Goal: Communication & Community: Answer question/provide support

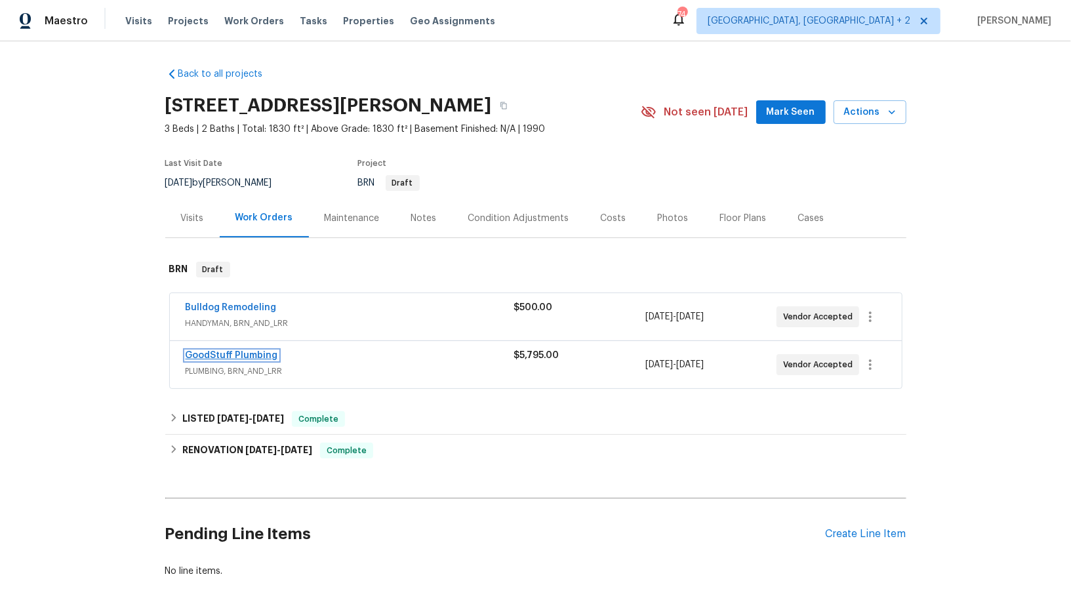
click at [222, 354] on link "GoodStuff Plumbing" at bounding box center [232, 355] width 92 height 9
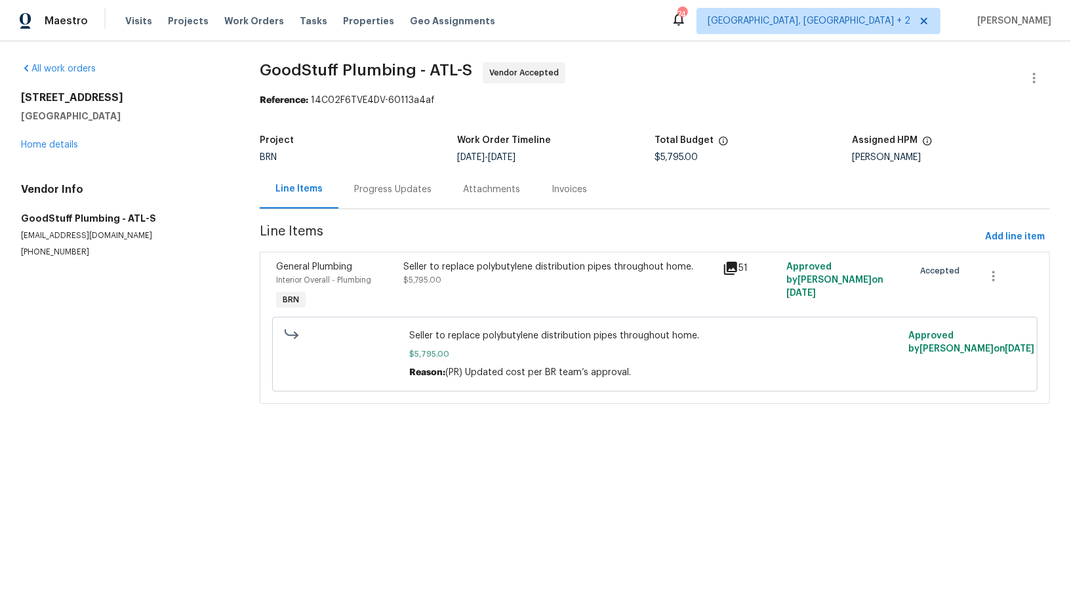
click at [356, 193] on div "Progress Updates" at bounding box center [392, 189] width 77 height 13
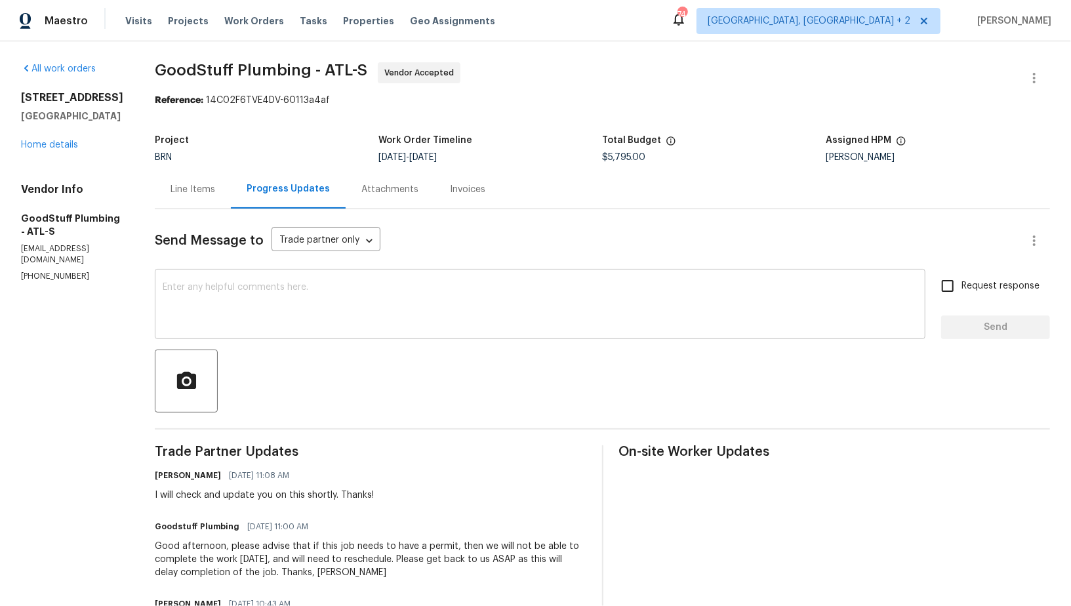
click at [332, 291] on textarea at bounding box center [540, 306] width 755 height 46
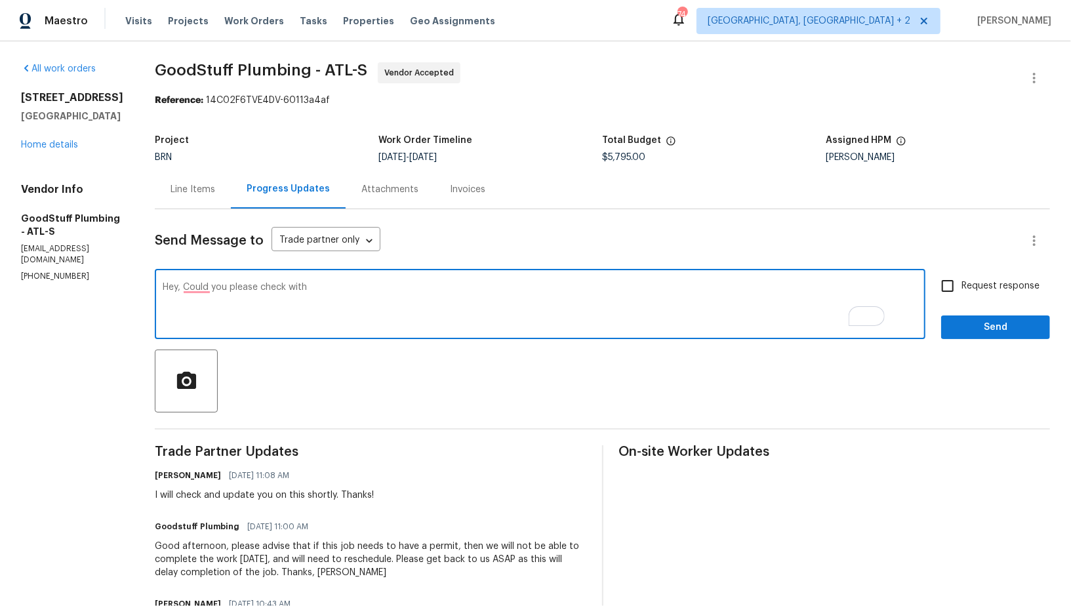
paste textarea "municipality typically requires a permit, then yes, a permit is required"
click at [396, 286] on textarea "Hey, Could you please check with municipality typically requires a permit, then…" at bounding box center [540, 306] width 755 height 46
click at [482, 288] on textarea "Hey, Could you please check with municipality and if they typically requires a …" at bounding box center [540, 306] width 755 height 46
click at [356, 292] on textarea "Hey, Could you please check with municipality and if they mentioned it requires…" at bounding box center [540, 306] width 755 height 46
click at [353, 283] on textarea "Hey, Could you please check with municipality and if they mentioned it requires…" at bounding box center [540, 306] width 755 height 46
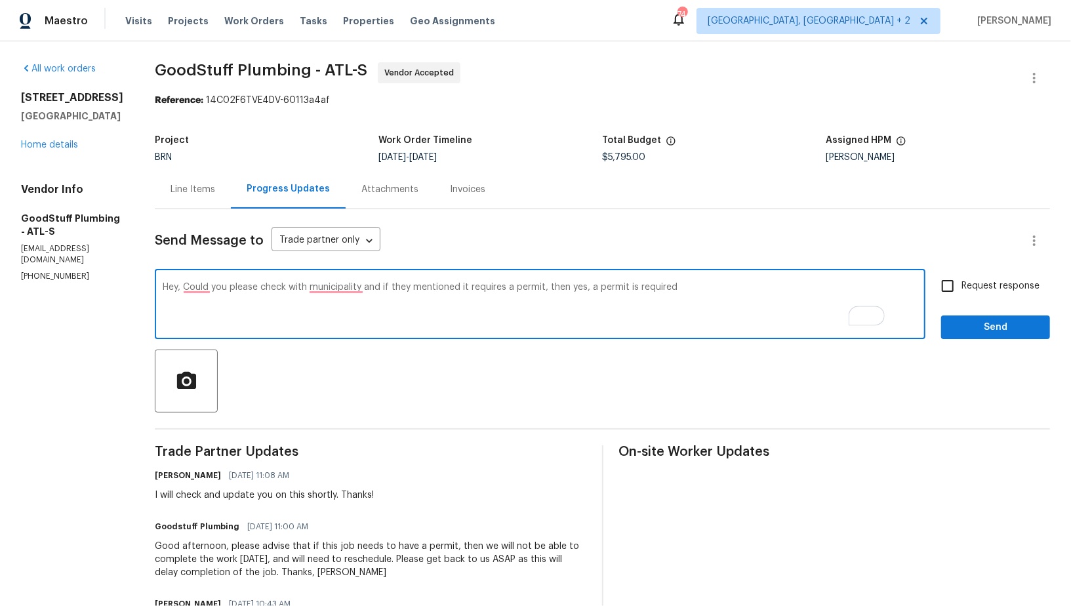
click at [354, 288] on textarea "Hey, Could you please check with municipality and if they mentioned it requires…" at bounding box center [540, 306] width 755 height 46
click at [233, 288] on textarea "Hey, Could you please check with the municipality and if they mentioned it requ…" at bounding box center [540, 306] width 755 height 46
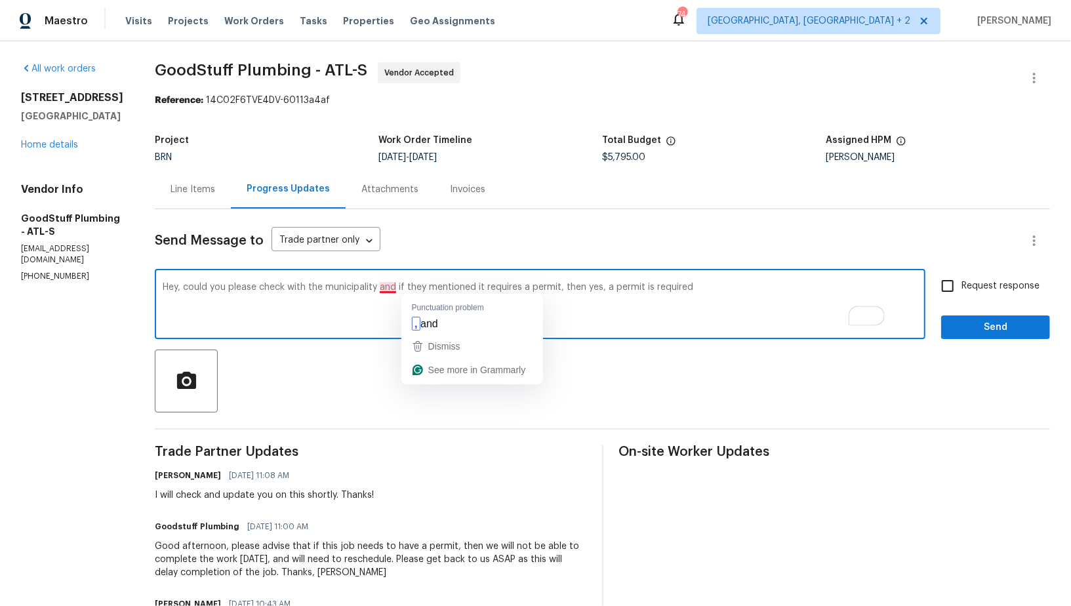
click at [416, 288] on textarea "Hey, could you please check with the municipality and if they mentioned it requ…" at bounding box center [540, 306] width 755 height 46
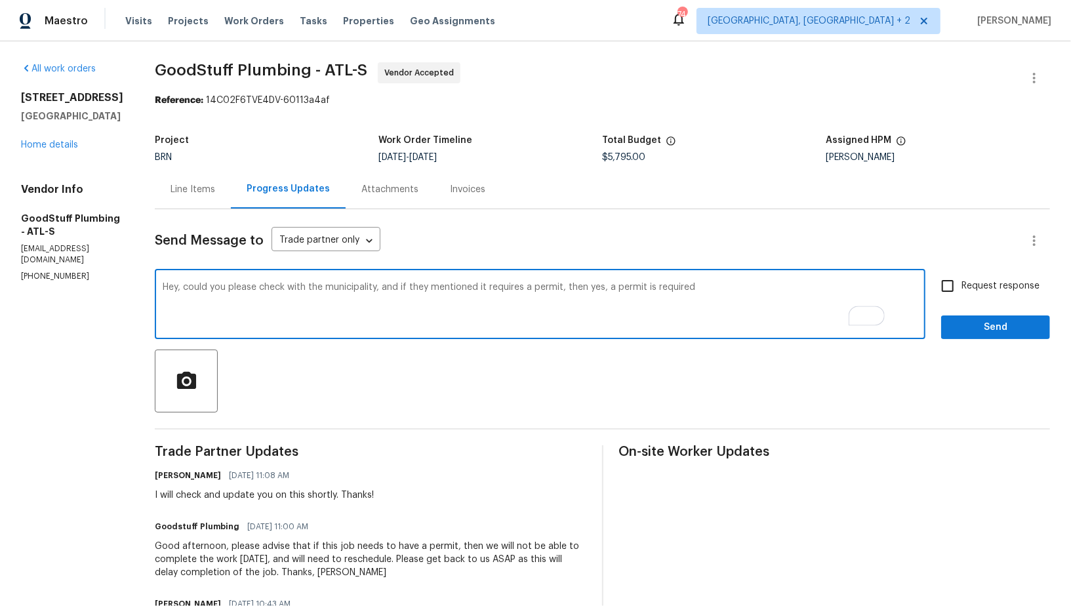
click at [744, 294] on textarea "Hey, could you please check with the municipality, and if they mentioned it req…" at bounding box center [540, 306] width 755 height 46
type textarea "Hey, could you please check with the municipality, and if they mentioned it req…"
click at [948, 292] on input "Request response" at bounding box center [947, 286] width 28 height 28
checkbox input "true"
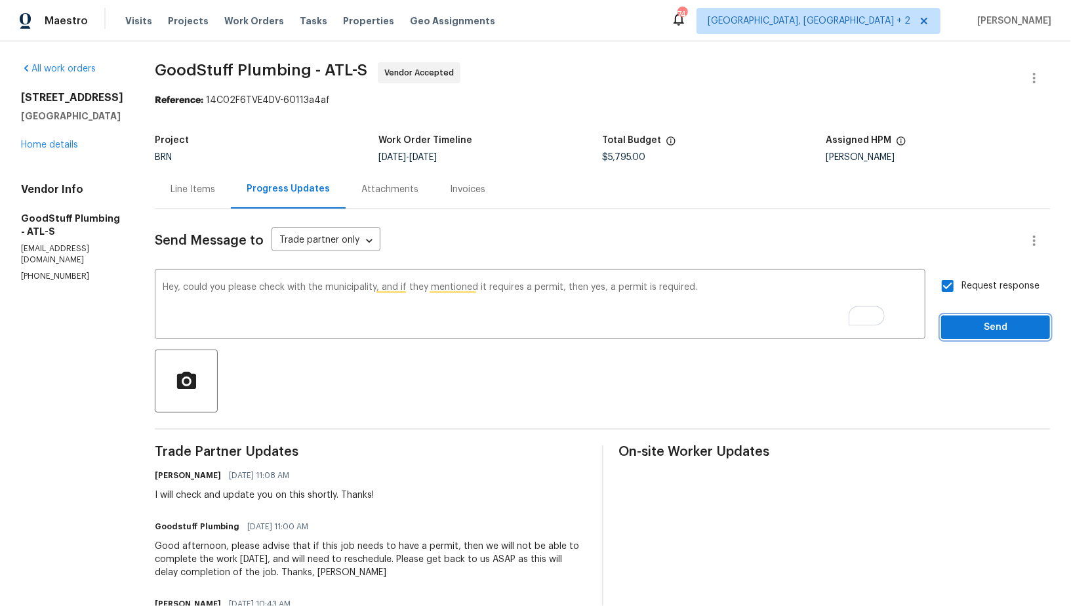
click at [958, 321] on span "Send" at bounding box center [995, 327] width 88 height 16
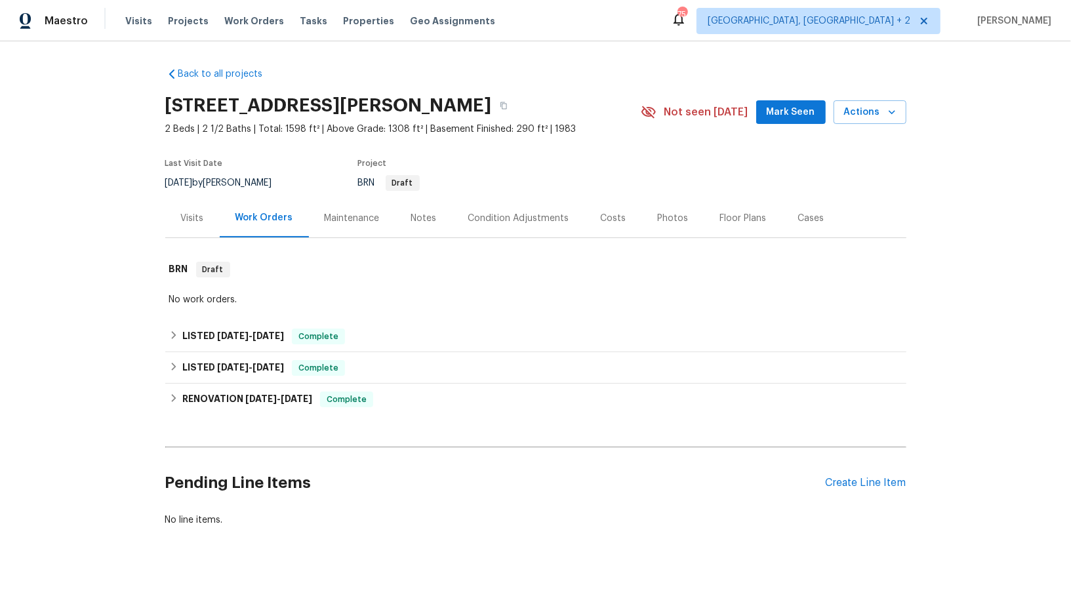
scroll to position [8, 0]
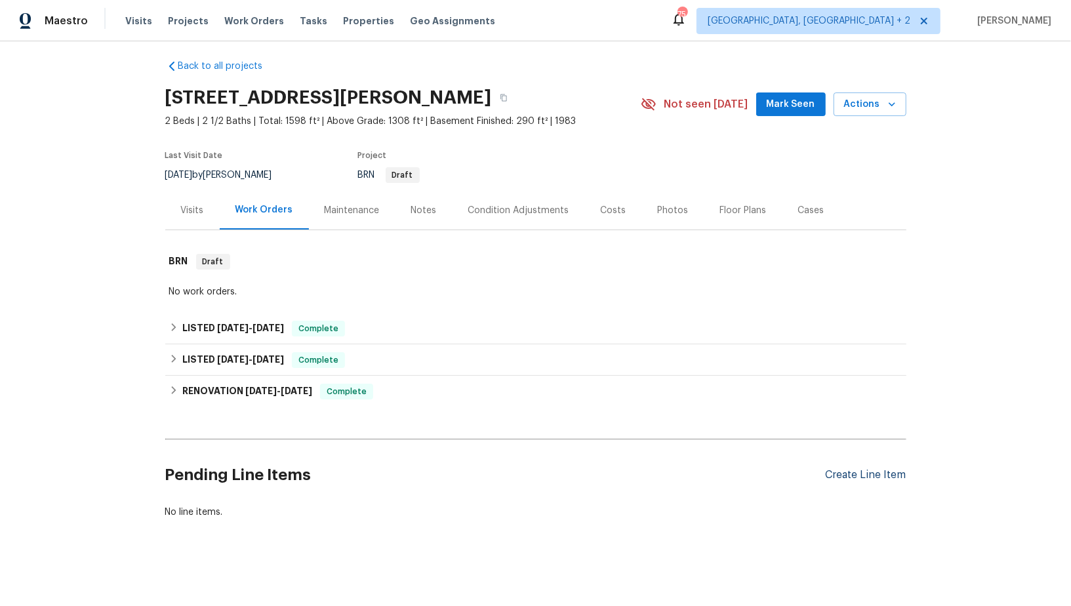
click at [863, 469] on div "Create Line Item" at bounding box center [865, 475] width 81 height 12
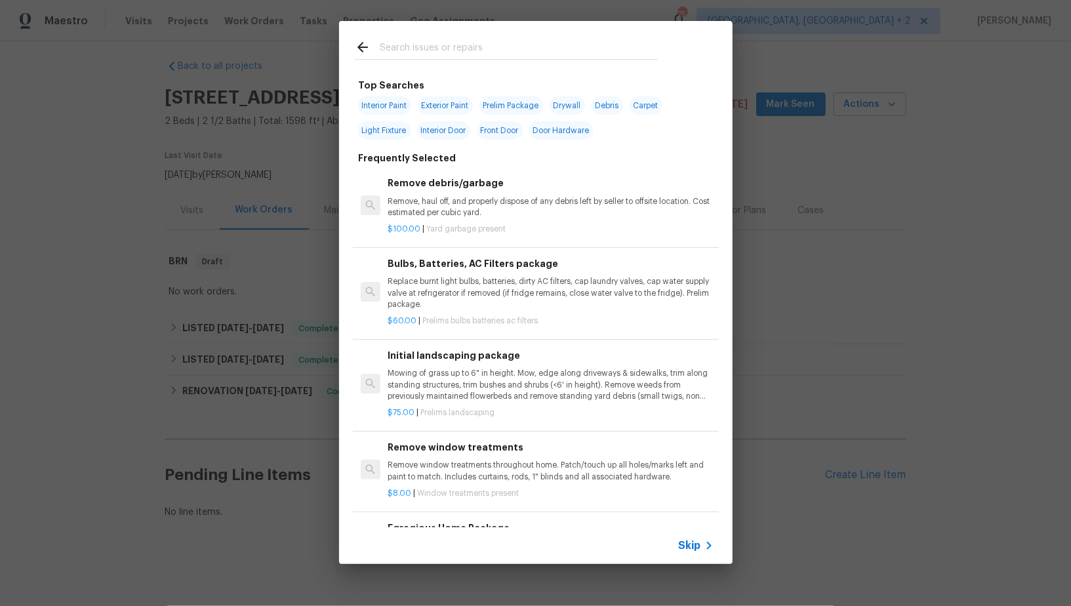
click at [694, 546] on span "Skip" at bounding box center [689, 545] width 22 height 13
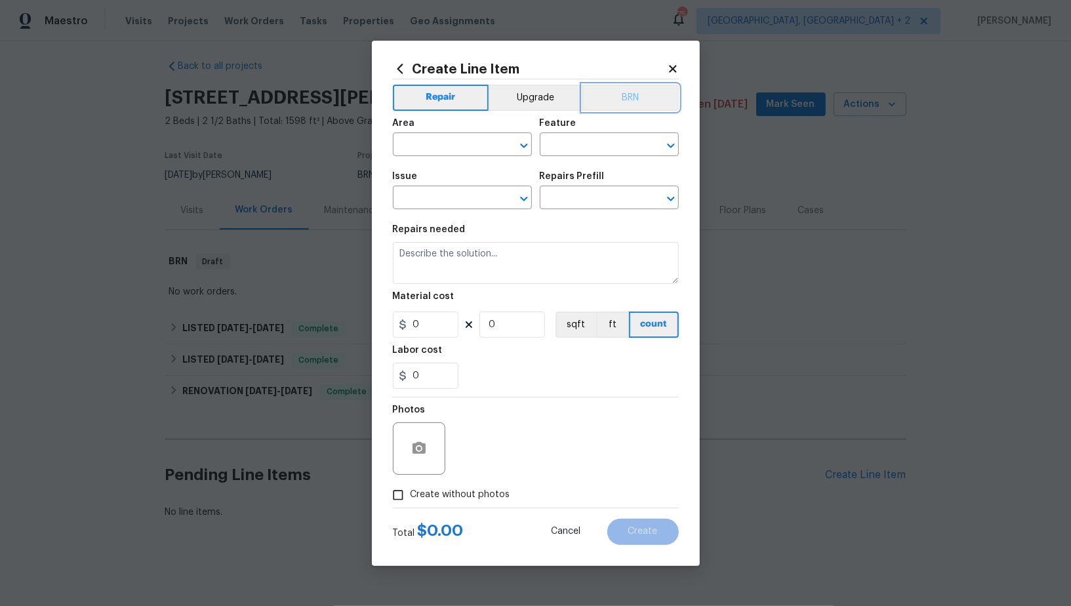
click at [618, 105] on button "BRN" at bounding box center [630, 98] width 96 height 26
click at [468, 142] on input "text" at bounding box center [444, 146] width 102 height 20
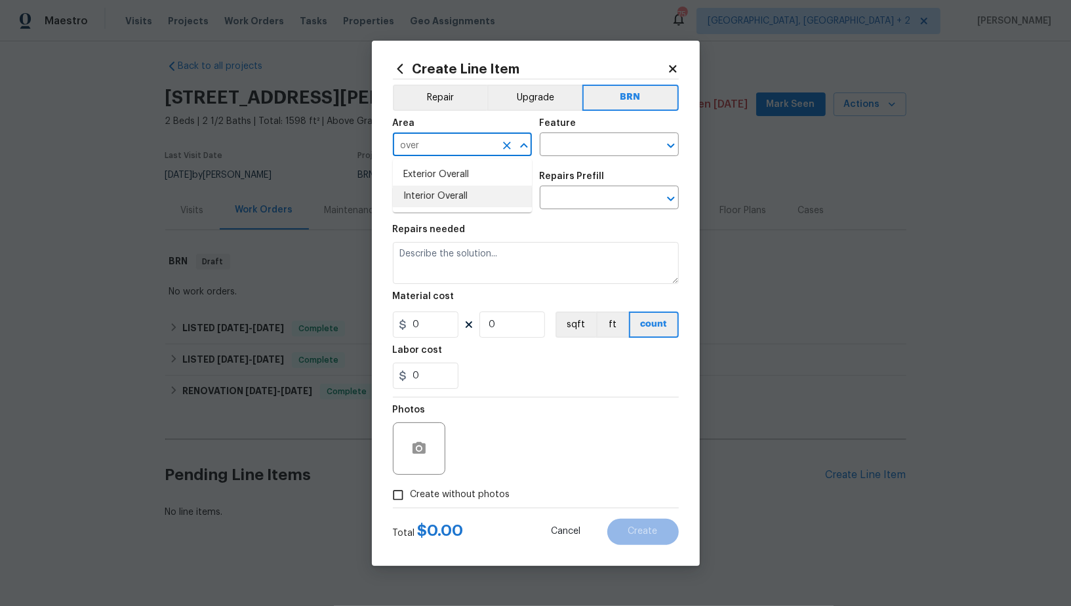
click at [469, 197] on li "Interior Overall" at bounding box center [462, 197] width 139 height 22
type input "Interior Overall"
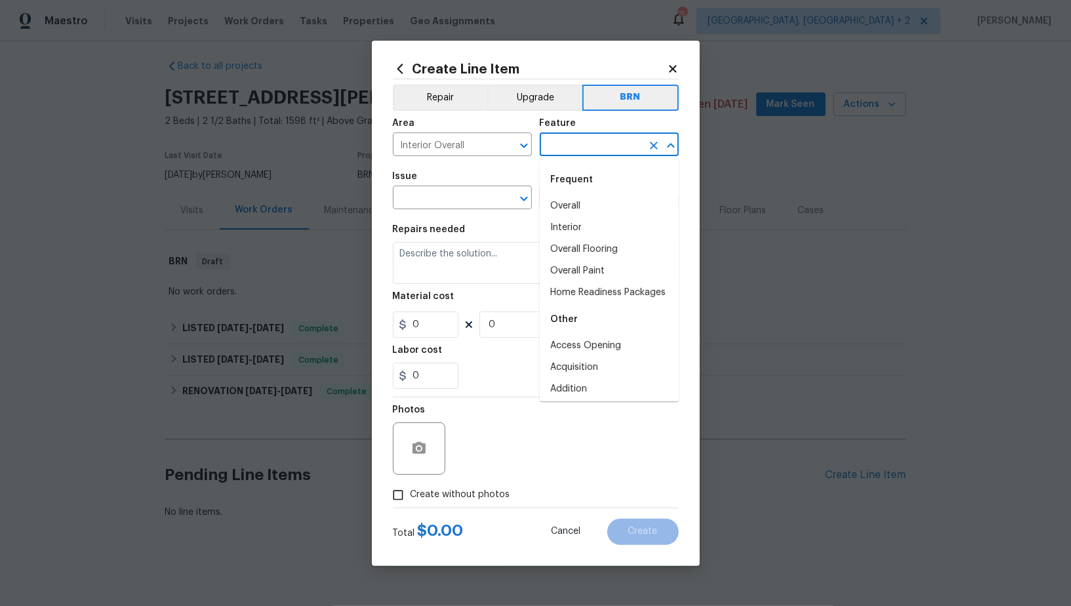
click at [565, 147] on input "text" at bounding box center [591, 146] width 102 height 20
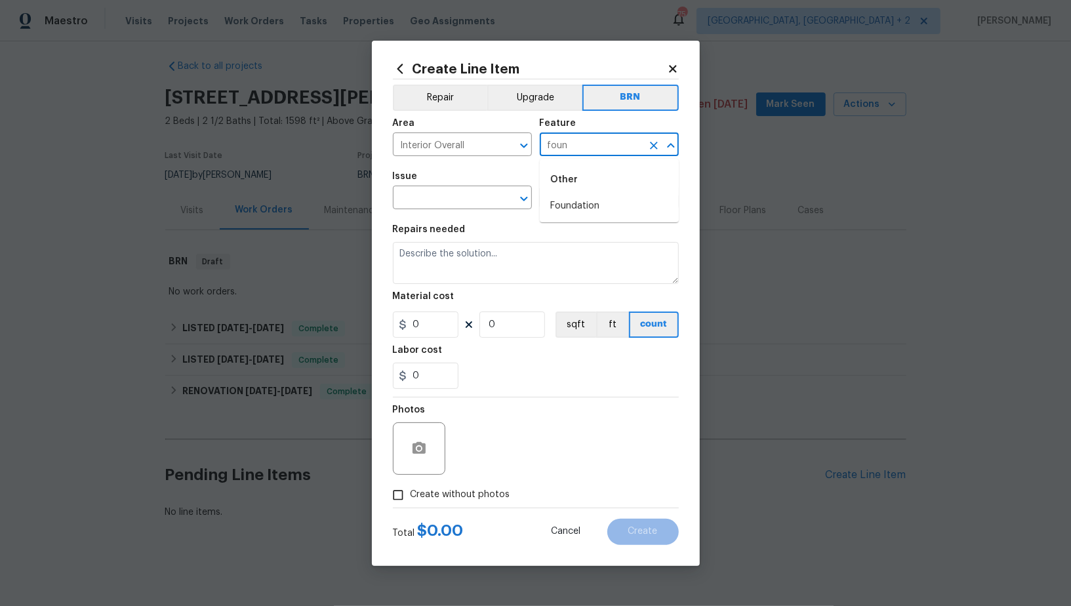
click at [564, 203] on li "Foundation" at bounding box center [609, 206] width 139 height 22
type input "Foundation"
click at [425, 202] on input "text" at bounding box center [444, 199] width 102 height 20
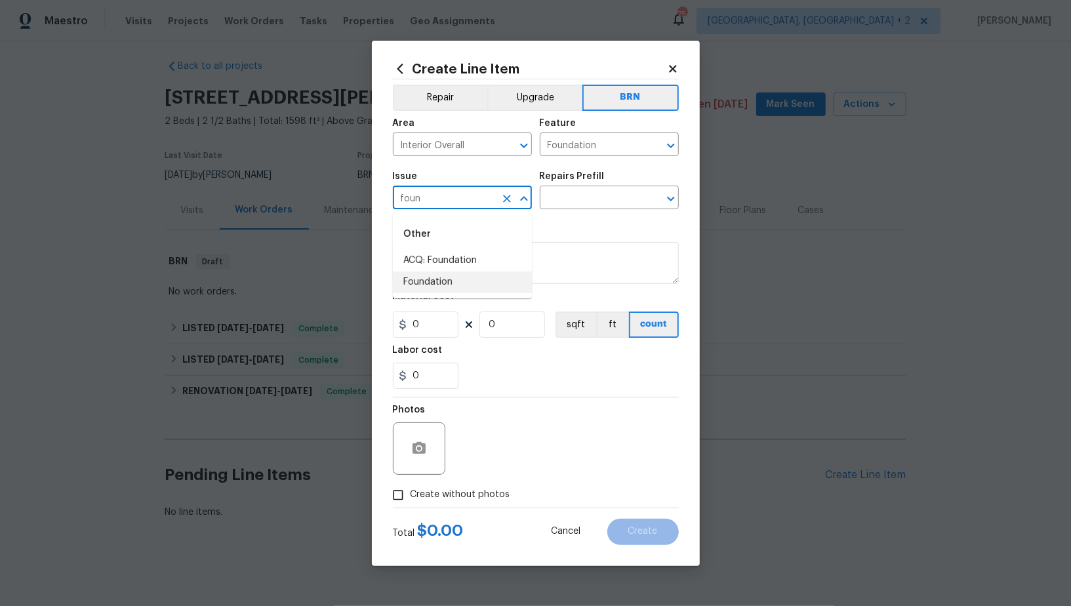
click at [455, 285] on li "Foundation" at bounding box center [462, 282] width 139 height 22
type input "Foundation"
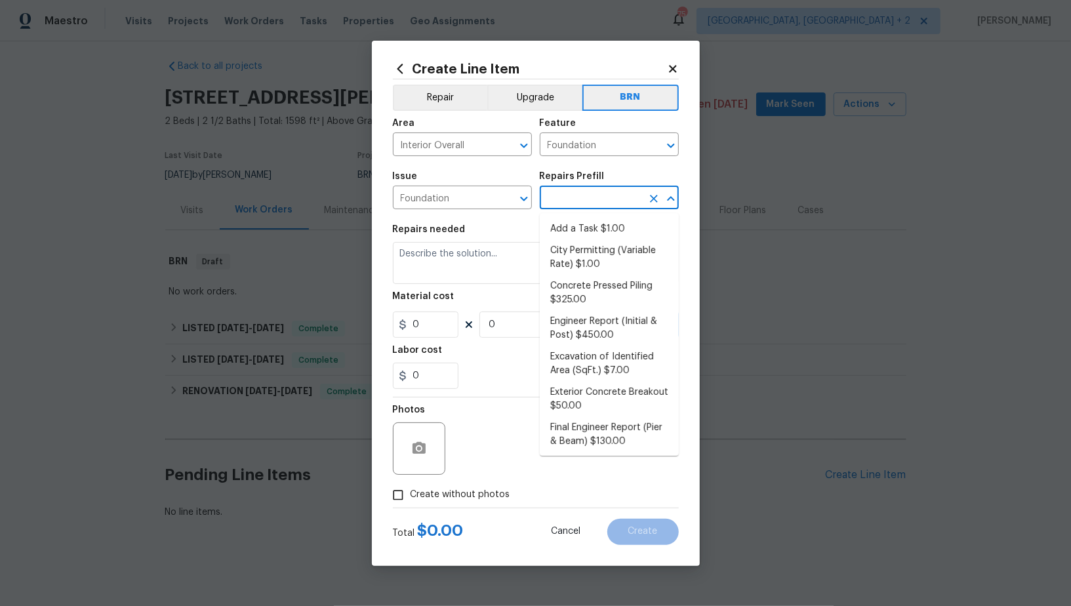
click at [587, 196] on input "text" at bounding box center [591, 199] width 102 height 20
click at [587, 226] on li "Add a Task $1.00" at bounding box center [609, 229] width 139 height 22
type input "Add a Task $1.00"
type textarea "HPM to detail"
type input "1"
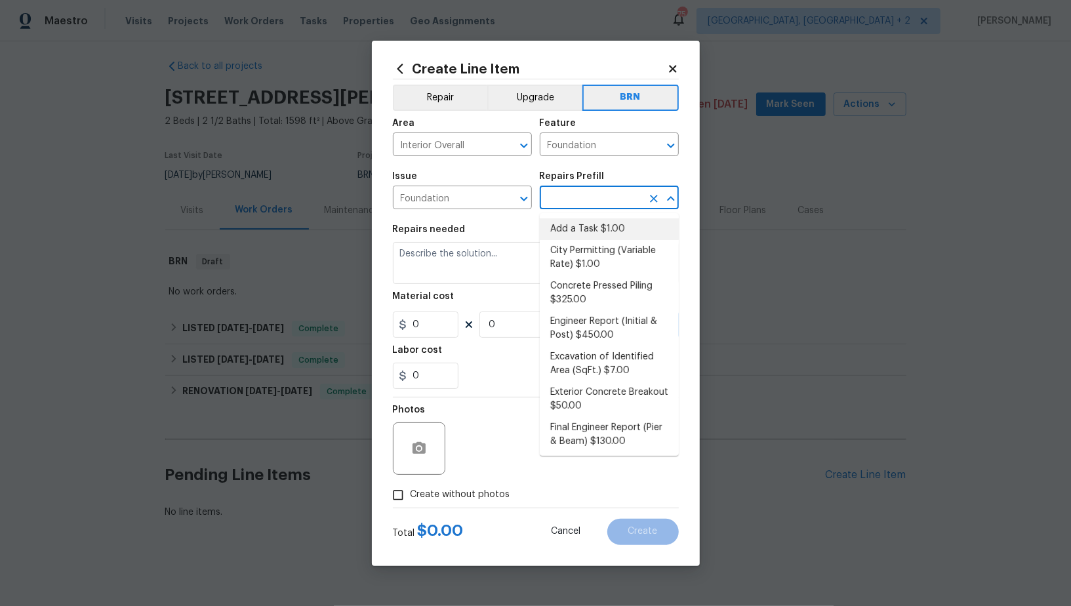
type input "1"
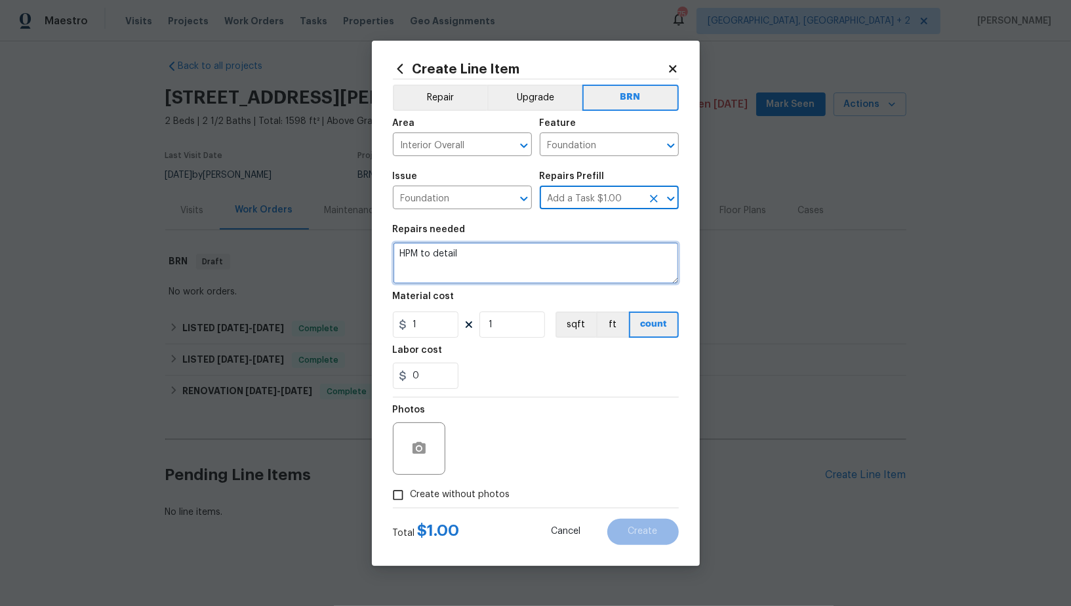
click at [549, 251] on textarea "HPM to detail" at bounding box center [536, 263] width 286 height 42
paste textarea "Contractor to provide estimate for repairs based on structural engineer's report"
type textarea "Contractor to provide estimate for repairs based on structural engineer's report"
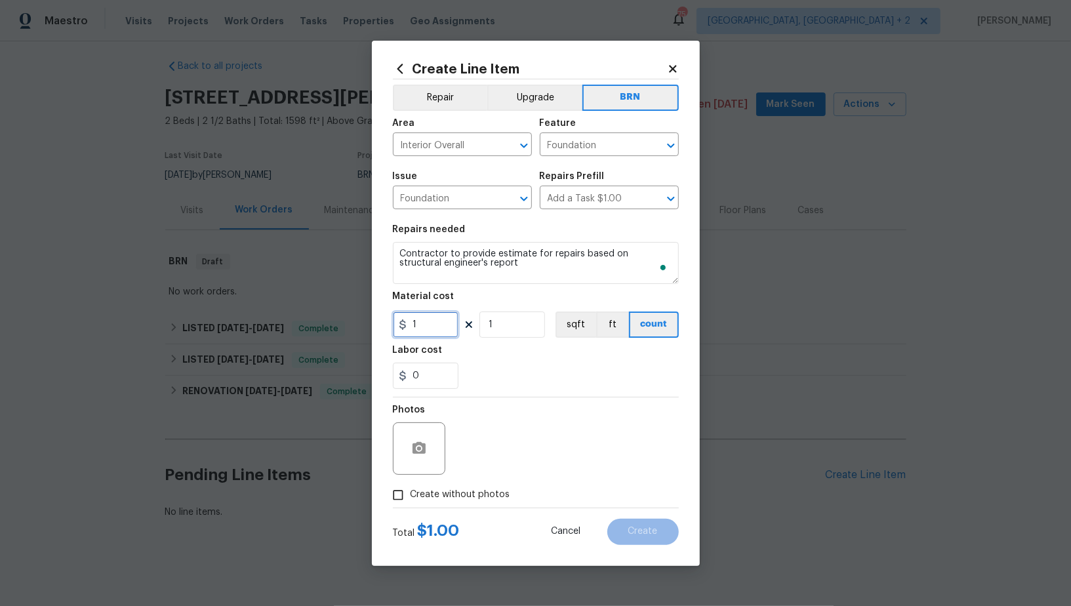
click at [445, 314] on input "1" at bounding box center [426, 324] width 66 height 26
type input "0"
click at [435, 383] on input "0" at bounding box center [426, 376] width 66 height 26
type input "100"
click at [388, 492] on input "Create without photos" at bounding box center [397, 494] width 25 height 25
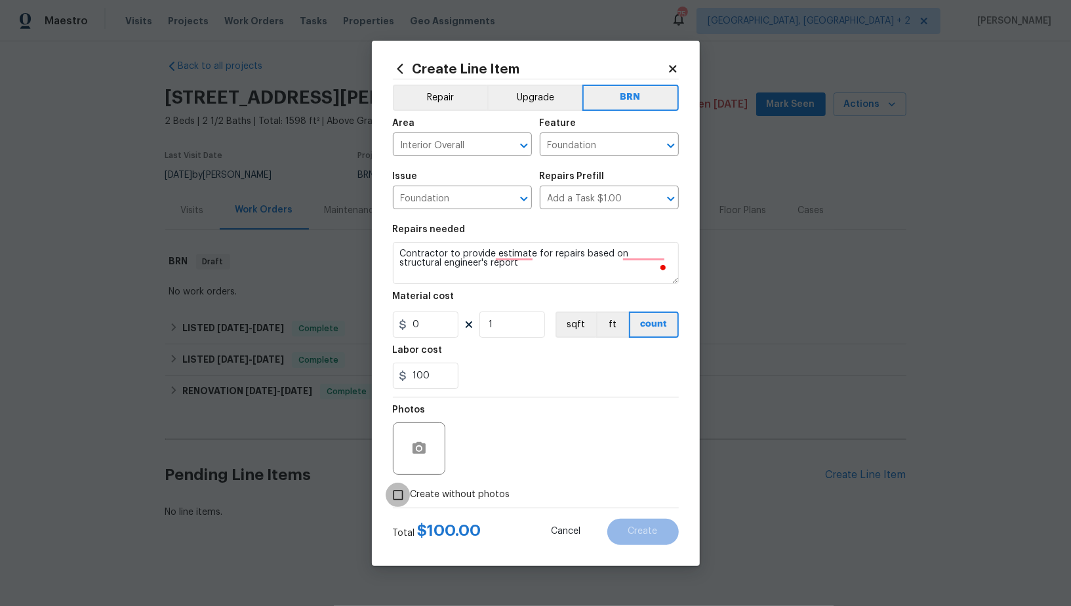
checkbox input "true"
click at [530, 436] on textarea at bounding box center [567, 448] width 223 height 52
click at [627, 526] on button "Create" at bounding box center [642, 532] width 71 height 26
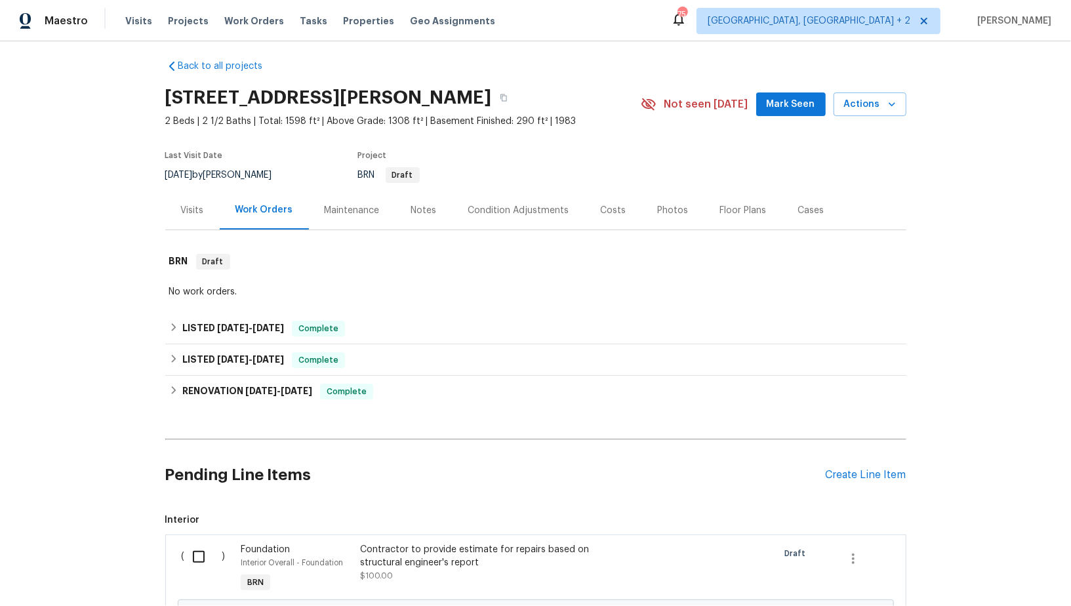
scroll to position [157, 0]
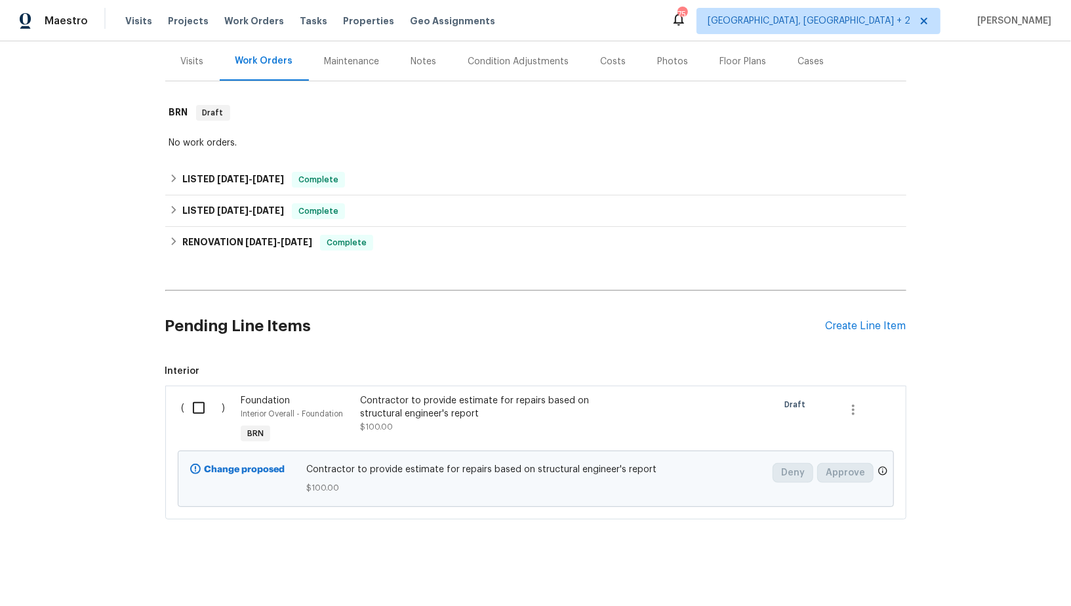
click at [206, 408] on input "checkbox" at bounding box center [203, 408] width 37 height 28
checkbox input "true"
click at [976, 578] on span "Create Work Order" at bounding box center [995, 573] width 87 height 16
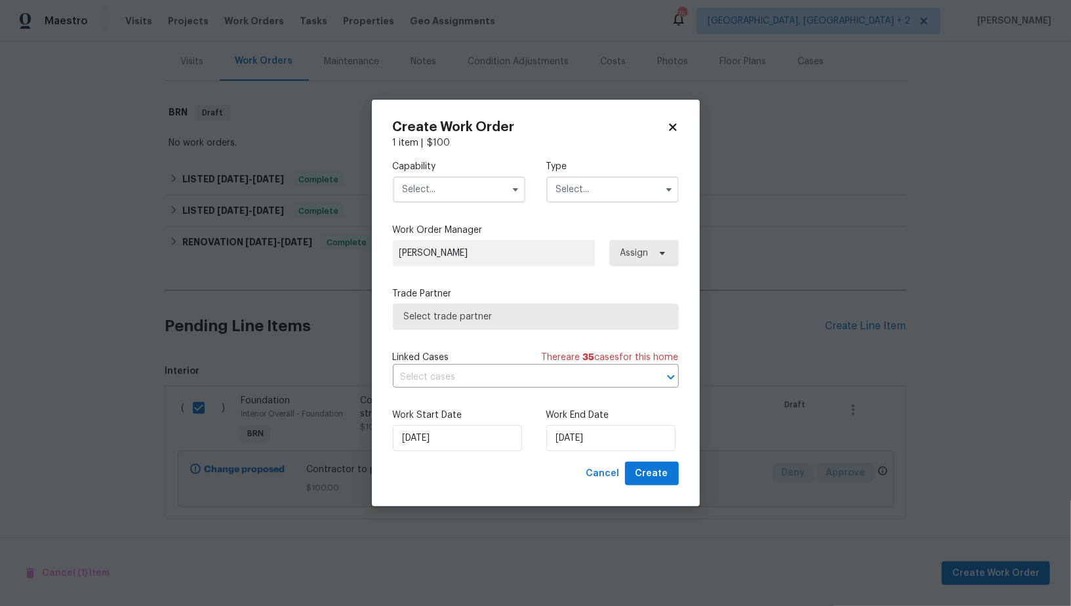
click at [429, 179] on input "text" at bounding box center [459, 189] width 132 height 26
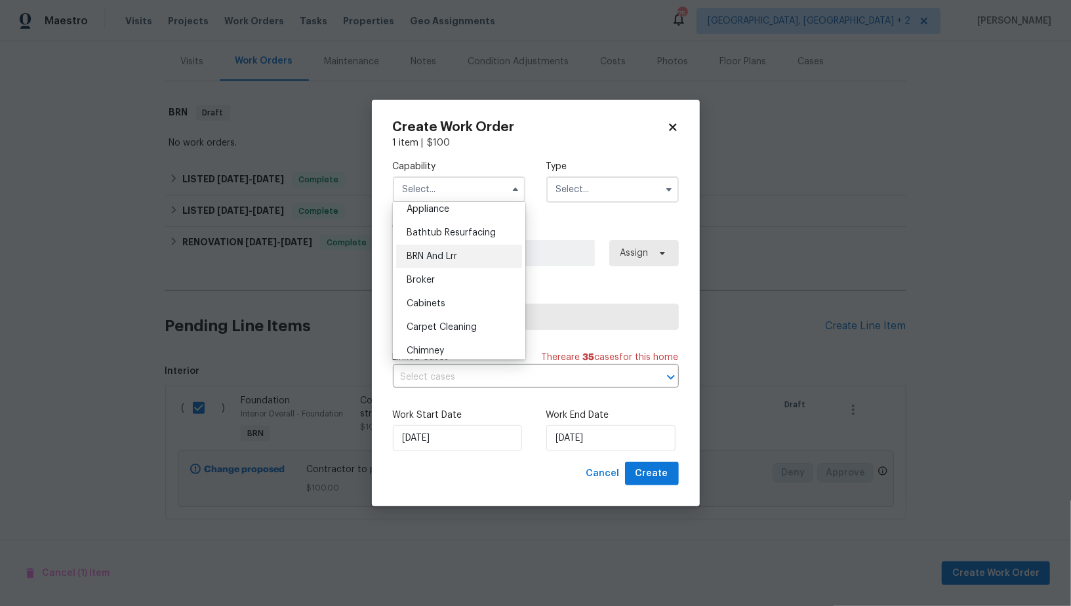
scroll to position [0, 0]
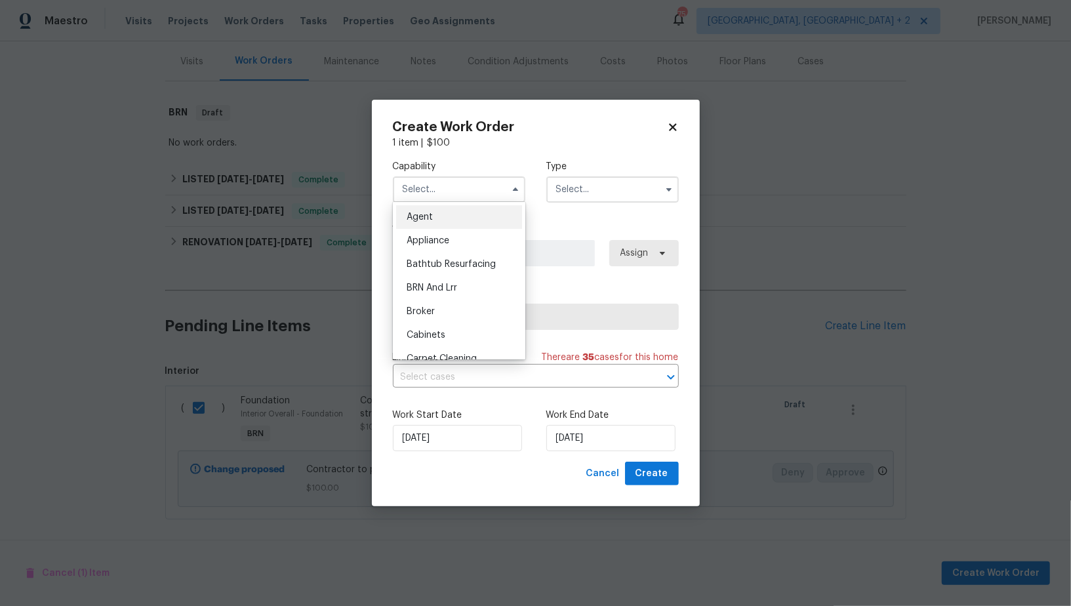
drag, startPoint x: 435, startPoint y: 281, endPoint x: 446, endPoint y: 260, distance: 23.8
click at [435, 281] on div "BRN And Lrr" at bounding box center [459, 288] width 126 height 24
type input "BRN And Lrr"
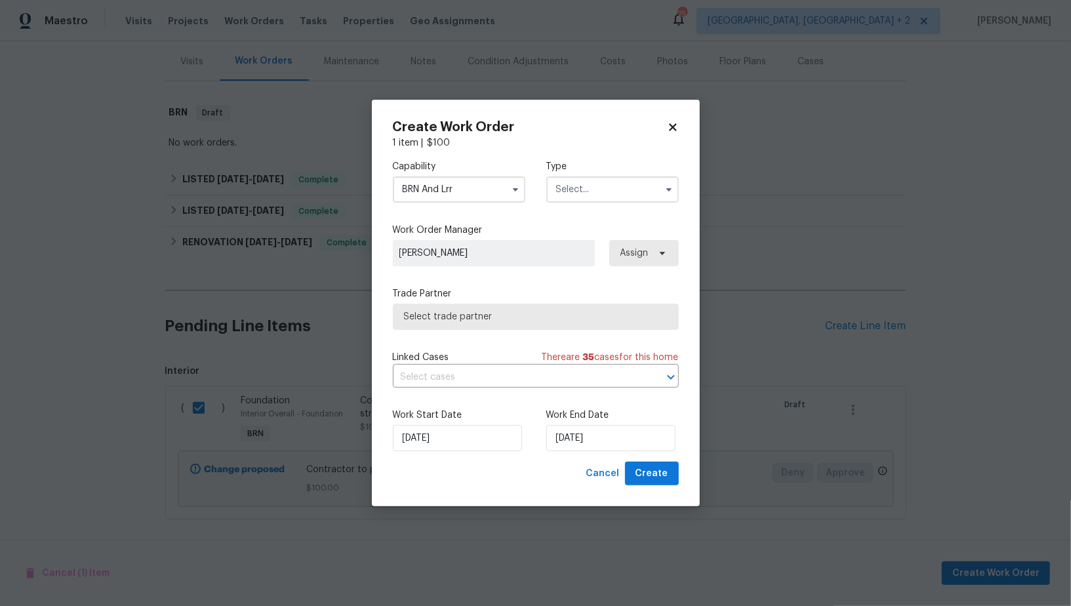
click at [565, 195] on input "text" at bounding box center [612, 189] width 132 height 26
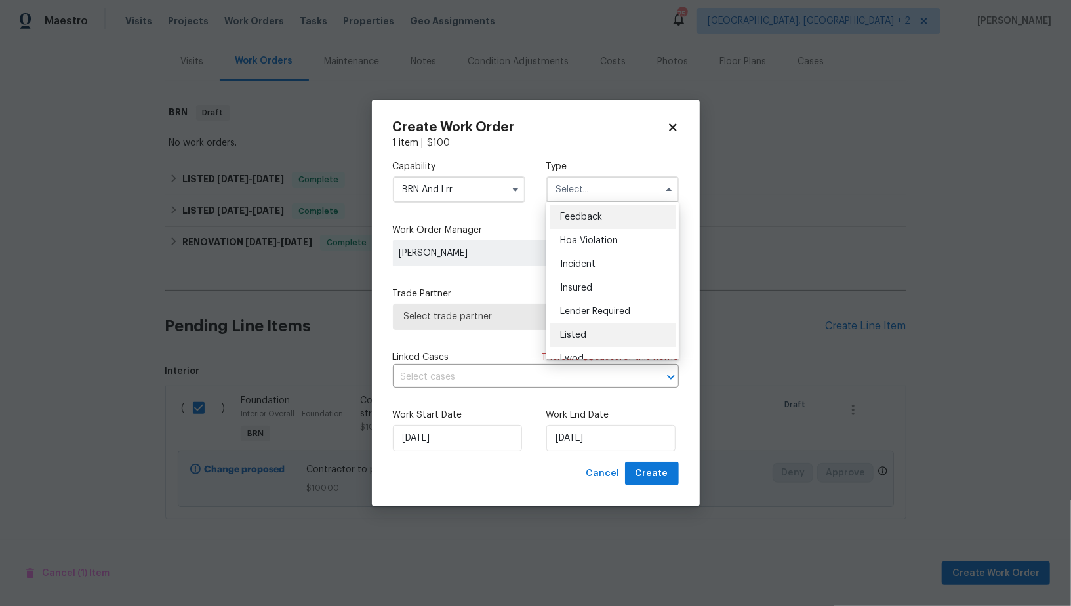
scroll to position [155, 0]
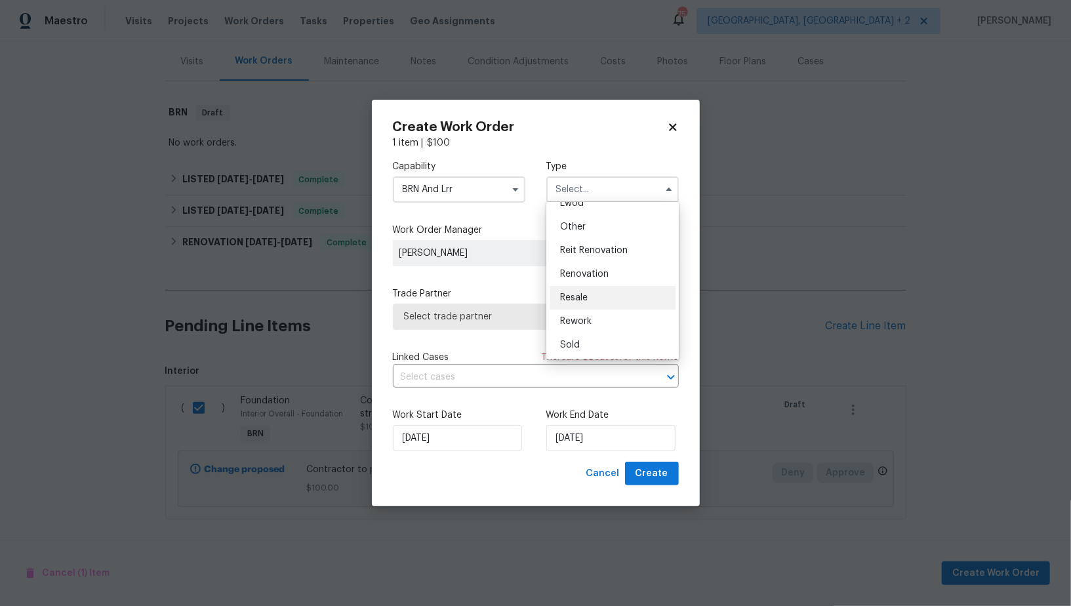
click at [572, 301] on span "Resale" at bounding box center [574, 297] width 28 height 9
type input "Resale"
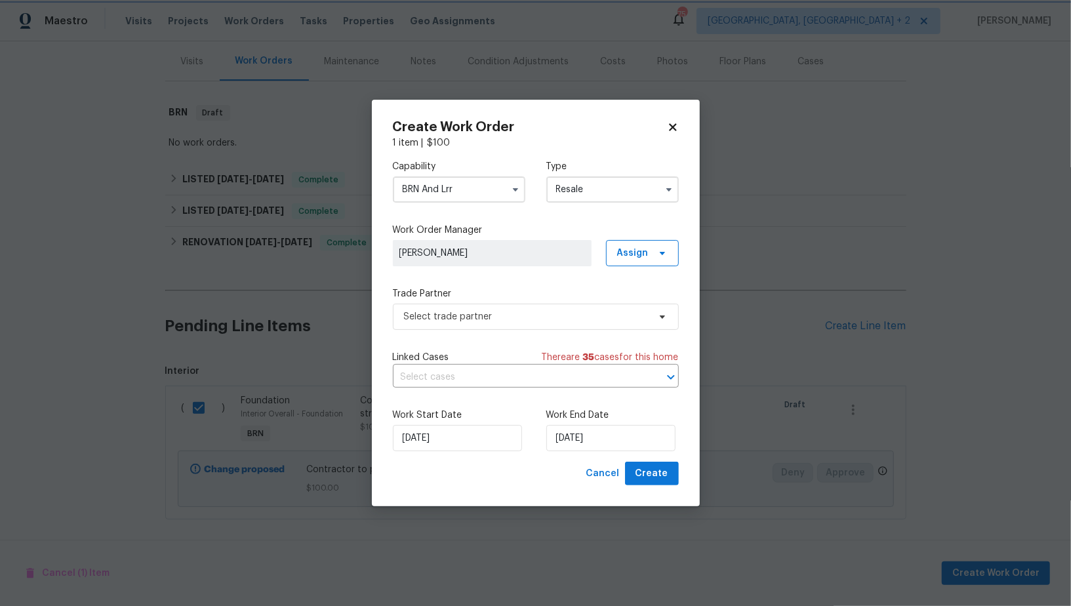
scroll to position [0, 0]
click at [545, 311] on span "Select trade partner" at bounding box center [526, 316] width 245 height 13
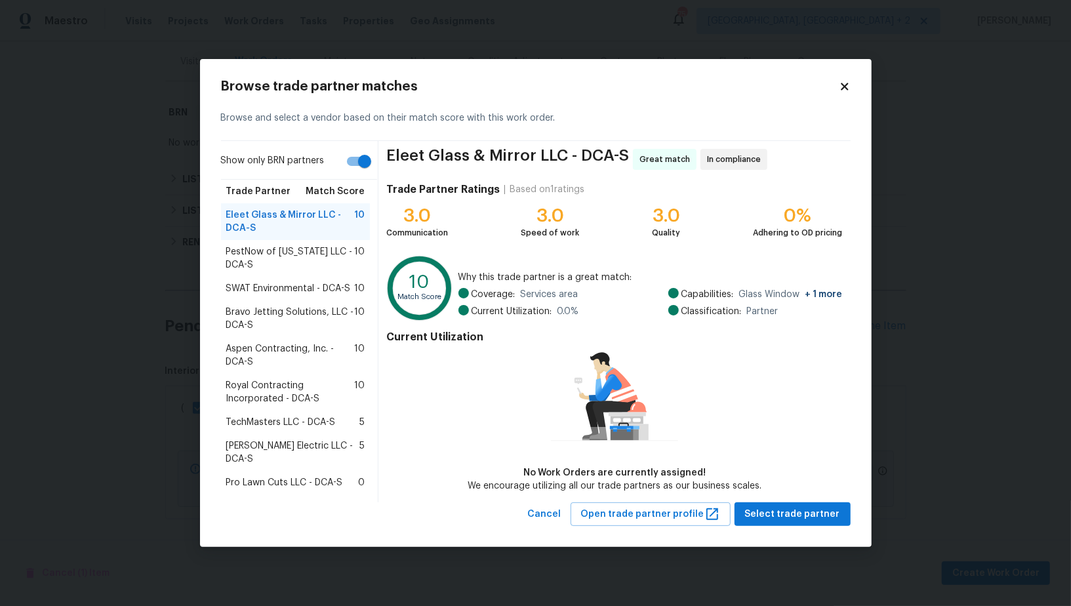
click at [292, 394] on span "Royal Contracting Incorporated - DCA-S" at bounding box center [290, 392] width 128 height 26
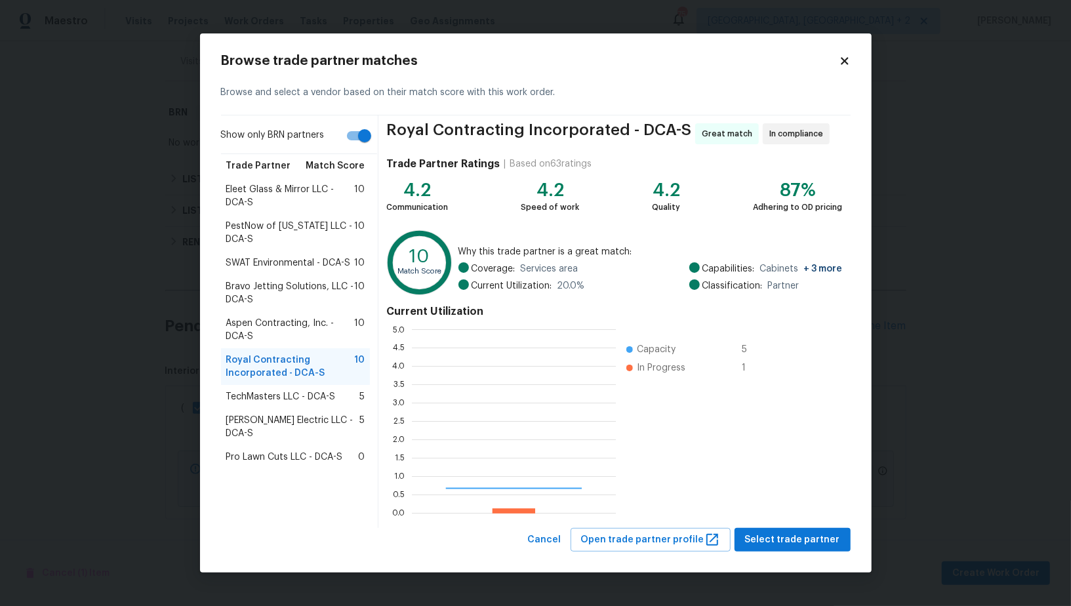
scroll to position [184, 204]
click at [784, 550] on button "Select trade partner" at bounding box center [792, 540] width 116 height 24
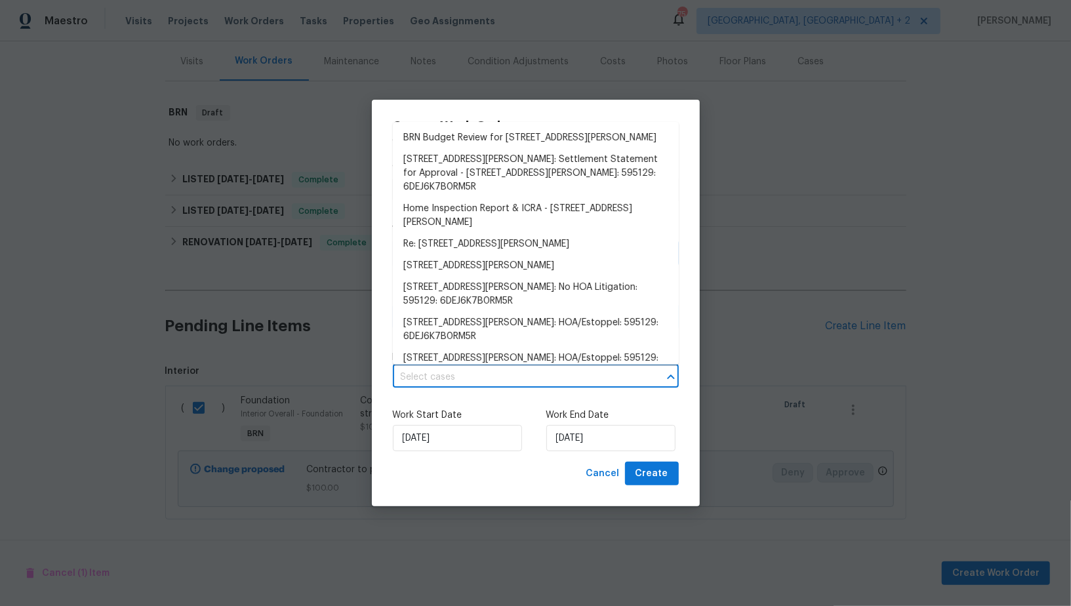
click at [530, 383] on input "text" at bounding box center [517, 377] width 249 height 20
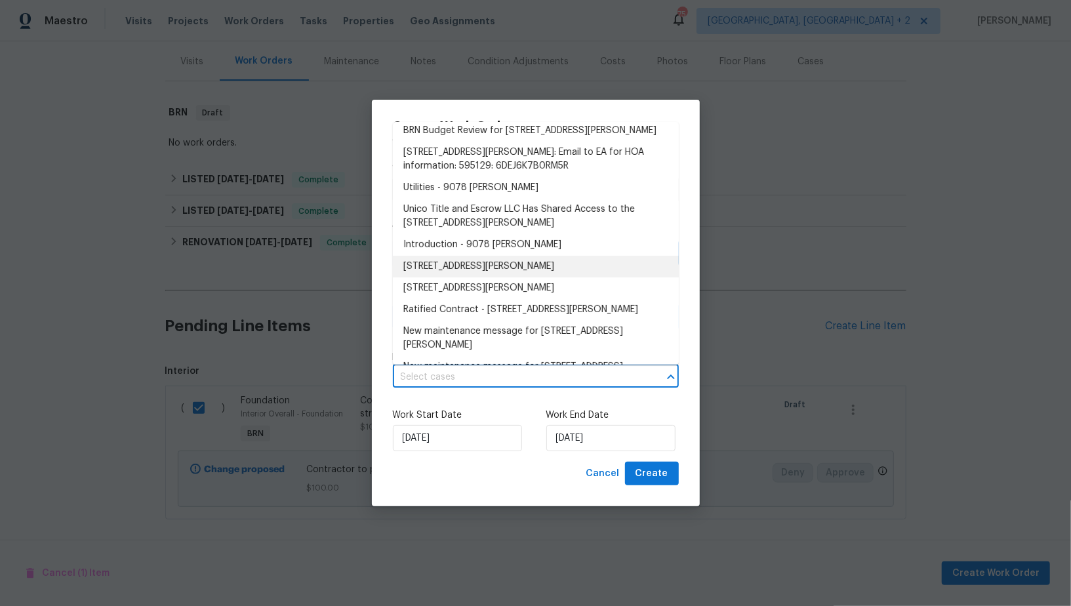
scroll to position [0, 0]
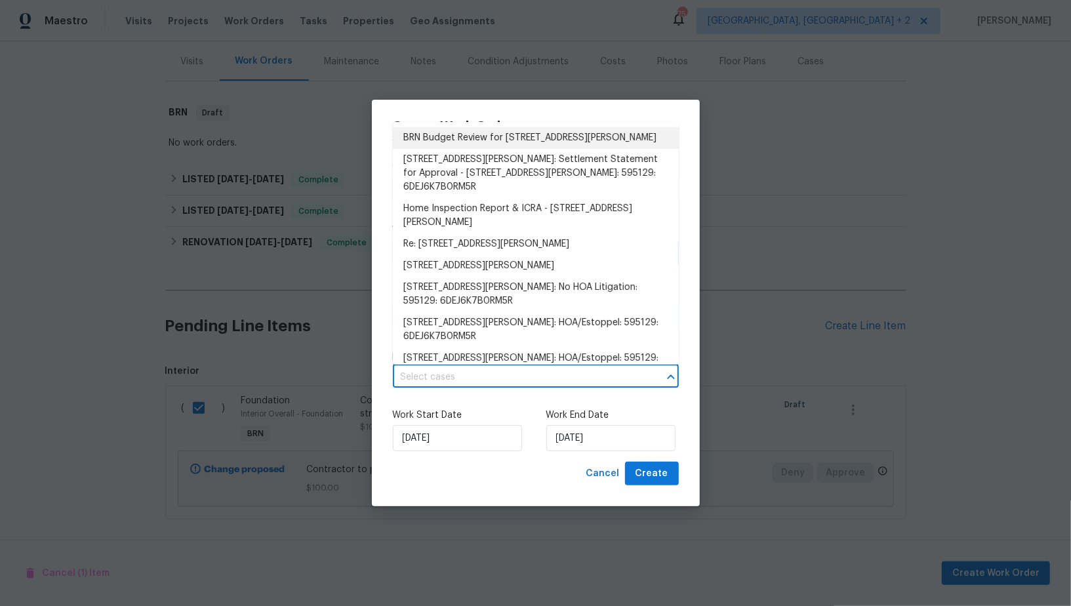
click at [501, 131] on li "BRN Budget Review for 9078 Reynolds Pl, Manassas, VA 20110" at bounding box center [536, 138] width 286 height 22
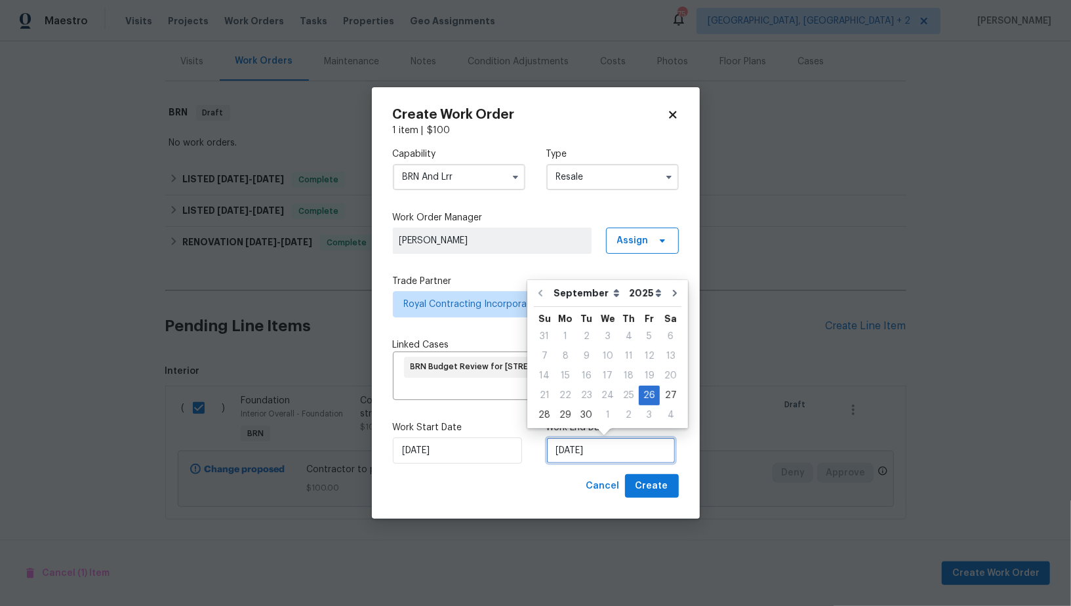
click at [590, 444] on input "26/09/2025" at bounding box center [610, 450] width 129 height 26
click at [566, 418] on div "29" at bounding box center [565, 415] width 21 height 18
type input "29/09/2025"
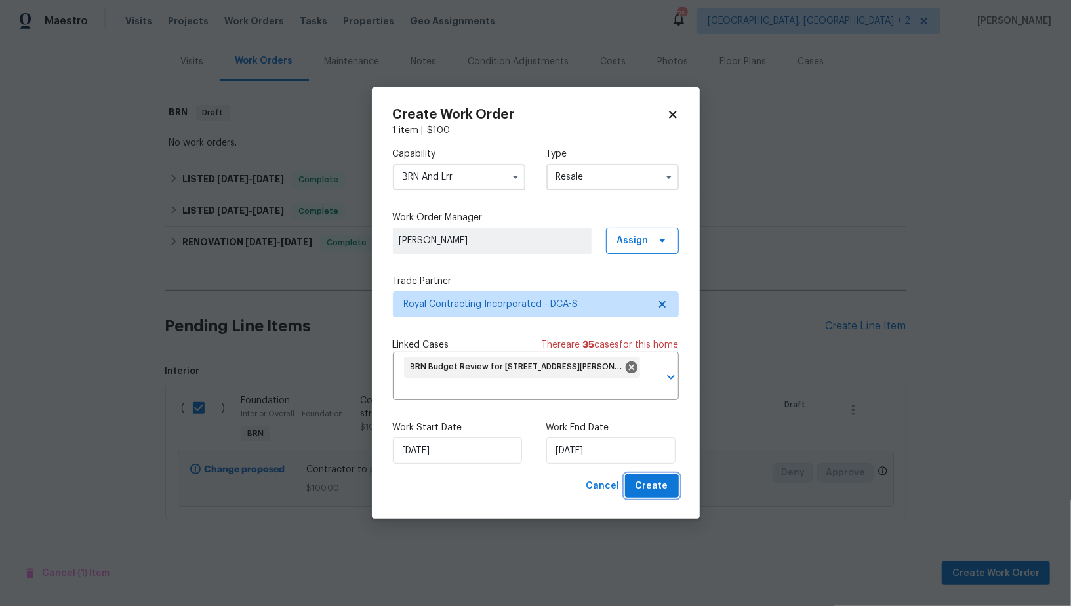
click at [648, 488] on span "Create" at bounding box center [651, 486] width 33 height 16
checkbox input "false"
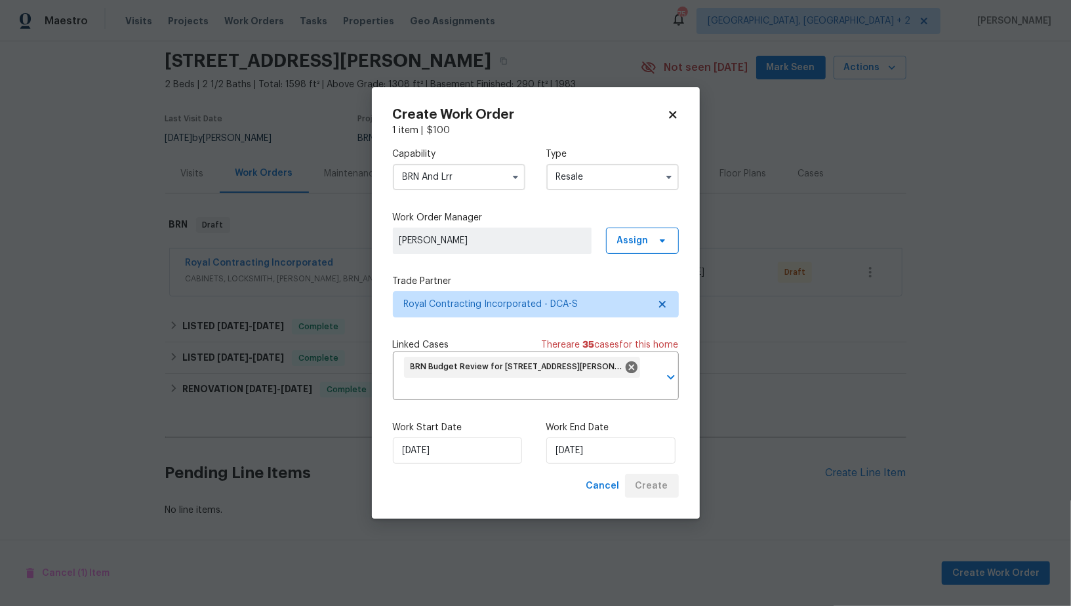
scroll to position [43, 0]
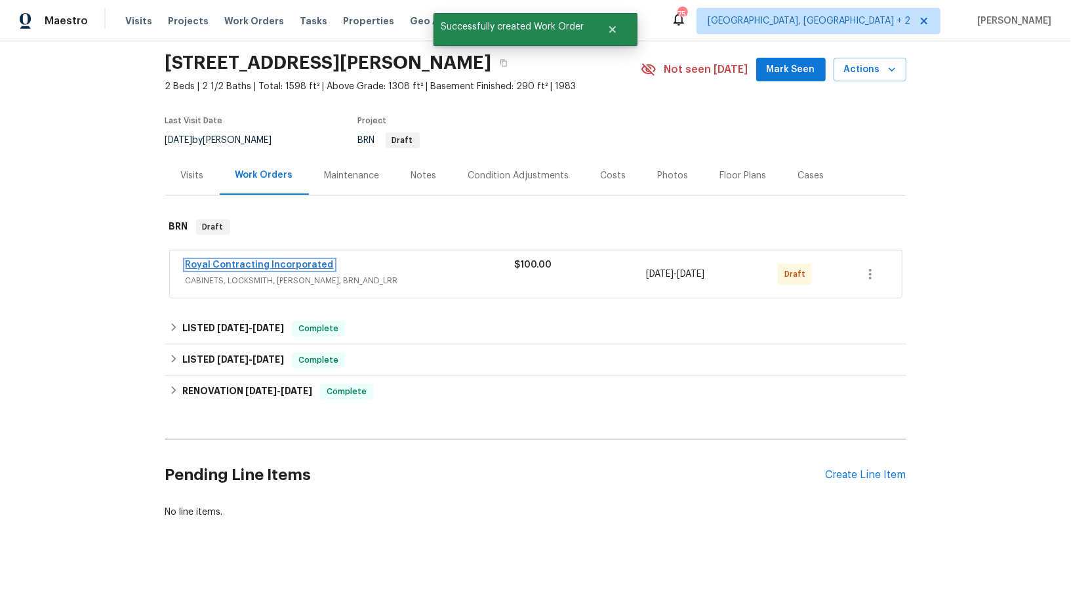
click at [226, 265] on link "Royal Contracting Incorporated" at bounding box center [260, 264] width 148 height 9
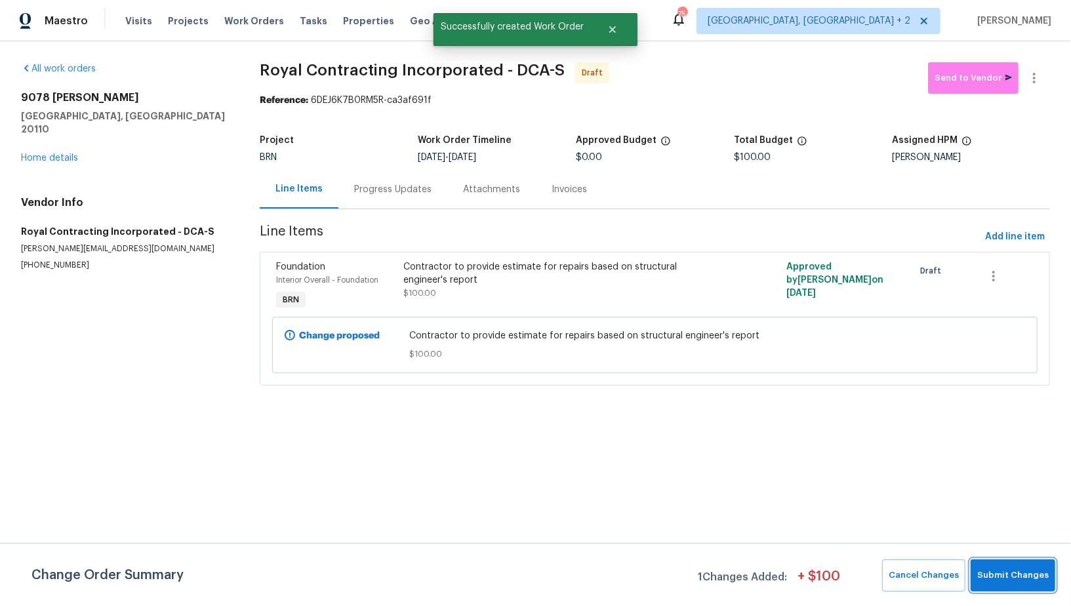
click at [1046, 590] on button "Submit Changes" at bounding box center [1012, 575] width 85 height 32
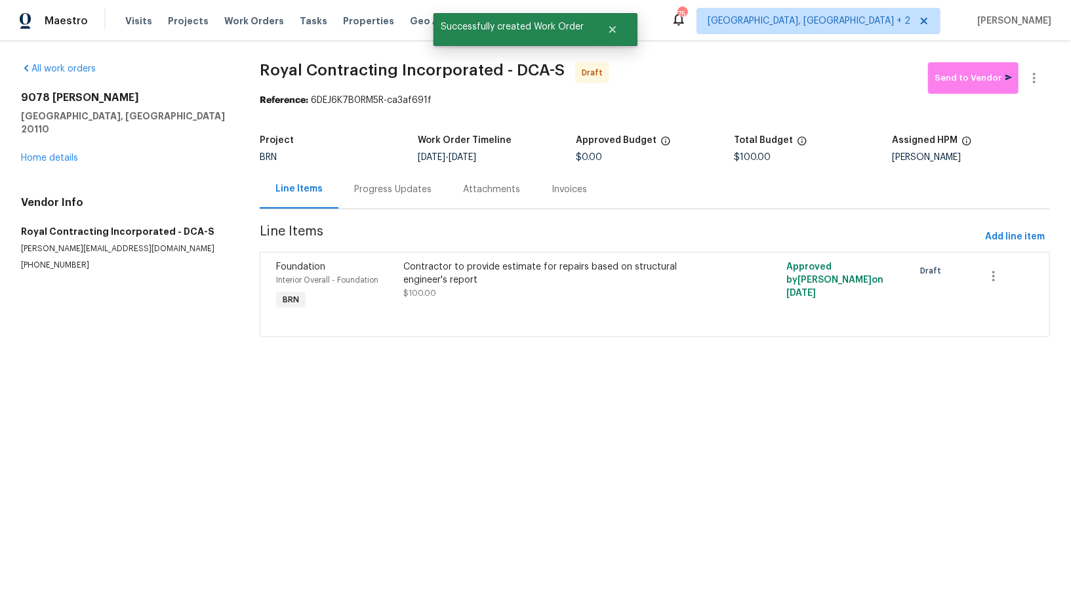
click at [378, 176] on div "Progress Updates" at bounding box center [392, 189] width 109 height 39
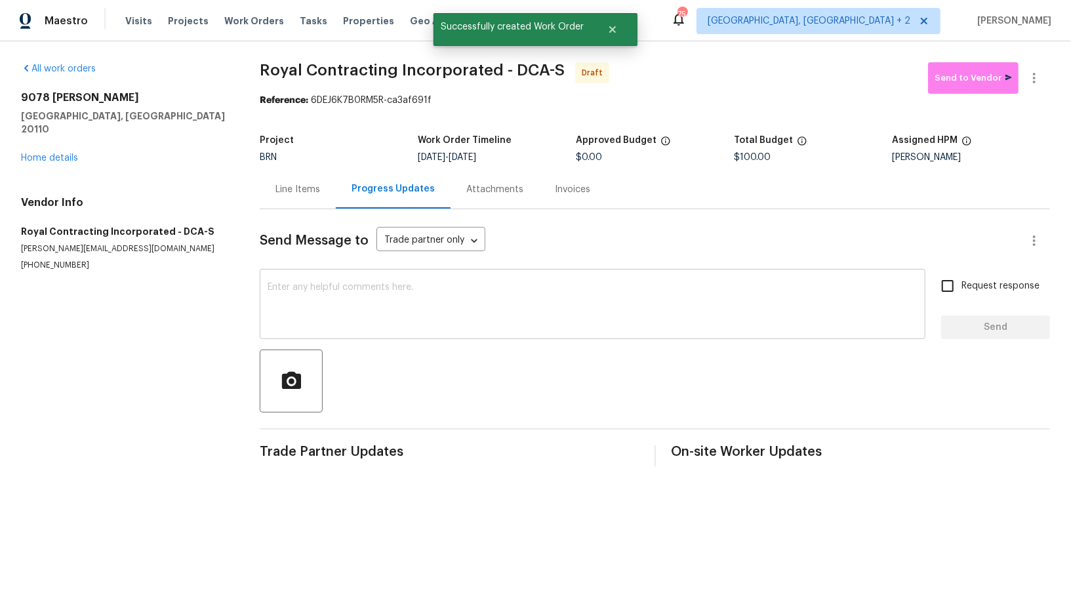
click at [418, 314] on textarea at bounding box center [592, 306] width 650 height 46
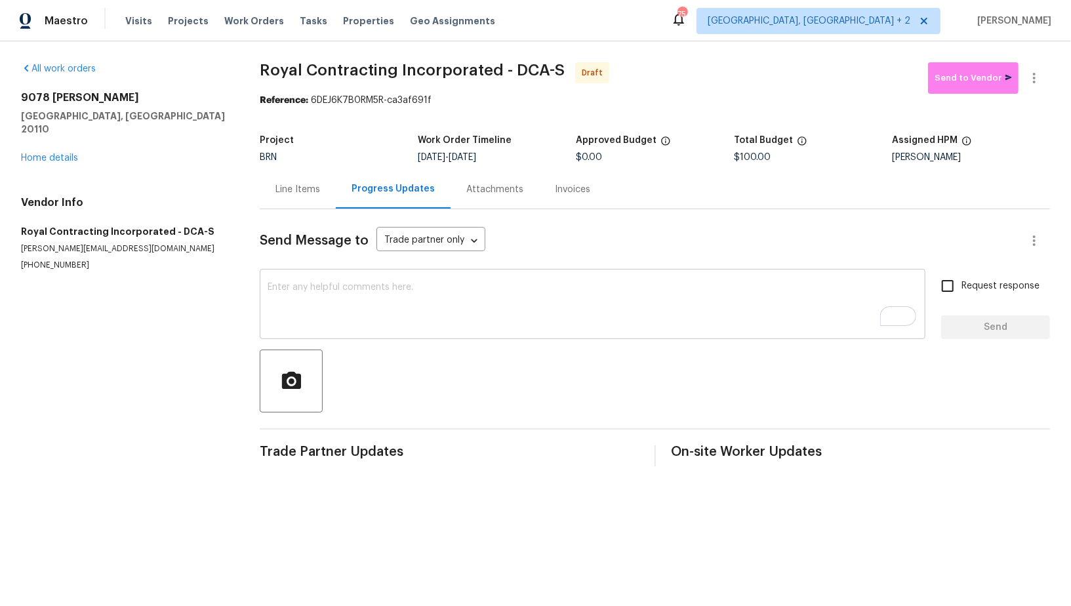
click at [310, 294] on textarea "To enrich screen reader interactions, please activate Accessibility in Grammarl…" at bounding box center [592, 306] width 650 height 46
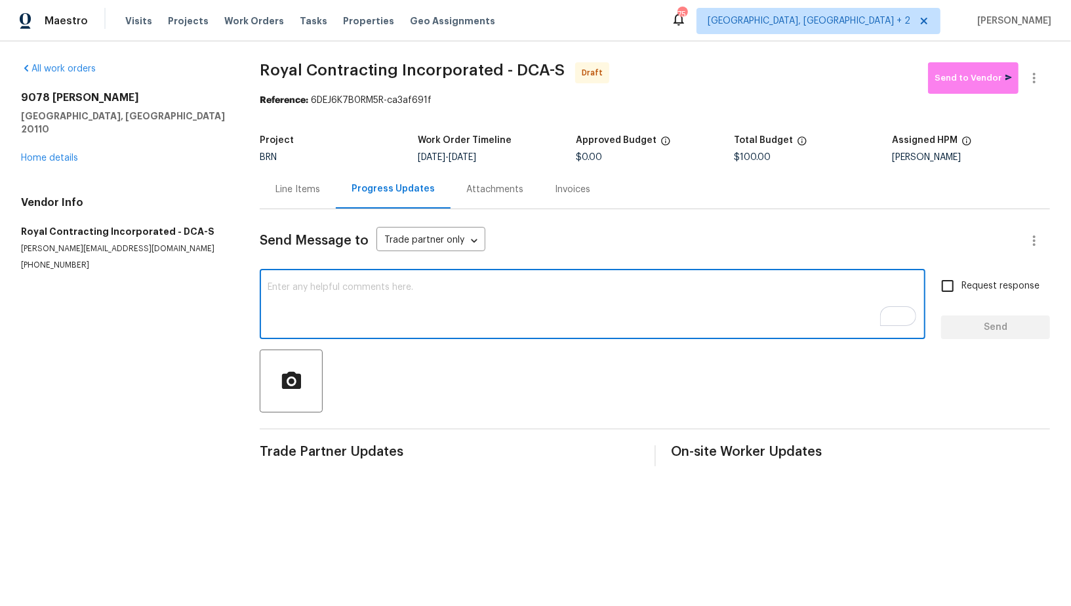
paste textarea "Hi, I'm Padmapriya from Opendoor. Just wanted to check if you received the WO f…"
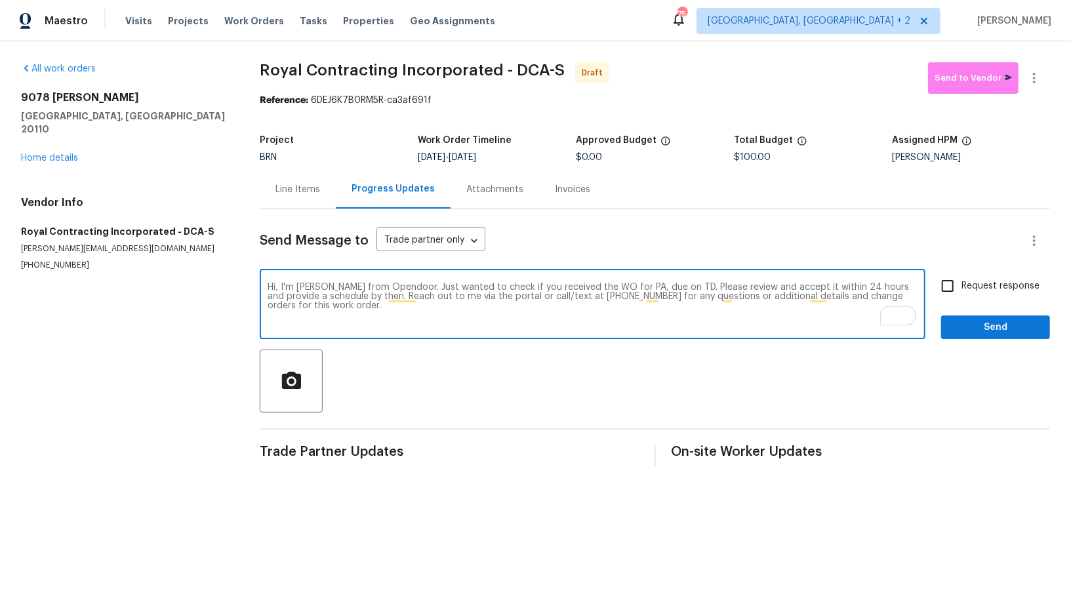
click at [639, 286] on textarea "Hi, I'm Padmapriya from Opendoor. Just wanted to check if you received the WO f…" at bounding box center [592, 306] width 650 height 46
paste textarea "9078 Reynolds Pl, Manassas, VA 20110"
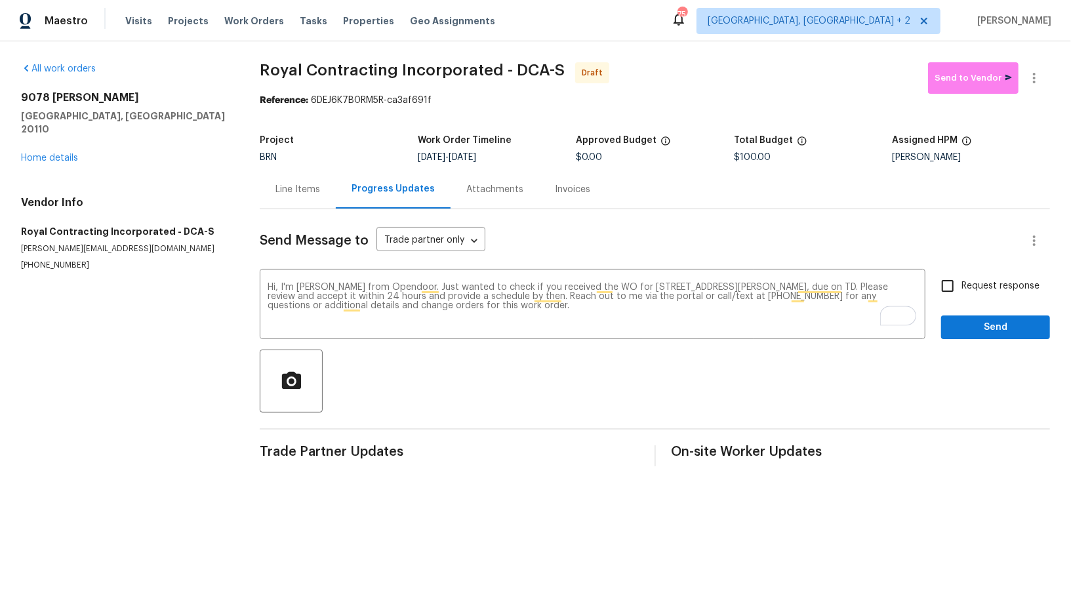
drag, startPoint x: 469, startPoint y: 155, endPoint x: 546, endPoint y: 155, distance: 77.4
click at [546, 155] on div "9/26/2025 - 9/29/2025" at bounding box center [497, 157] width 158 height 9
copy span "9/29/2025"
click at [838, 283] on textarea "Hi, I'm Padmapriya from Opendoor. Just wanted to check if you received the WO f…" at bounding box center [592, 306] width 650 height 46
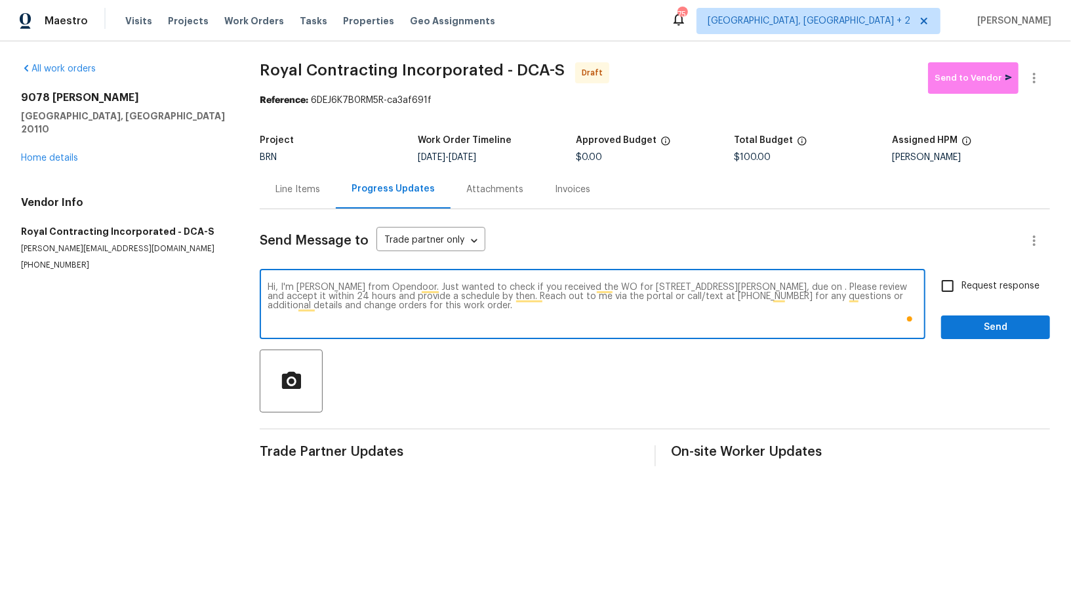
paste textarea "9/29/2025"
type textarea "Hi, I'm Padmapriya from Opendoor. Just wanted to check if you received the WO f…"
click at [954, 284] on input "Request response" at bounding box center [947, 286] width 28 height 28
checkbox input "true"
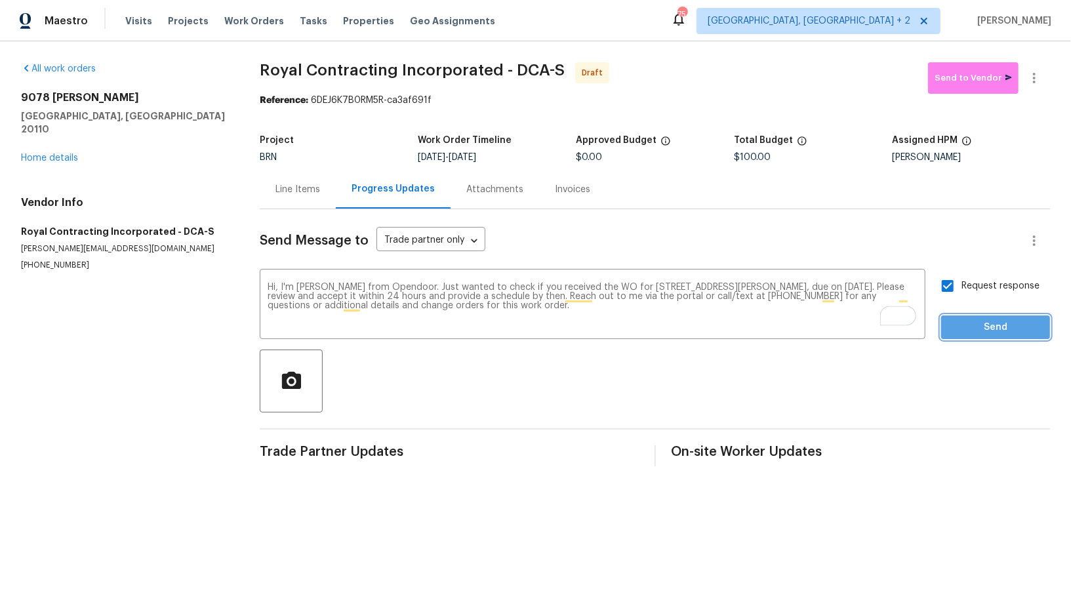
click at [973, 323] on span "Send" at bounding box center [995, 327] width 88 height 16
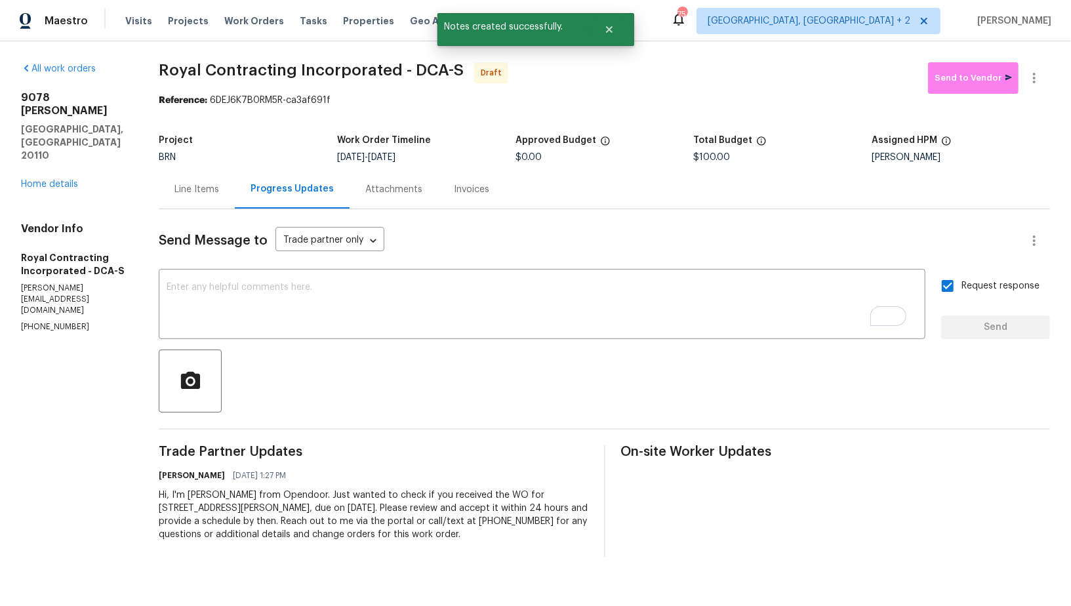
click at [217, 187] on div "Line Items" at bounding box center [196, 189] width 45 height 13
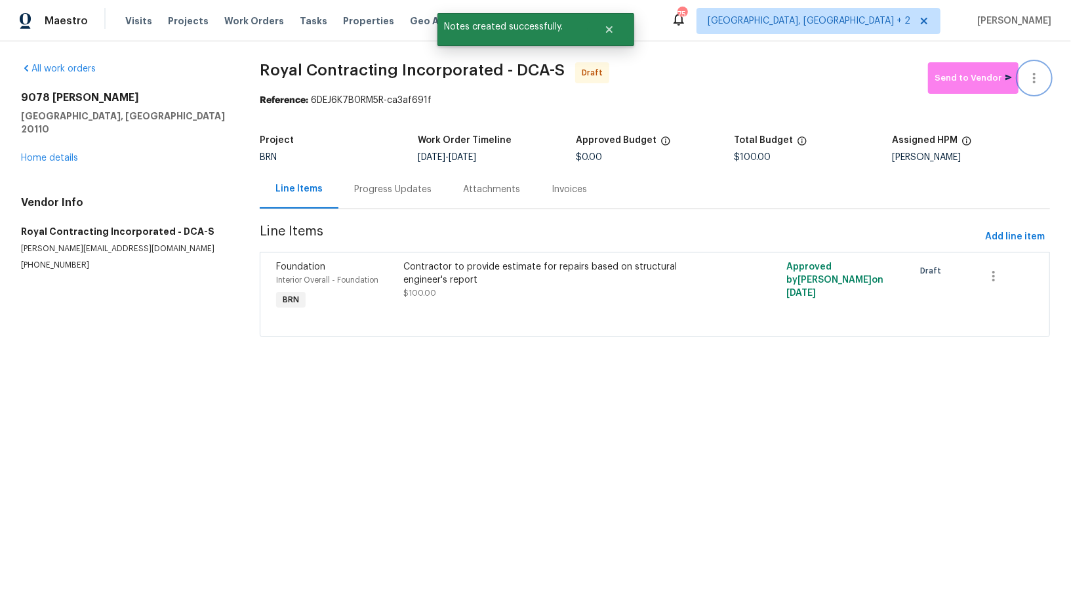
click at [1038, 79] on icon "button" at bounding box center [1034, 78] width 16 height 16
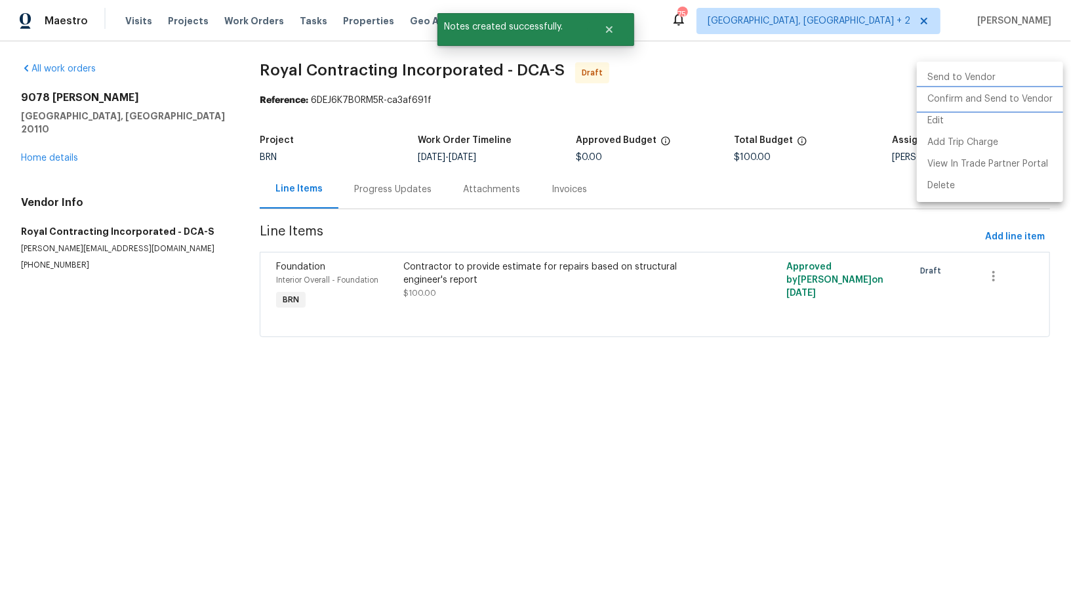
click at [1012, 100] on li "Confirm and Send to Vendor" at bounding box center [989, 99] width 146 height 22
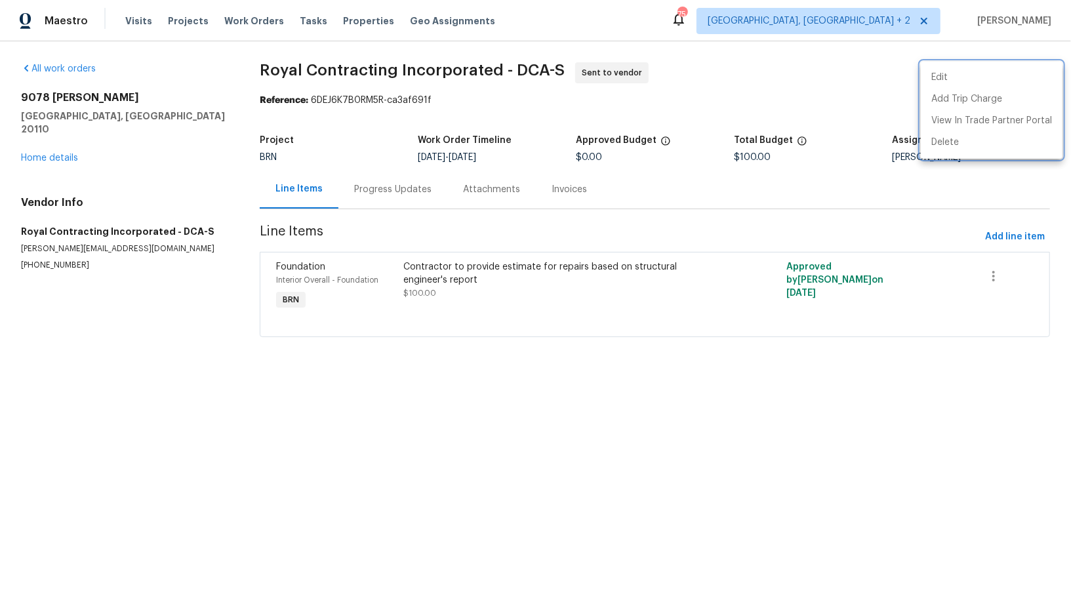
click at [372, 197] on div at bounding box center [535, 303] width 1071 height 606
click at [370, 190] on div "Progress Updates" at bounding box center [392, 189] width 77 height 13
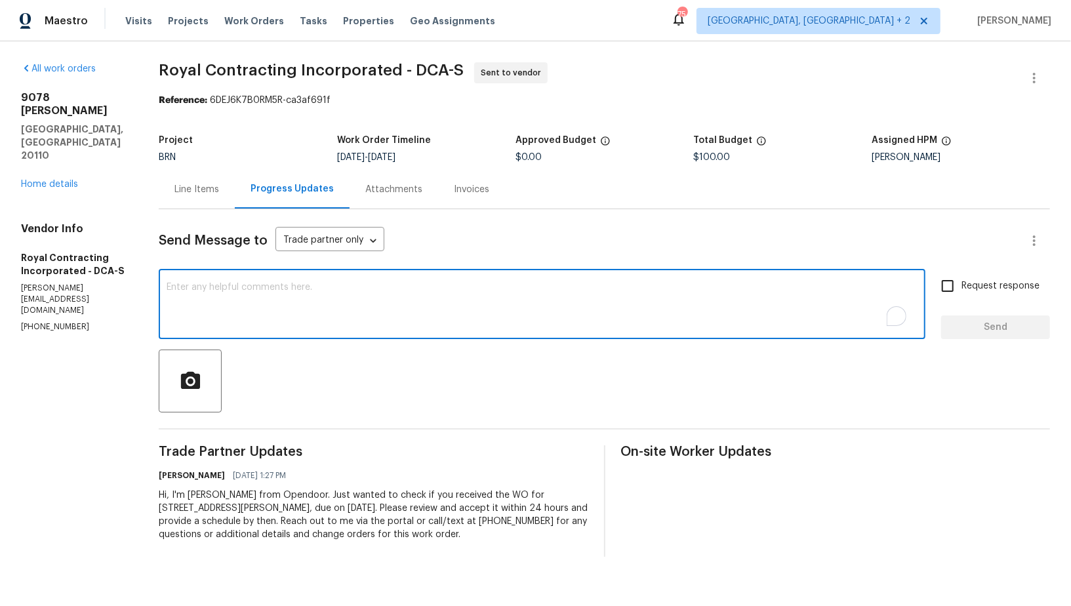
click at [364, 299] on textarea "To enrich screen reader interactions, please activate Accessibility in Grammarl…" at bounding box center [542, 306] width 751 height 46
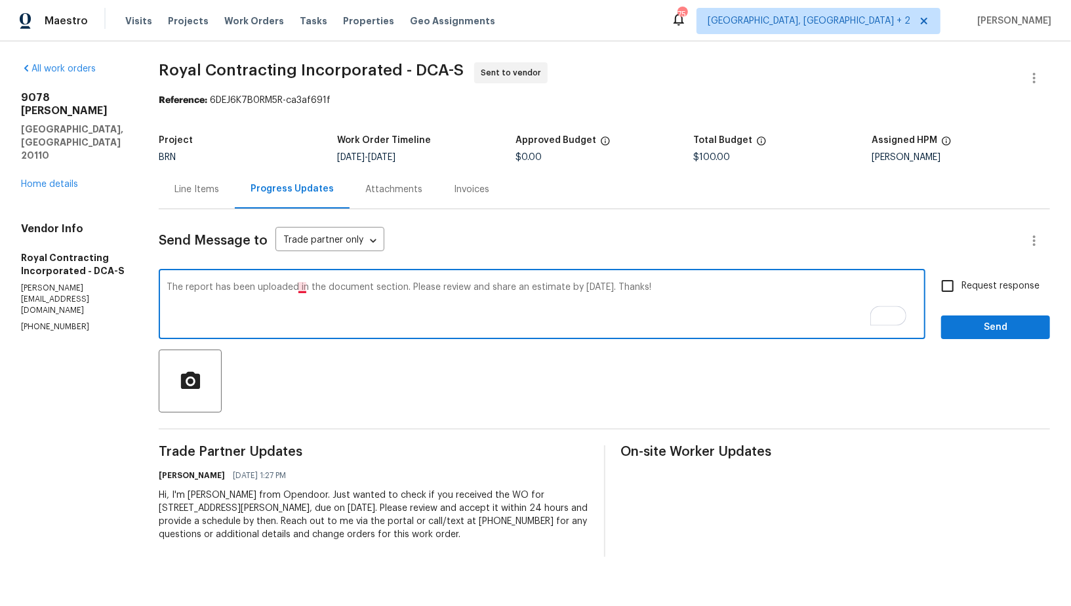
click at [312, 287] on textarea "The report has been uploaded in the document section. Please review and share a…" at bounding box center [542, 306] width 751 height 46
type textarea "The report has been uploaded to the document section. Please review and share a…"
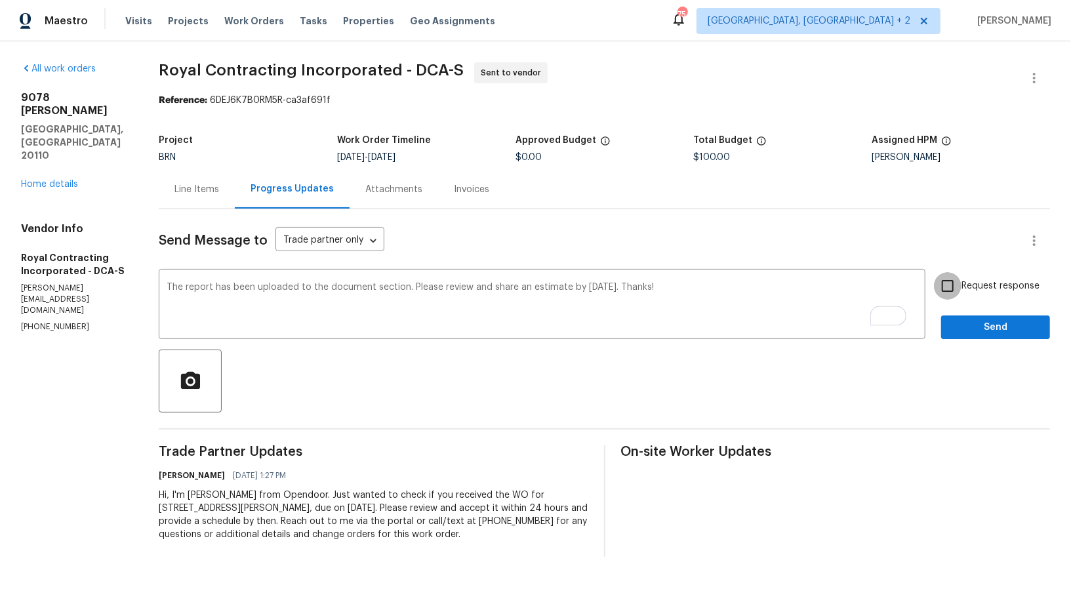
click at [960, 282] on input "Request response" at bounding box center [947, 286] width 28 height 28
checkbox input "true"
click at [977, 334] on span "Send" at bounding box center [995, 327] width 88 height 16
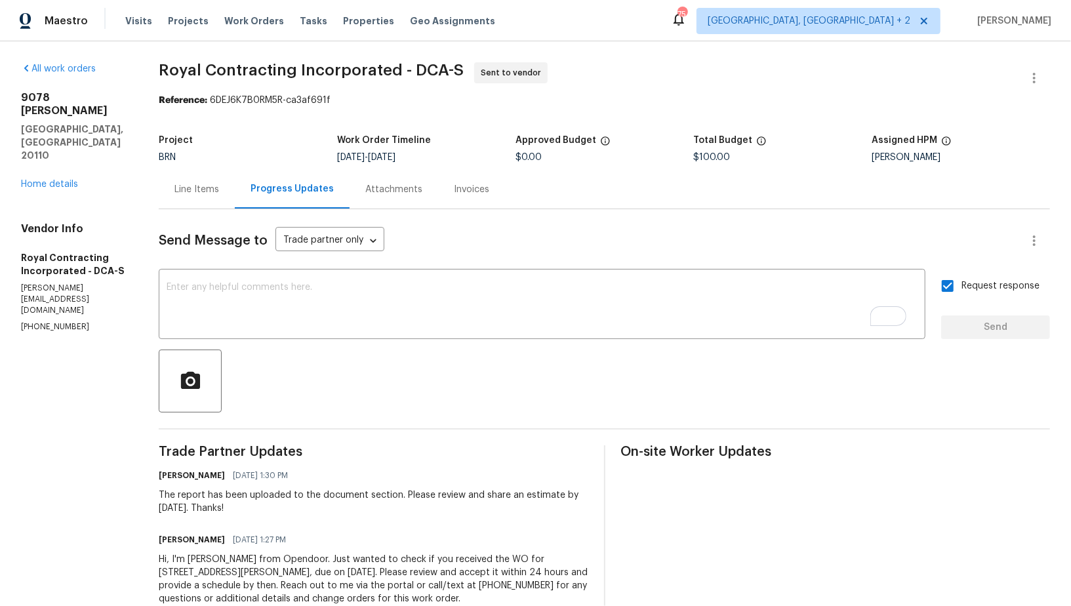
click at [195, 194] on div "Line Items" at bounding box center [196, 189] width 45 height 13
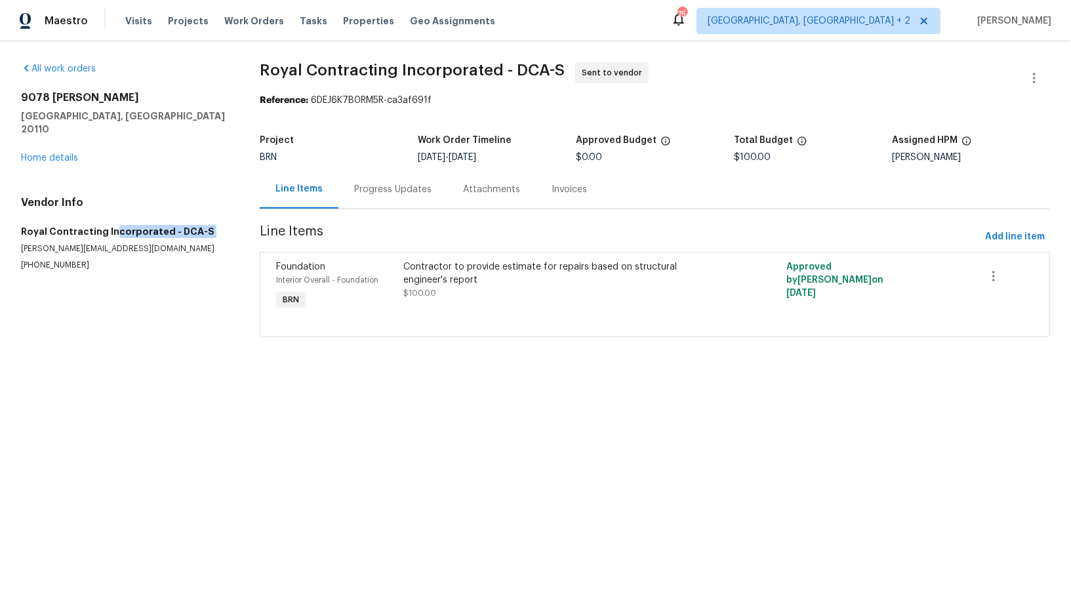
drag, startPoint x: 0, startPoint y: 226, endPoint x: 112, endPoint y: 224, distance: 112.1
click at [112, 224] on div "All work orders 9078 Reynolds Pl Manassas, VA 20110 Home details Vendor Info Ro…" at bounding box center [535, 207] width 1071 height 332
drag, startPoint x: 4, startPoint y: 216, endPoint x: 162, endPoint y: 215, distance: 158.0
click at [163, 215] on div "All work orders 9078 Reynolds Pl Manassas, VA 20110 Home details Vendor Info Ro…" at bounding box center [535, 207] width 1071 height 332
copy h5 "Royal Contracting Incorporated"
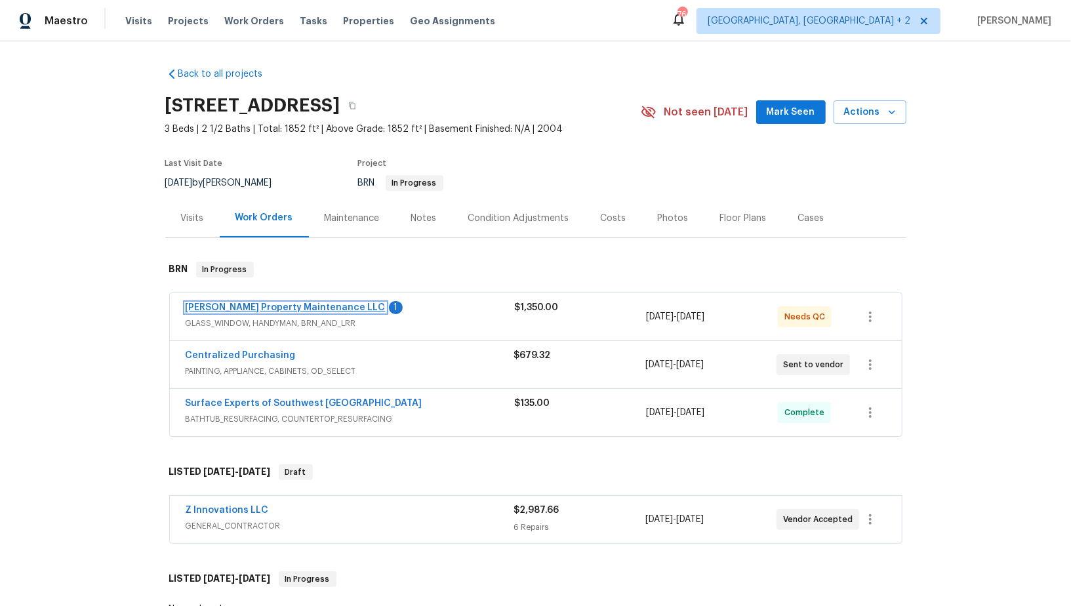
click at [274, 307] on link "[PERSON_NAME] Property Maintenance LLC" at bounding box center [286, 307] width 200 height 9
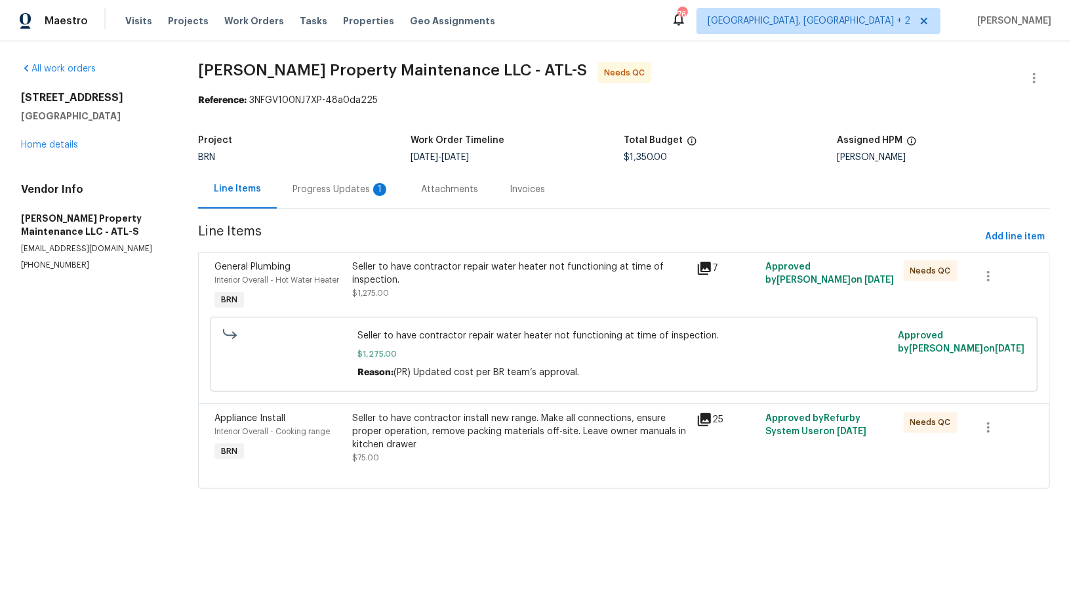
click at [411, 283] on div "Seller to have contractor repair water heater not functioning at time of inspec…" at bounding box center [520, 273] width 337 height 26
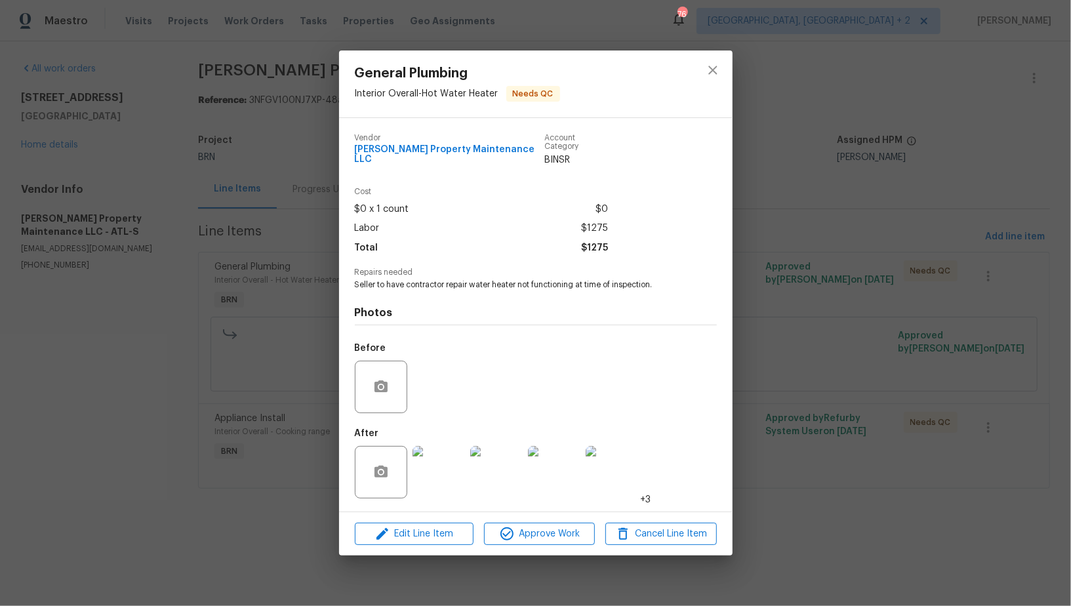
click at [453, 484] on img at bounding box center [438, 472] width 52 height 52
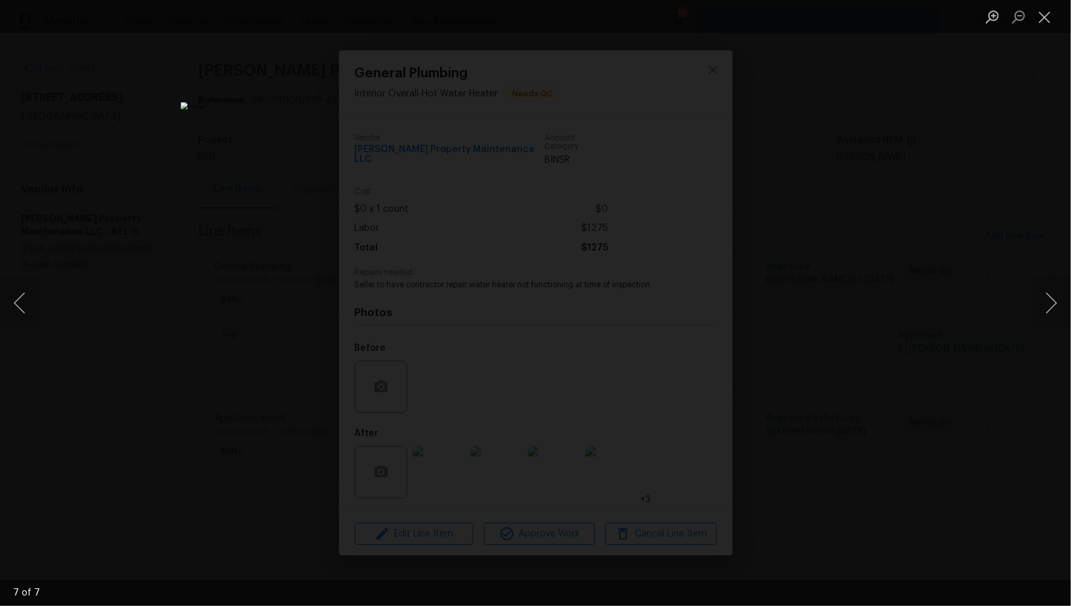
click at [813, 466] on div "Lightbox" at bounding box center [535, 303] width 1071 height 606
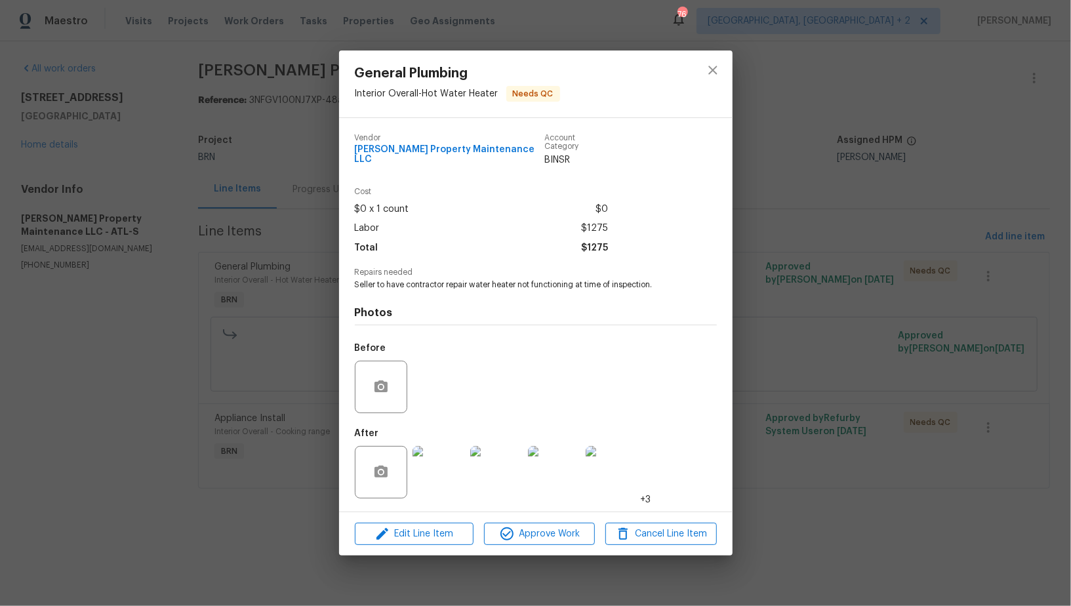
click at [771, 460] on div "General Plumbing Interior Overall - Hot Water Heater Needs QC Vendor [PERSON_NA…" at bounding box center [535, 303] width 1071 height 606
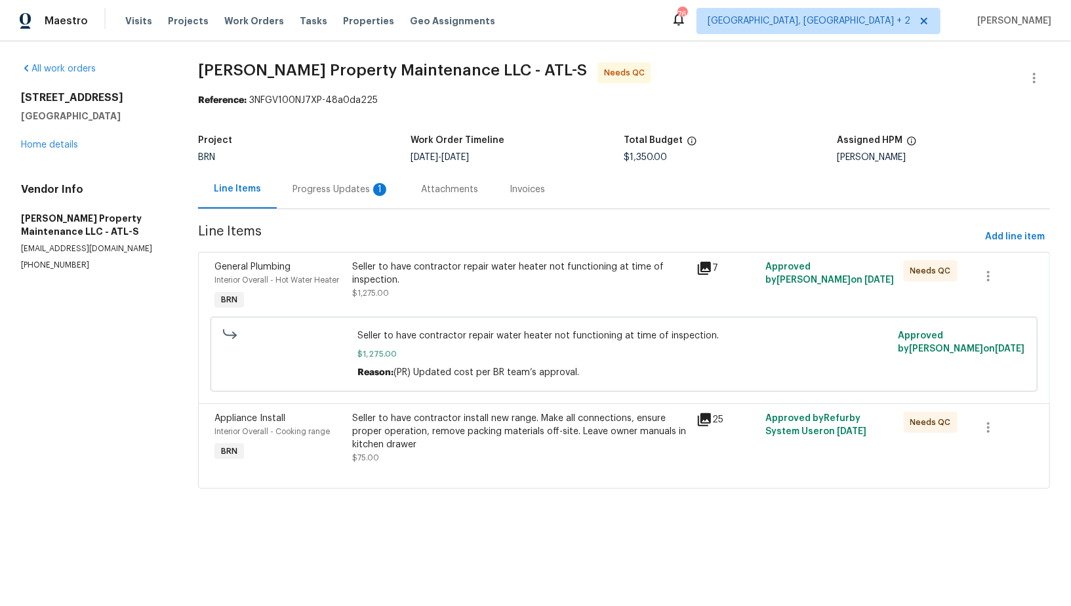
click at [482, 452] on div "Seller to have contractor install new range. Make all connections, ensure prope…" at bounding box center [520, 438] width 337 height 52
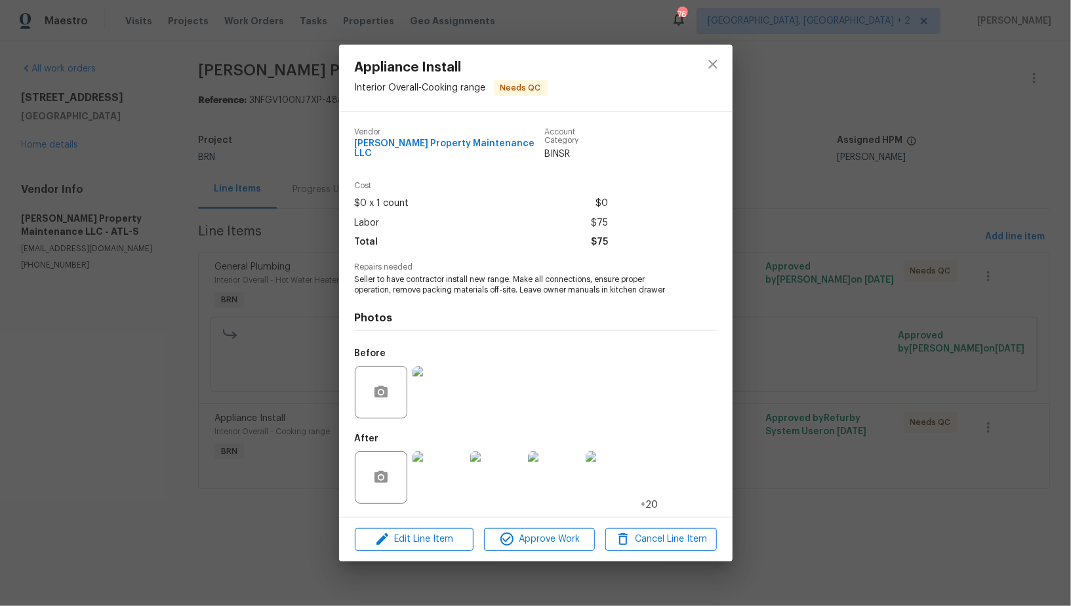
click at [438, 472] on img at bounding box center [438, 477] width 52 height 52
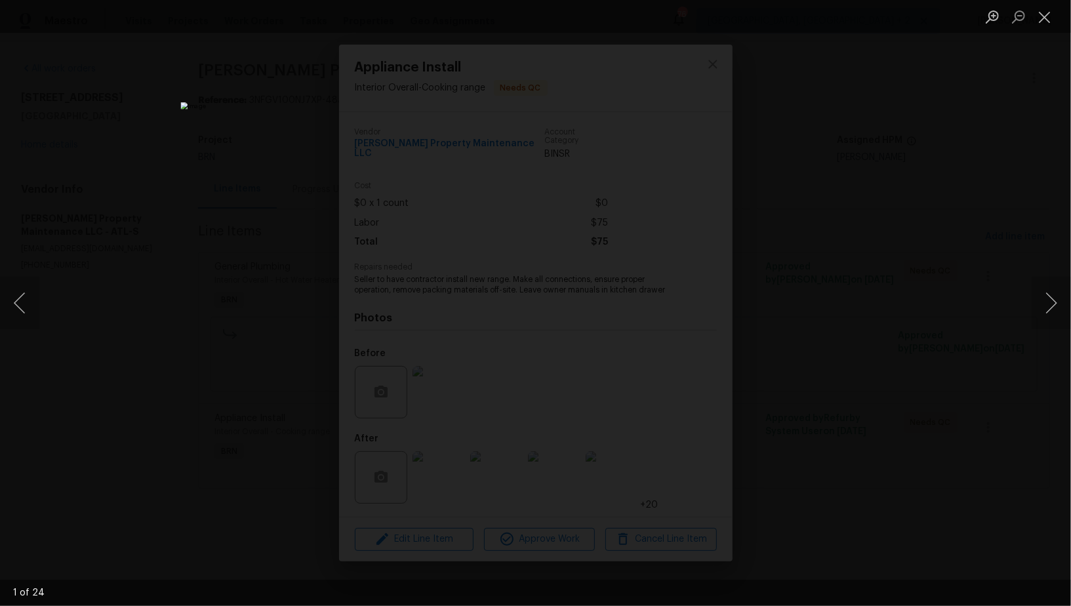
click at [837, 359] on div "Lightbox" at bounding box center [535, 303] width 1071 height 606
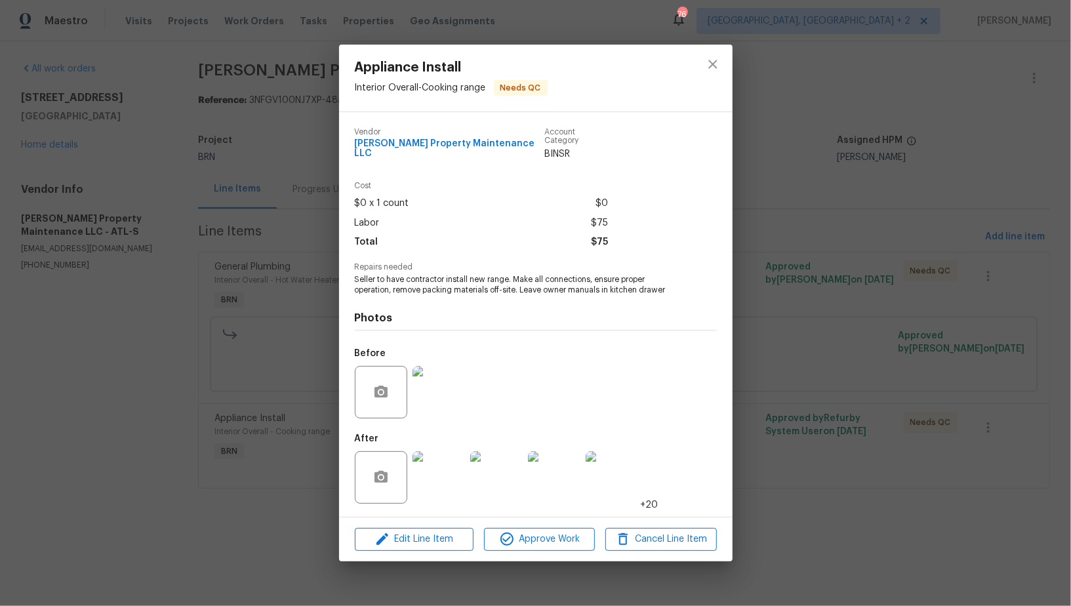
click at [837, 359] on div "Appliance Install Interior Overall - Cooking range Needs QC Vendor [PERSON_NAME…" at bounding box center [535, 303] width 1071 height 606
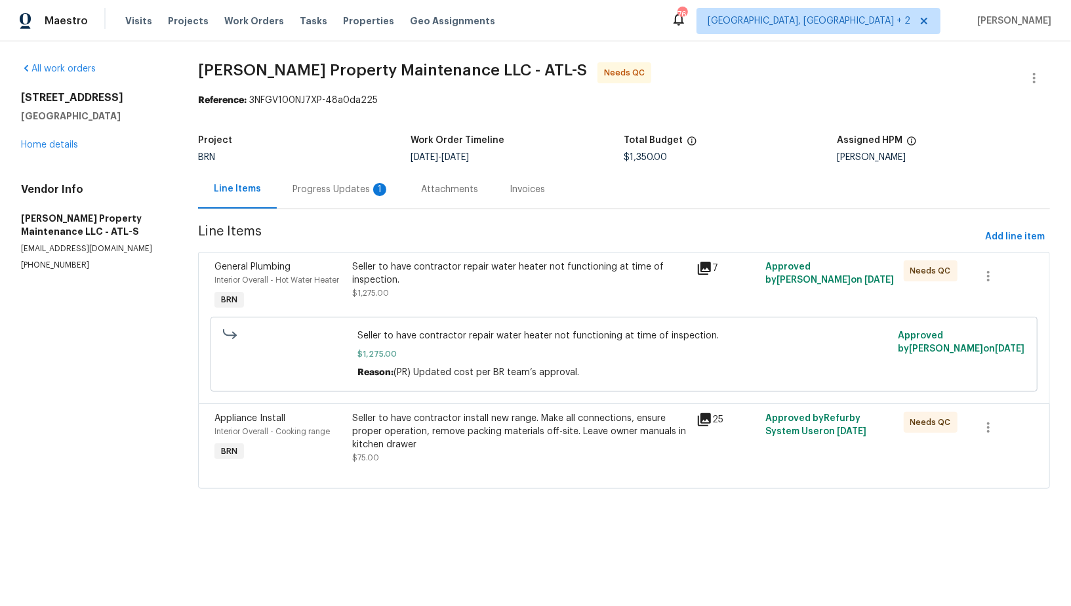
click at [347, 184] on div "Progress Updates 1" at bounding box center [340, 189] width 97 height 13
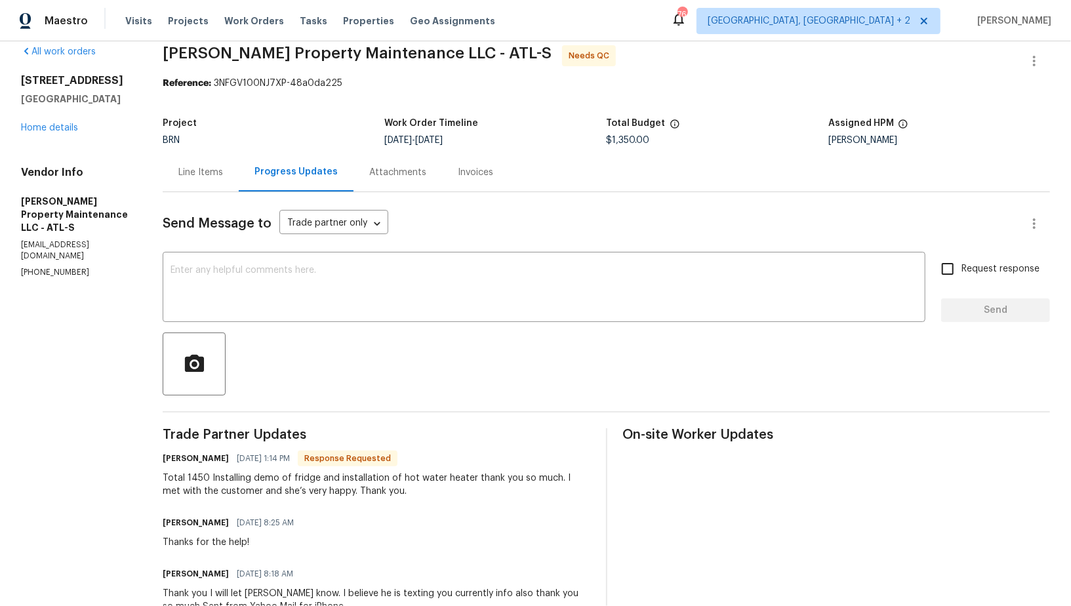
scroll to position [25, 0]
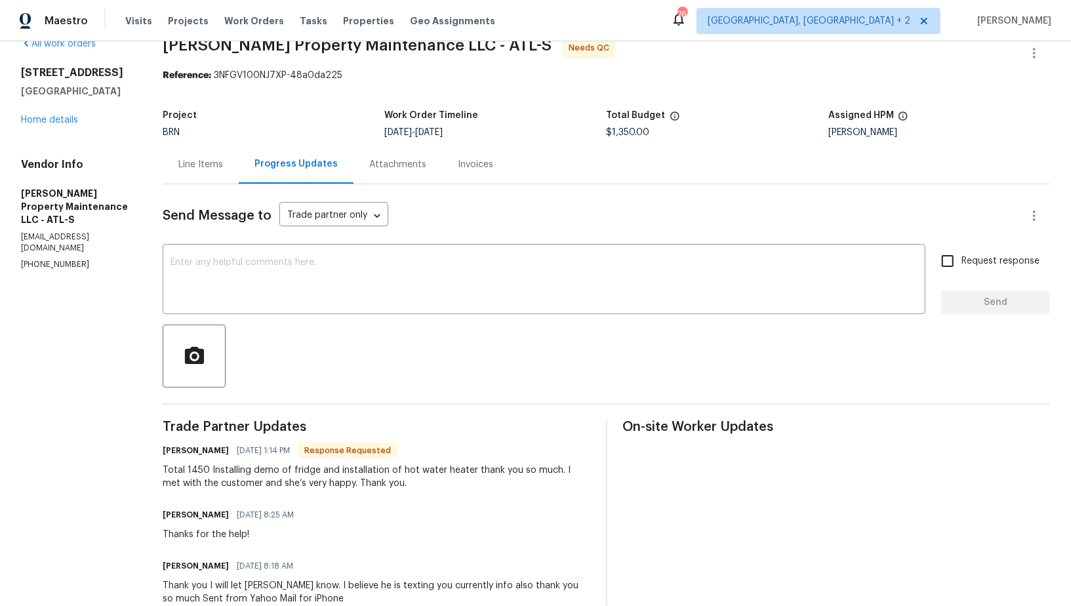
click at [187, 172] on div "Line Items" at bounding box center [201, 164] width 76 height 39
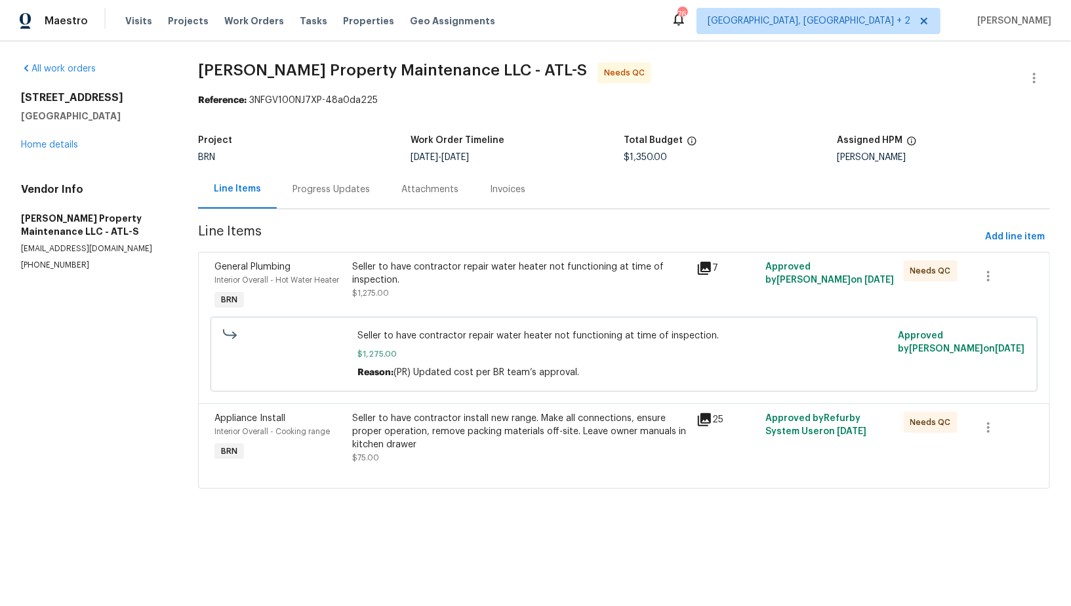
click at [328, 183] on div "Progress Updates" at bounding box center [330, 189] width 77 height 13
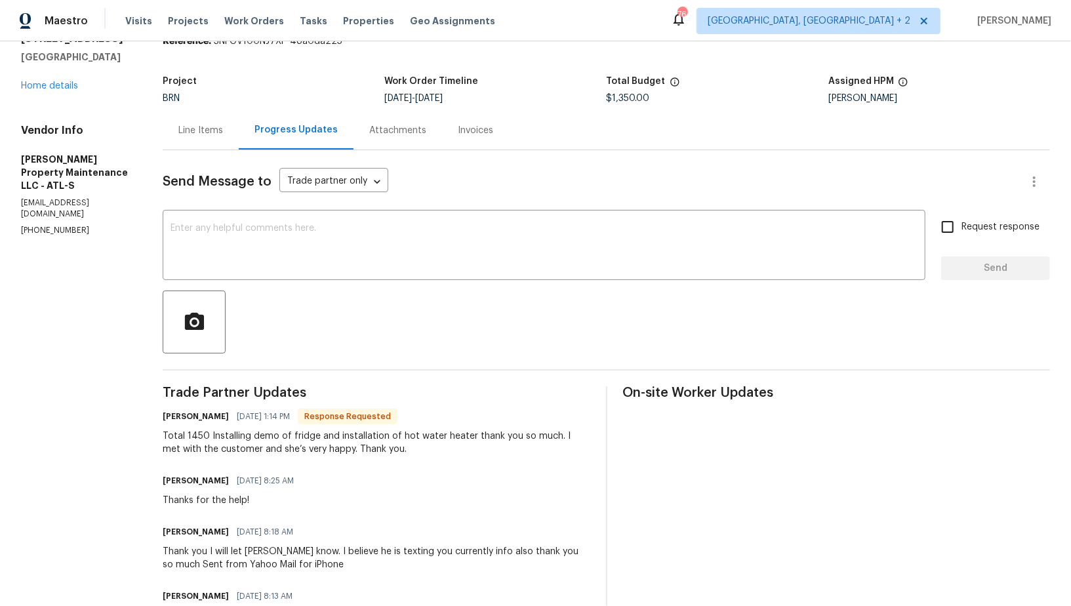
scroll to position [72, 0]
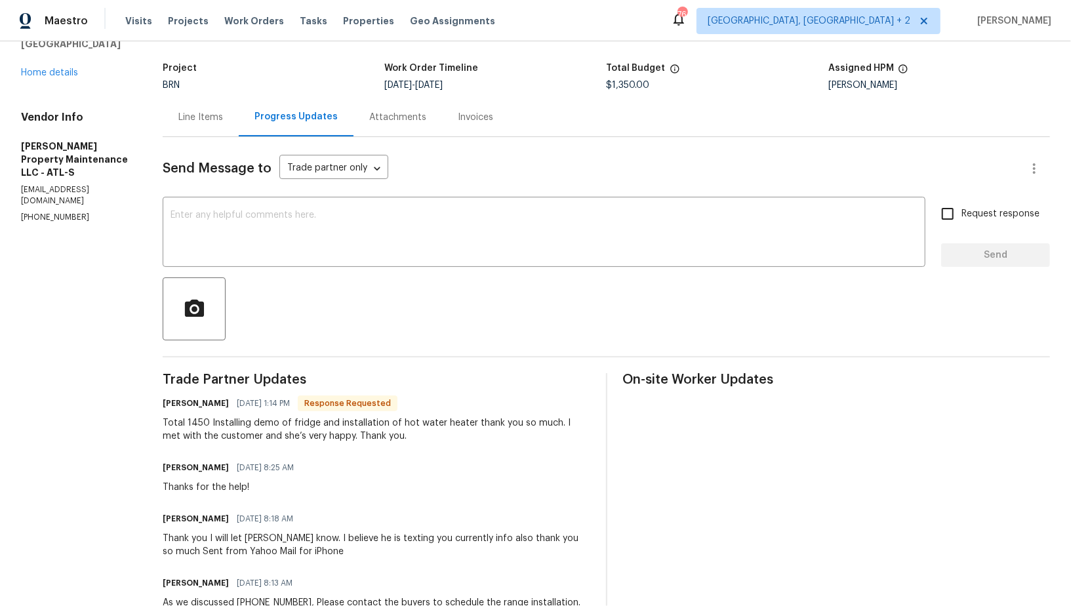
click at [199, 126] on div "Line Items" at bounding box center [201, 117] width 76 height 39
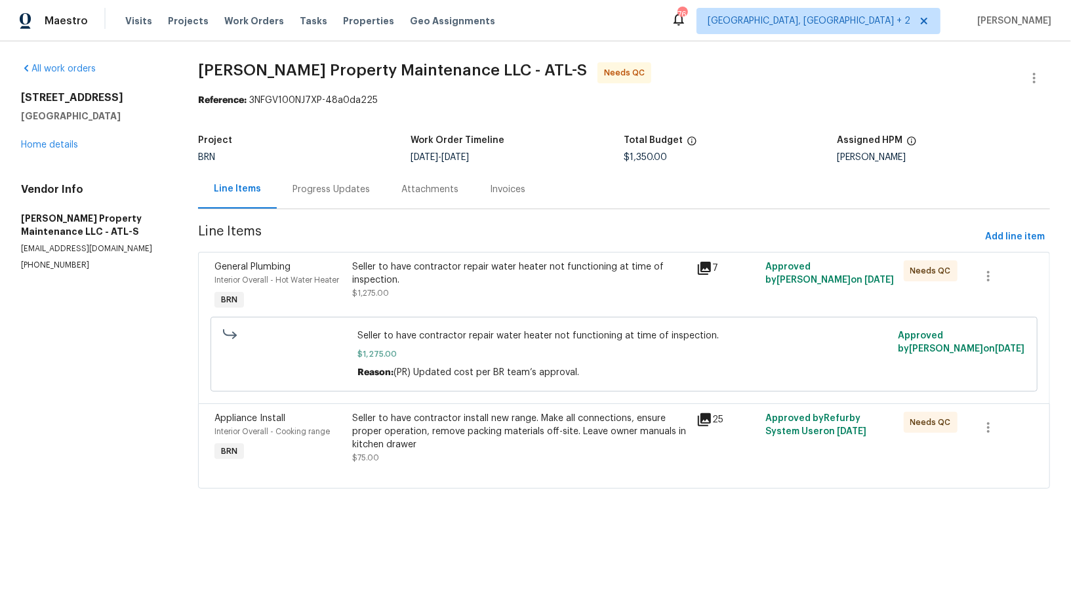
click at [325, 195] on div "Progress Updates" at bounding box center [330, 189] width 77 height 13
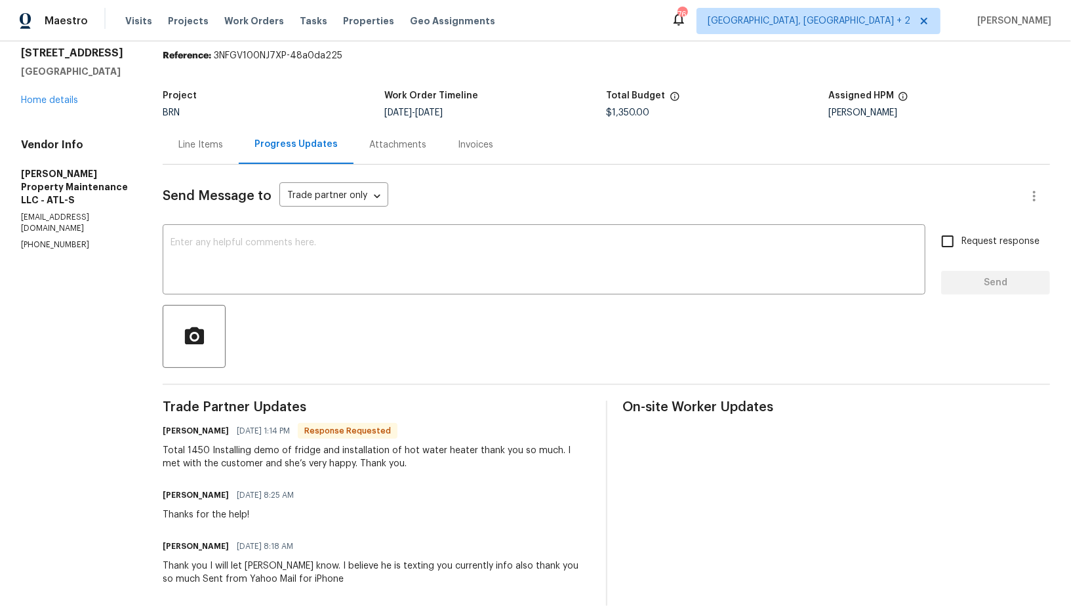
scroll to position [57, 0]
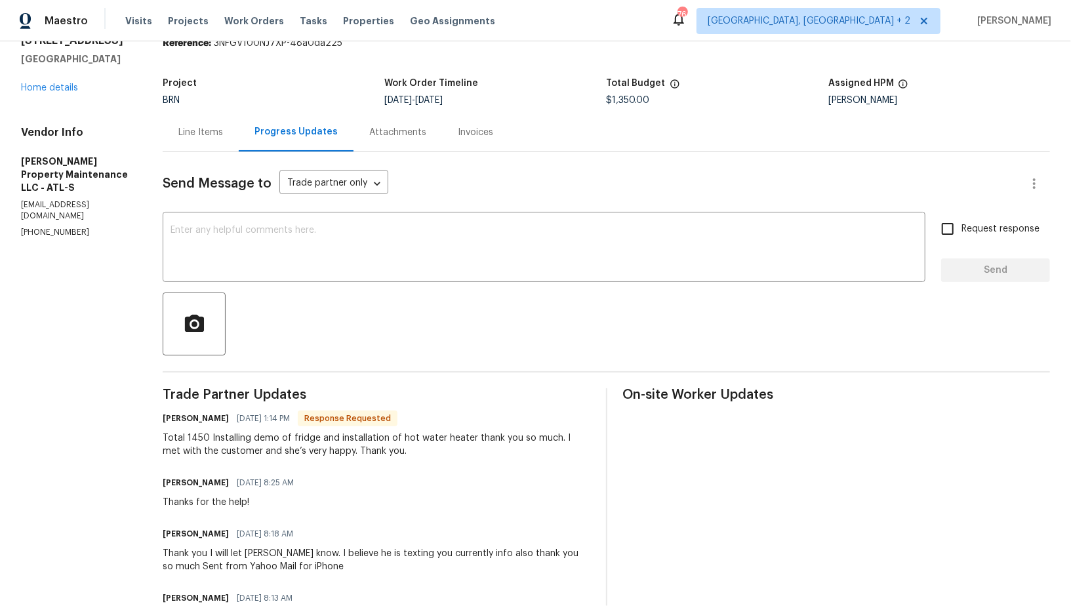
click at [187, 120] on div "Line Items" at bounding box center [201, 132] width 76 height 39
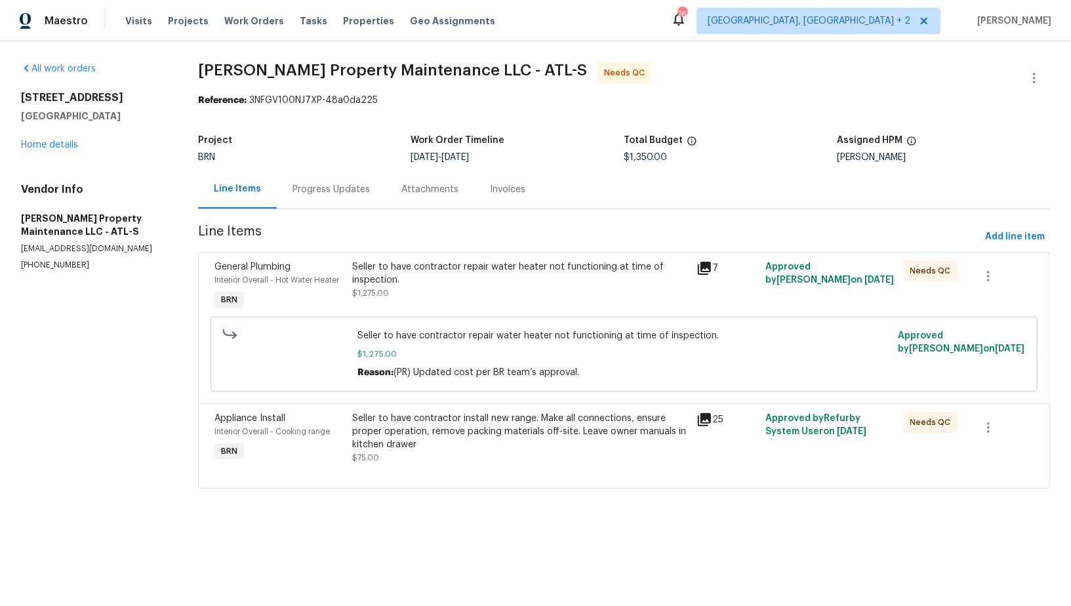
click at [422, 458] on div "Seller to have contractor install new range. Make all connections, ensure prope…" at bounding box center [520, 438] width 337 height 52
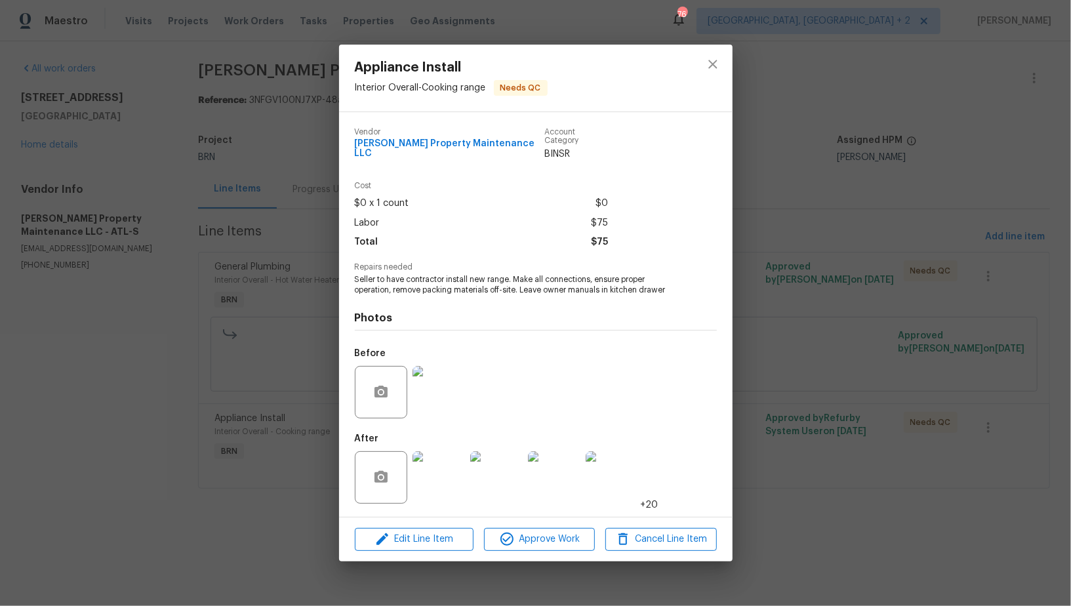
click at [423, 522] on div "Edit Line Item Approve Work Cancel Line Item" at bounding box center [535, 539] width 393 height 44
click at [416, 534] on span "Edit Line Item" at bounding box center [414, 539] width 111 height 16
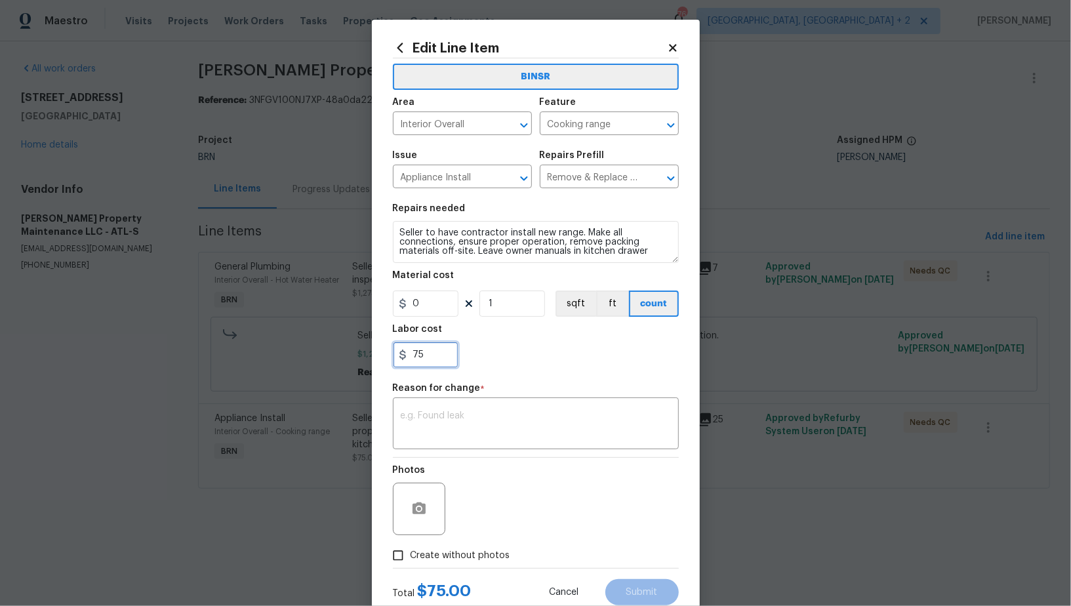
click at [429, 359] on input "75" at bounding box center [426, 355] width 66 height 26
click at [410, 350] on input "75" at bounding box center [426, 355] width 66 height 26
type input "175"
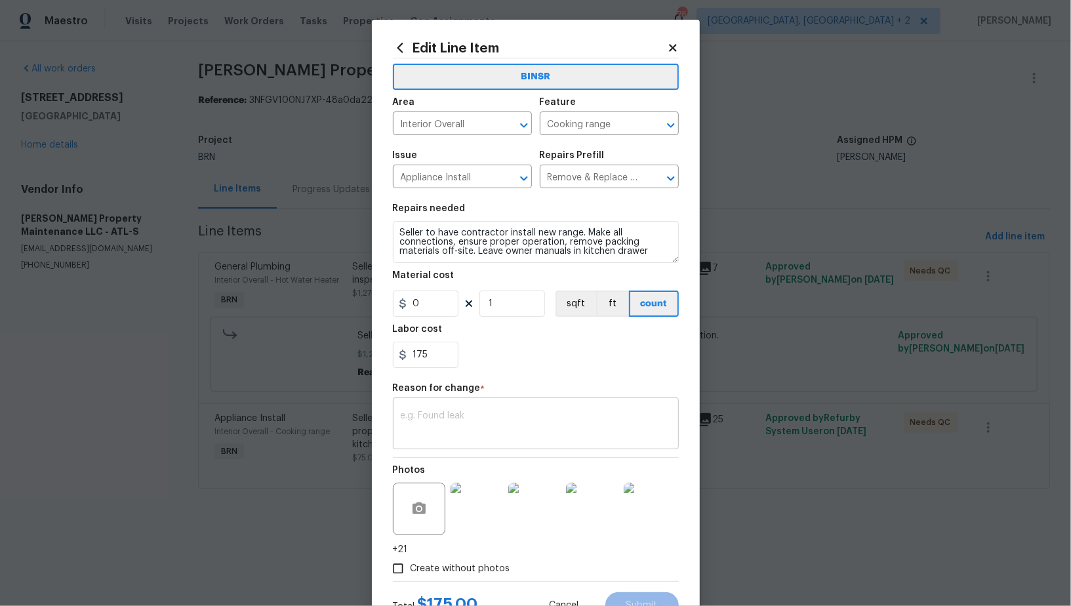
click at [441, 408] on div "x ​" at bounding box center [536, 425] width 286 height 49
paste textarea "(PR) Updated per vendors final cost."
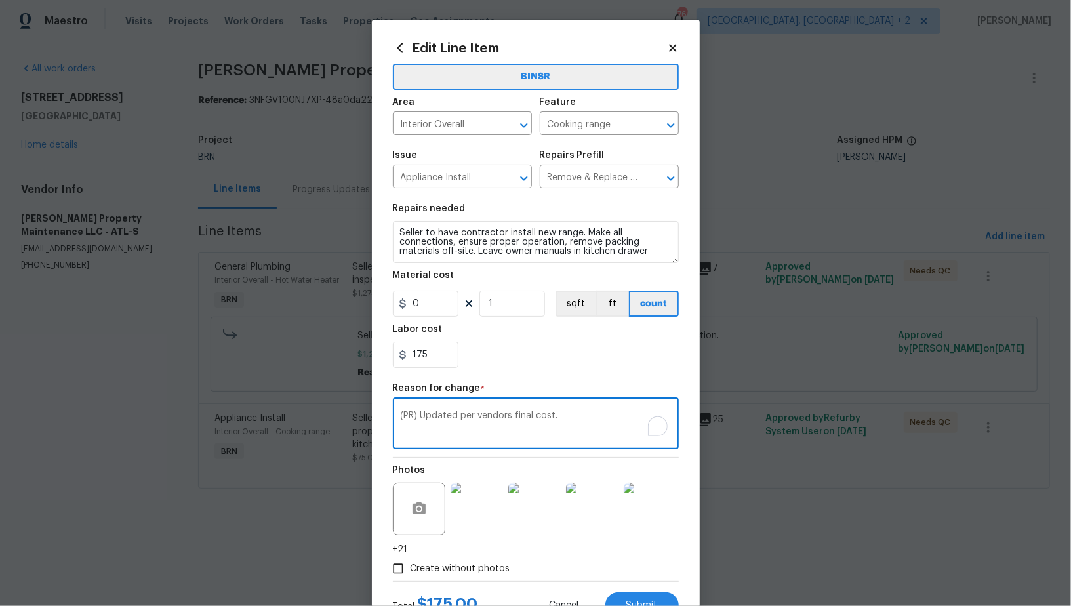
scroll to position [52, 0]
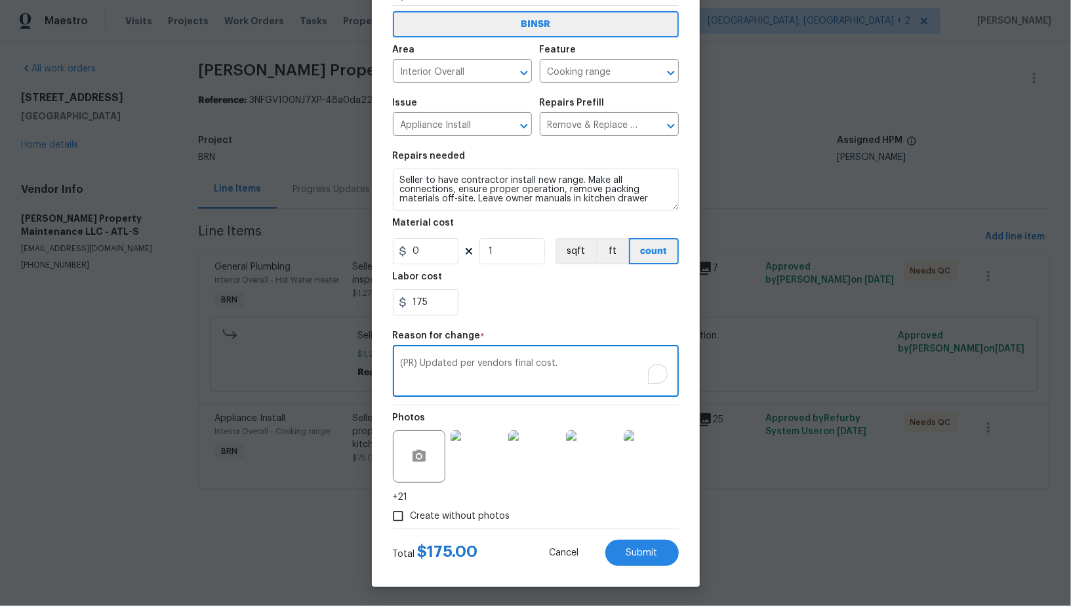
type textarea "(PR) Updated per vendors final cost."
click at [637, 551] on span "Submit" at bounding box center [641, 553] width 31 height 10
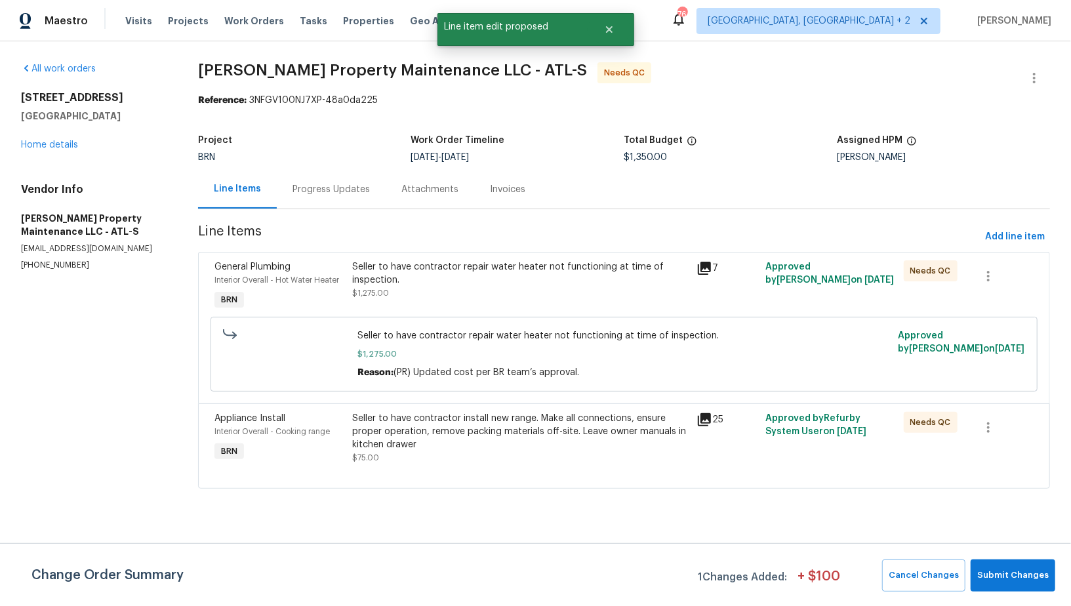
scroll to position [0, 0]
click at [992, 563] on button "Submit Changes" at bounding box center [1012, 575] width 85 height 32
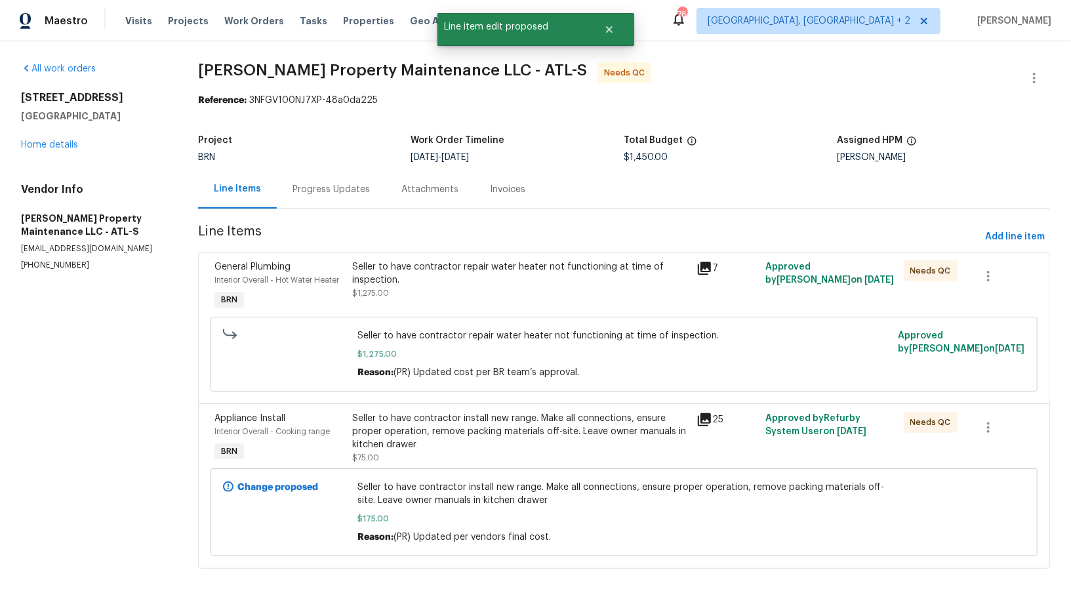
click at [322, 197] on div "Progress Updates" at bounding box center [331, 189] width 109 height 39
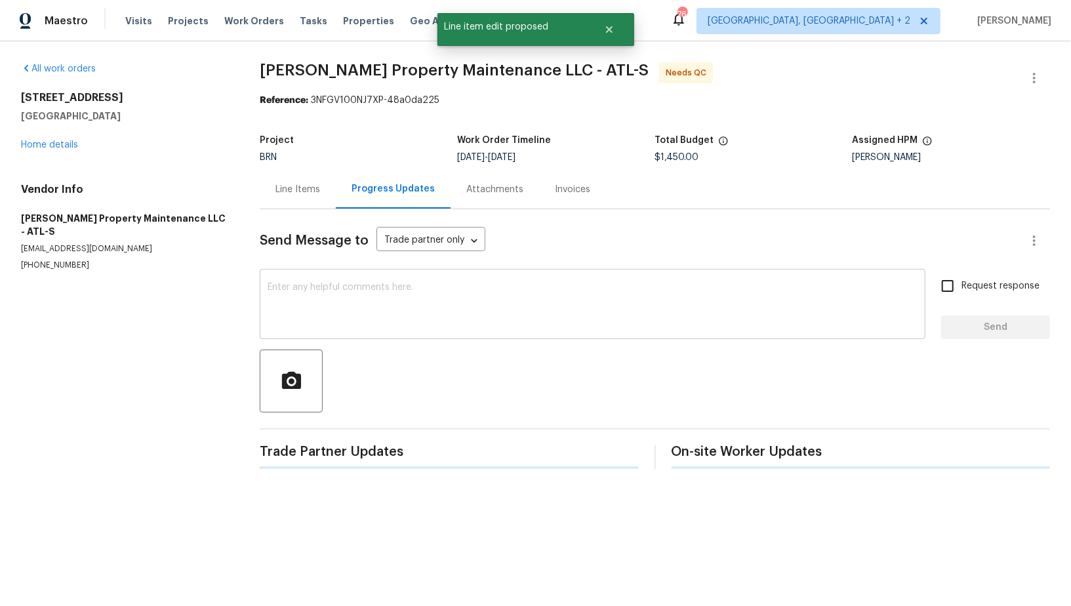
click at [344, 304] on textarea at bounding box center [592, 306] width 650 height 46
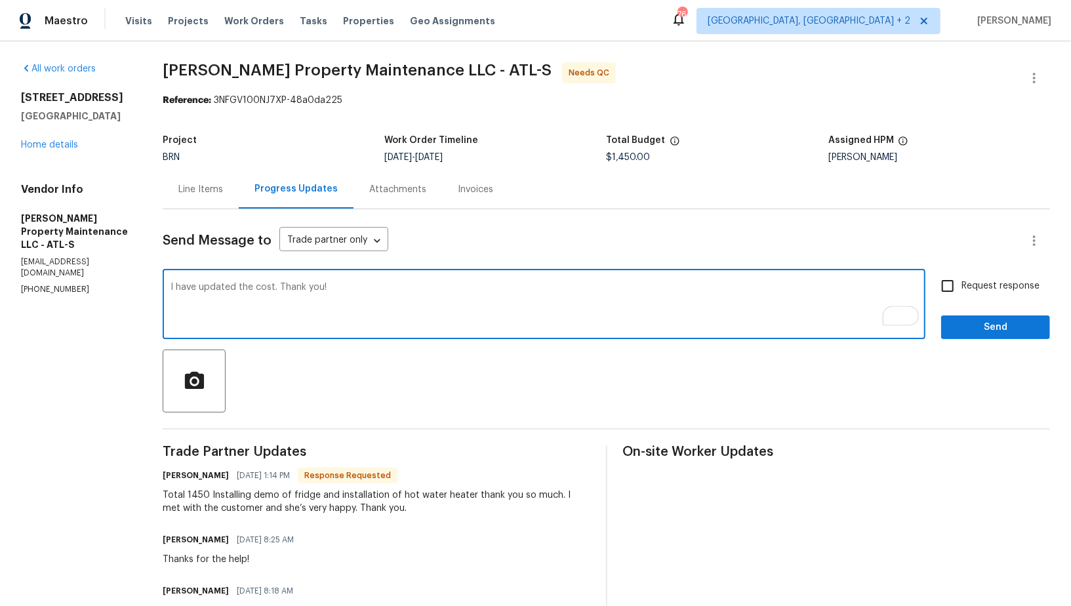
type textarea "I have updated the cost. Thank you!"
click at [949, 291] on input "Request response" at bounding box center [947, 286] width 28 height 28
checkbox input "true"
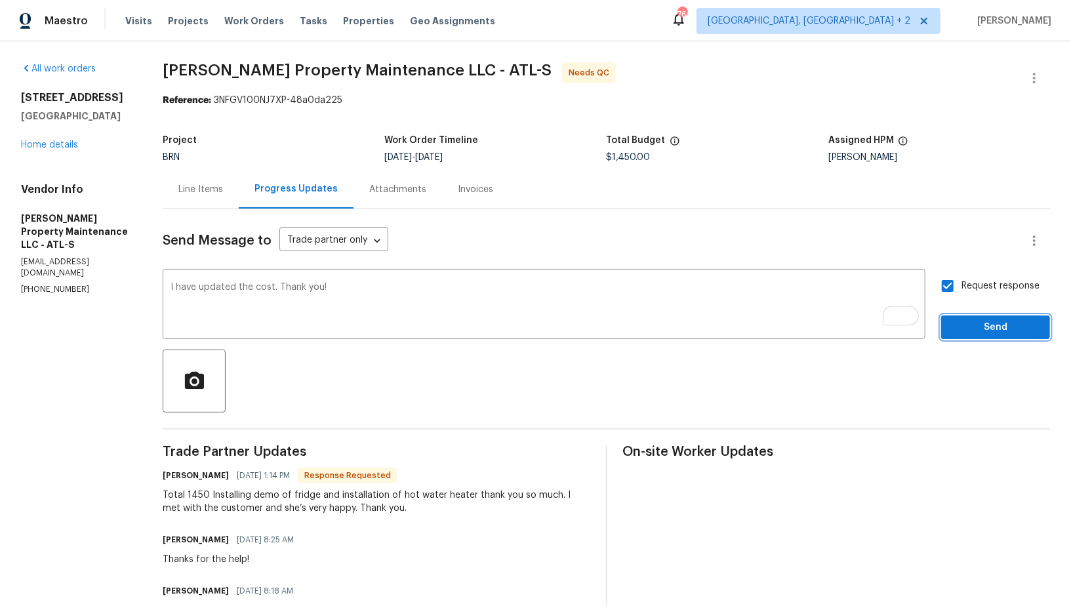
click at [960, 329] on span "Send" at bounding box center [995, 327] width 88 height 16
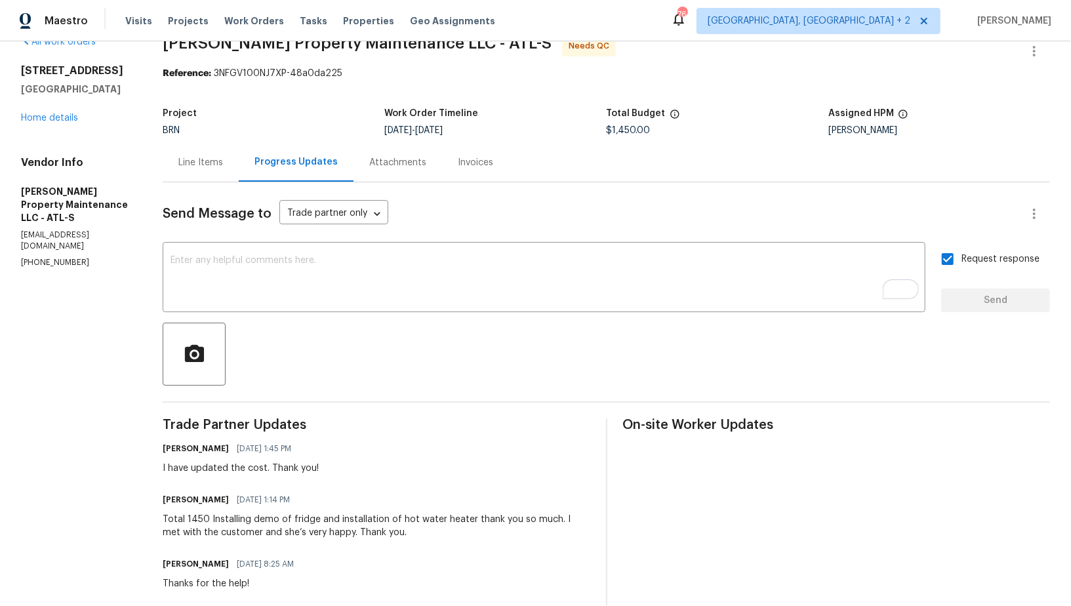
scroll to position [27, 0]
click at [195, 162] on div "Line Items" at bounding box center [200, 162] width 45 height 13
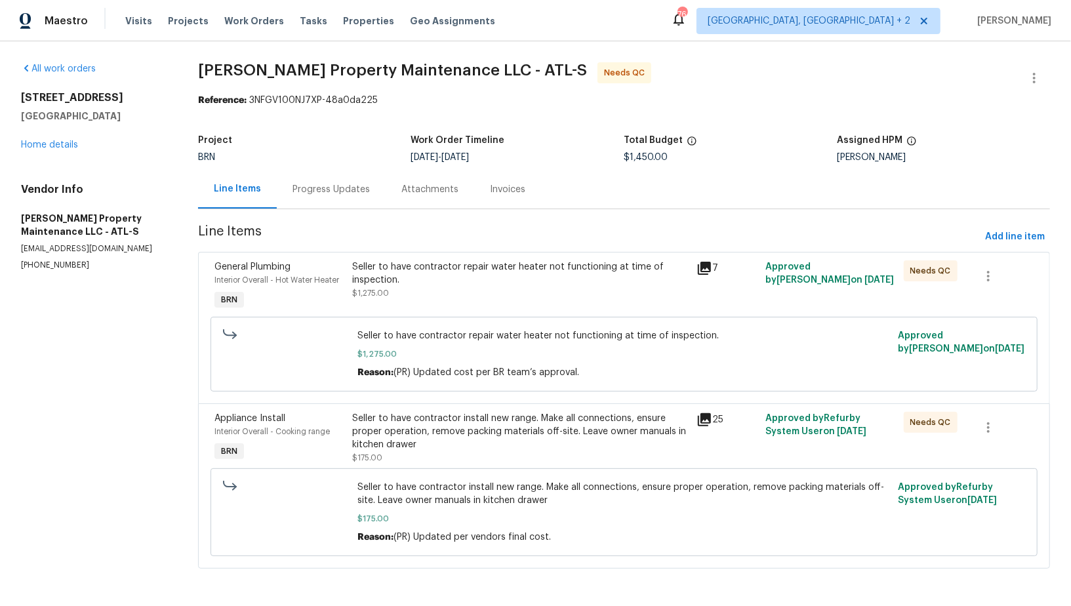
click at [419, 294] on div "Seller to have contractor repair water heater not functioning at time of inspec…" at bounding box center [520, 279] width 337 height 39
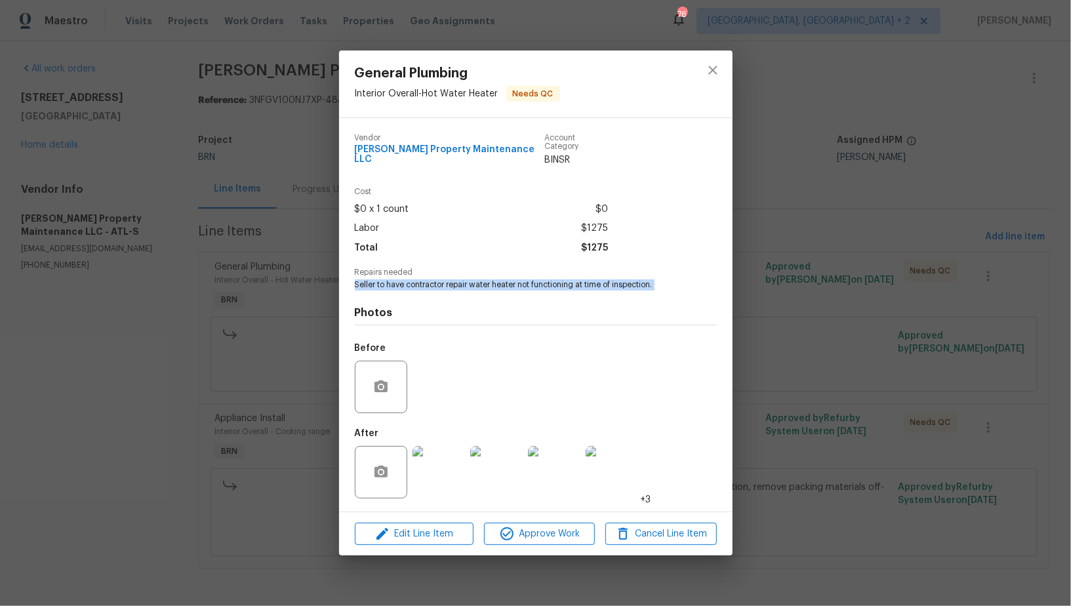
drag, startPoint x: 347, startPoint y: 282, endPoint x: 654, endPoint y: 291, distance: 306.9
click at [654, 291] on div "Vendor Glen Property Maintenance LLC Account Category BINSR Cost $0 x 1 count $…" at bounding box center [535, 314] width 393 height 393
copy span "Seller to have contractor repair water heater not functioning at time of inspec…"
click at [437, 476] on img at bounding box center [438, 472] width 52 height 52
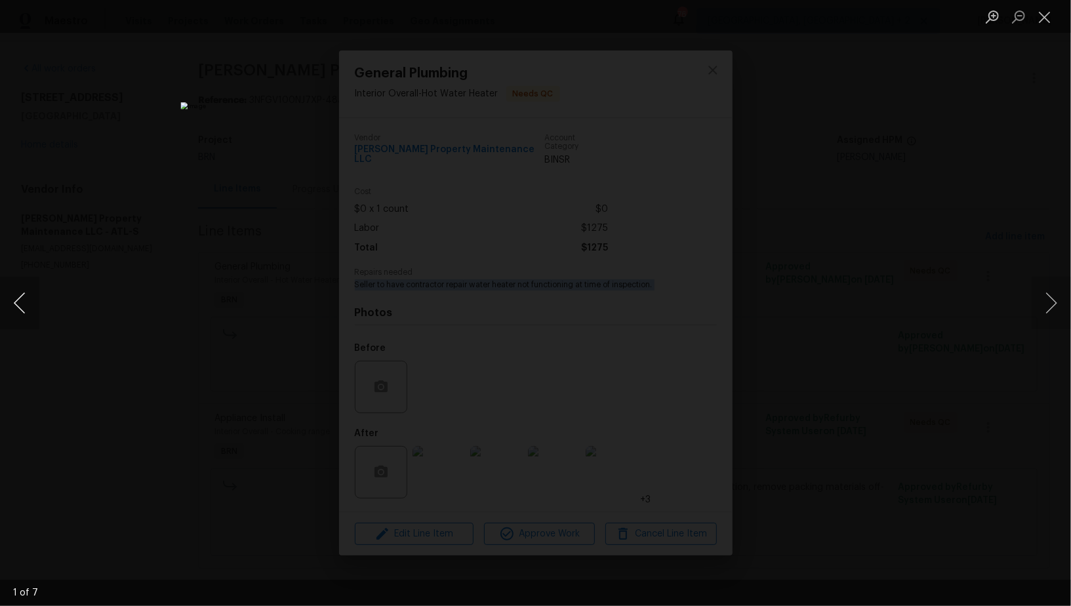
click at [12, 304] on button "Previous image" at bounding box center [19, 303] width 39 height 52
click at [305, 344] on div "Lightbox" at bounding box center [535, 303] width 1071 height 606
click at [279, 346] on div "Lightbox" at bounding box center [535, 303] width 1071 height 606
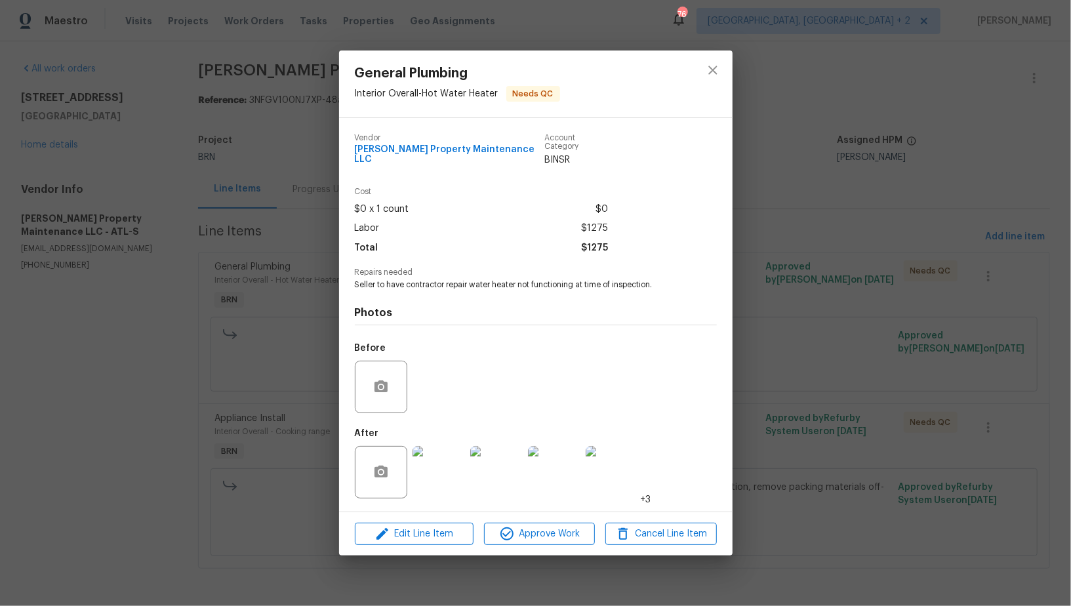
click at [269, 427] on div "General Plumbing Interior Overall - Hot Water Heater Needs QC Vendor Glen Prope…" at bounding box center [535, 303] width 1071 height 606
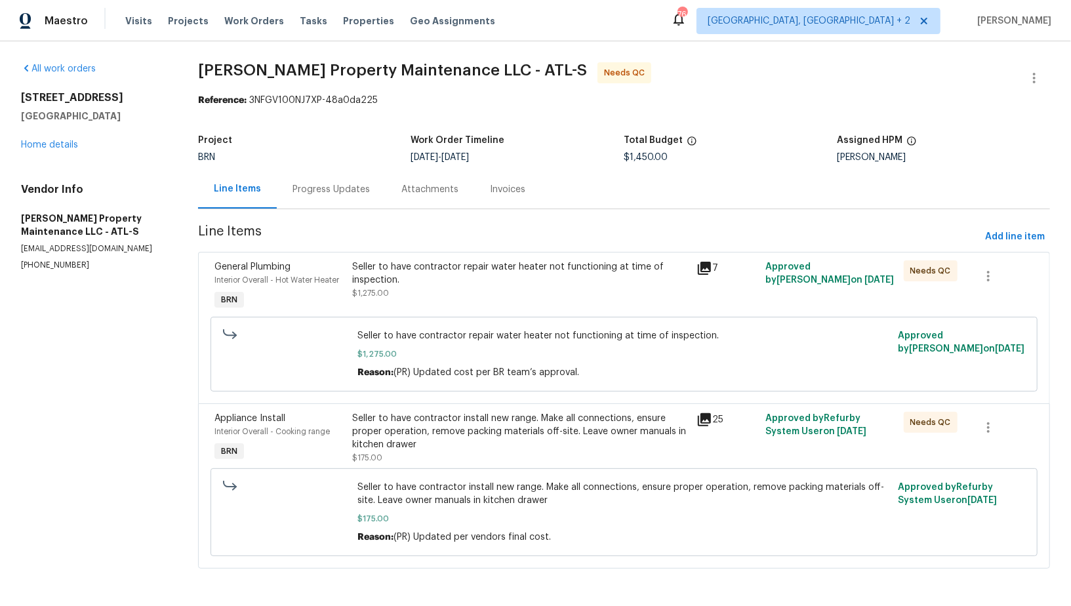
click at [411, 434] on div "Seller to have contractor install new range. Make all connections, ensure prope…" at bounding box center [520, 431] width 337 height 39
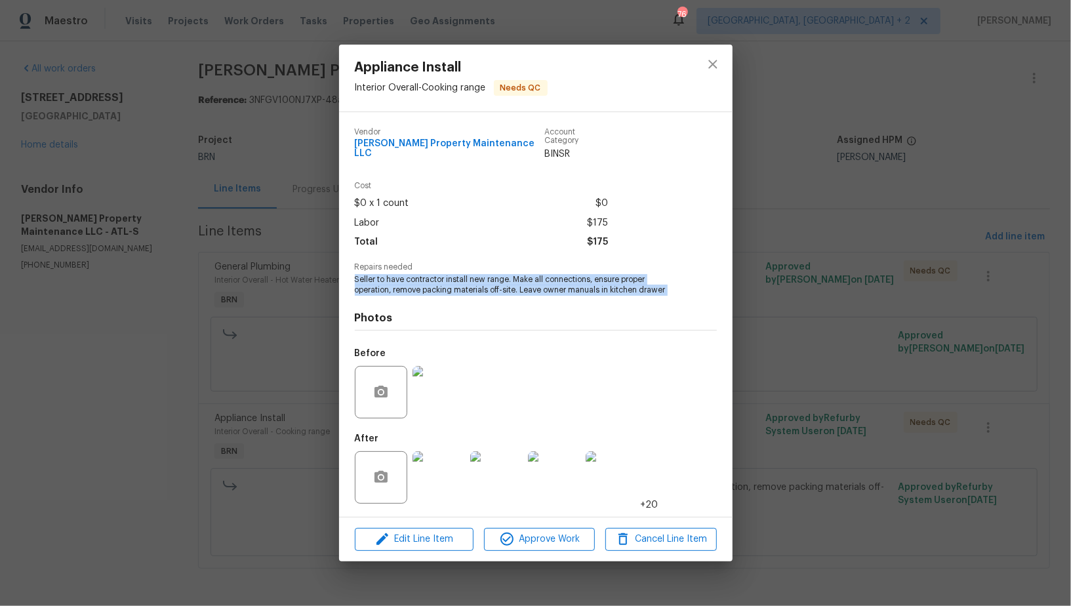
drag, startPoint x: 351, startPoint y: 277, endPoint x: 675, endPoint y: 296, distance: 325.1
click at [675, 296] on div "Vendor Glen Property Maintenance LLC Account Category BINSR Cost $0 x 1 count $…" at bounding box center [535, 314] width 393 height 404
copy span "Seller to have contractor install new range. Make all connections, ensure prope…"
click at [435, 403] on img at bounding box center [438, 392] width 52 height 52
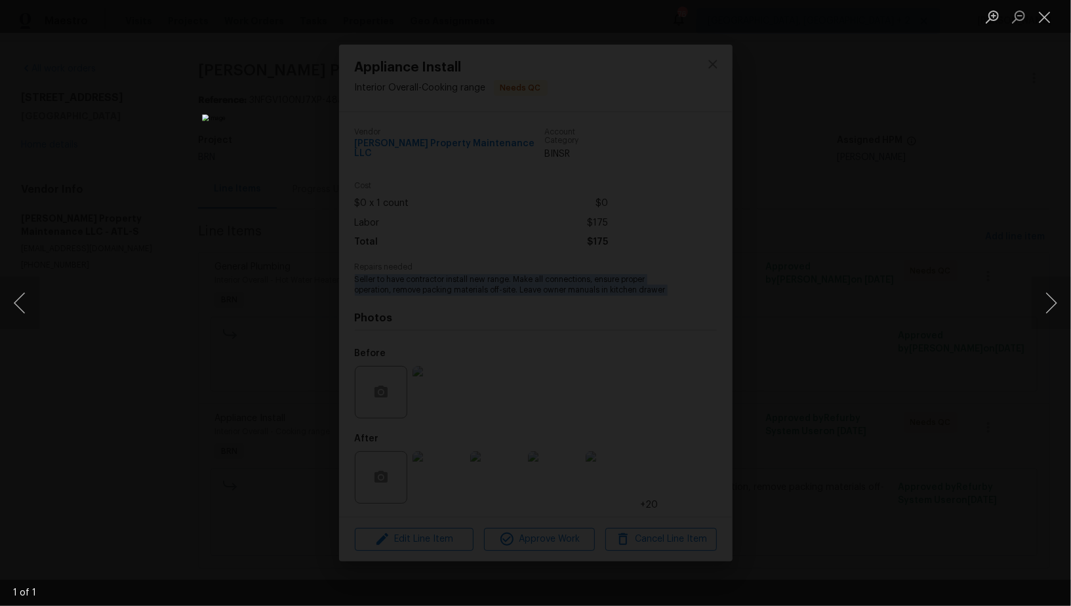
click at [766, 354] on div "Lightbox" at bounding box center [535, 303] width 1071 height 606
click at [1044, 12] on button "Close lightbox" at bounding box center [1044, 16] width 26 height 23
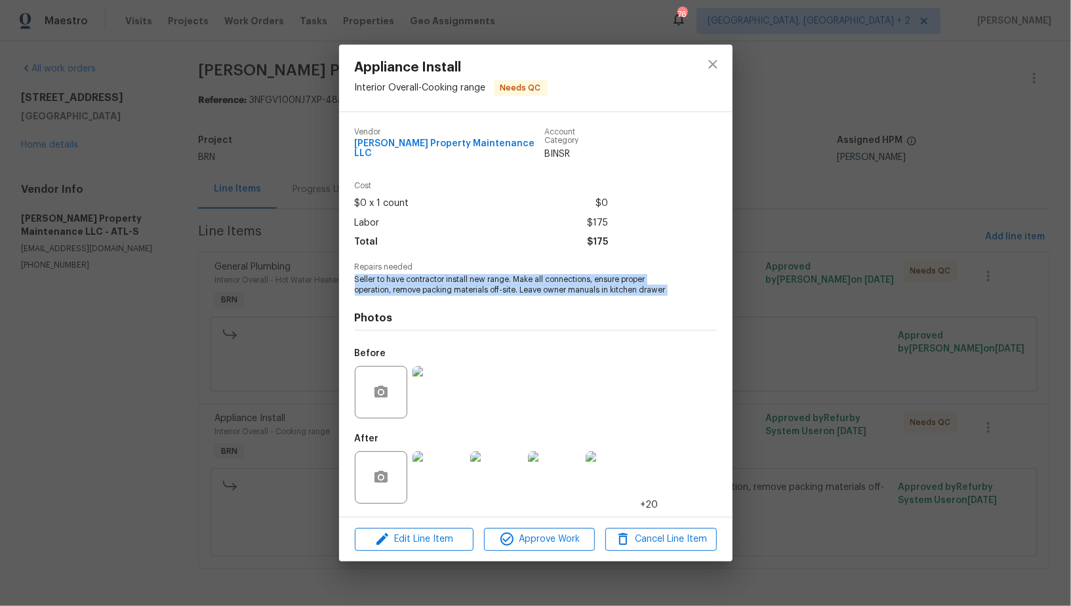
click at [429, 474] on img at bounding box center [438, 477] width 52 height 52
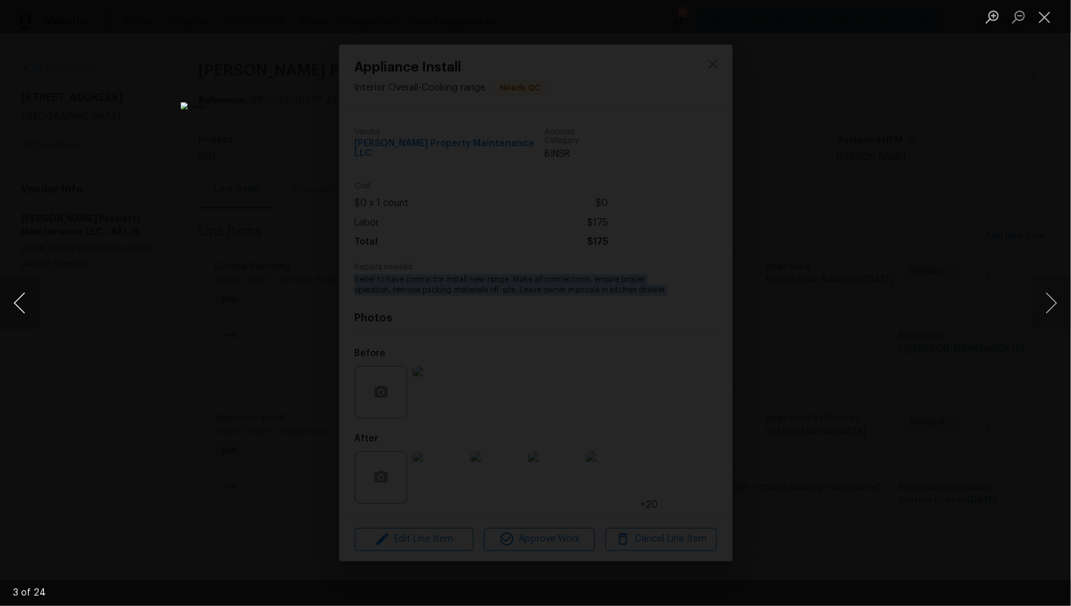
click at [26, 315] on button "Previous image" at bounding box center [19, 303] width 39 height 52
click at [199, 325] on div "Lightbox" at bounding box center [535, 303] width 1071 height 606
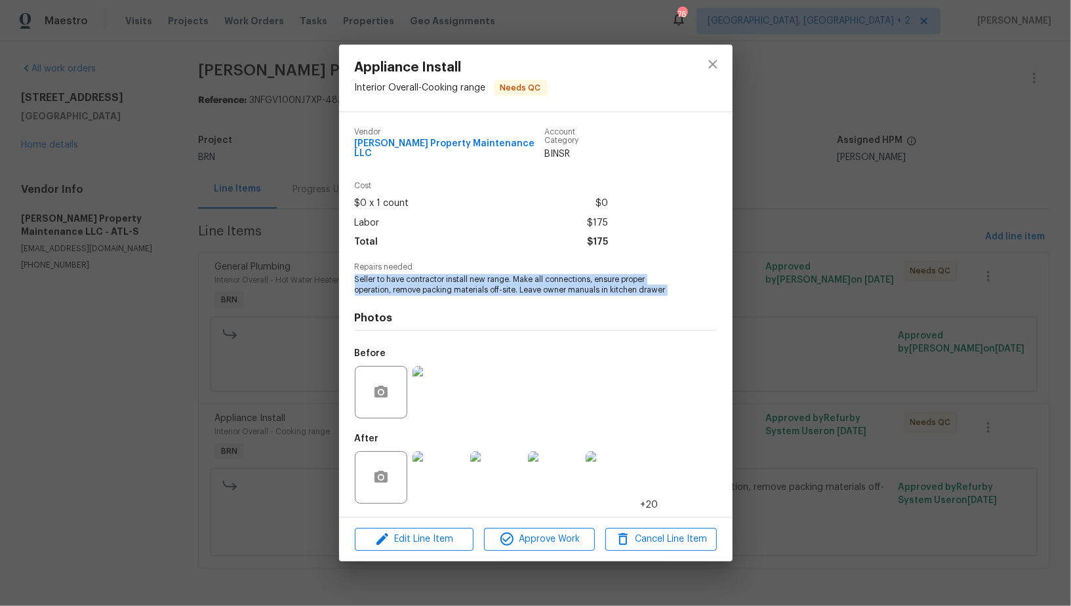
click at [199, 325] on div "Appliance Install Interior Overall - Cooking range Needs QC Vendor Glen Propert…" at bounding box center [535, 303] width 1071 height 606
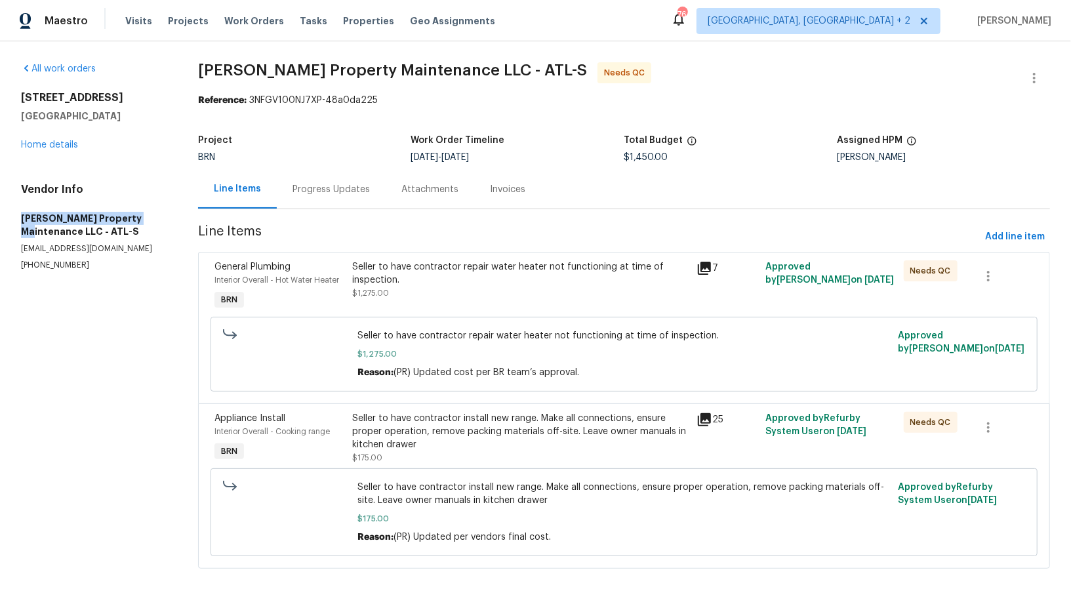
drag, startPoint x: 10, startPoint y: 216, endPoint x: 142, endPoint y: 218, distance: 131.8
click at [142, 218] on div "All work orders 1485 Riverrock Trl Riverdale, GA 30296 Home details Vendor Info…" at bounding box center [535, 323] width 1071 height 564
copy h5 "Glen Property Maintenance"
click at [508, 193] on div "Invoices" at bounding box center [507, 189] width 35 height 13
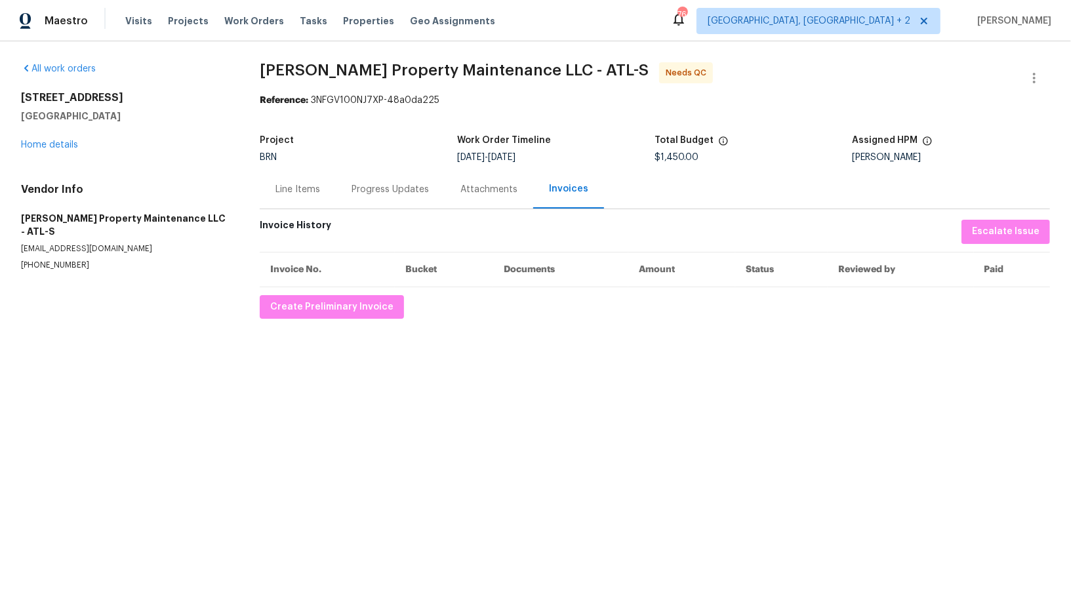
click at [379, 187] on div "Progress Updates" at bounding box center [389, 189] width 77 height 13
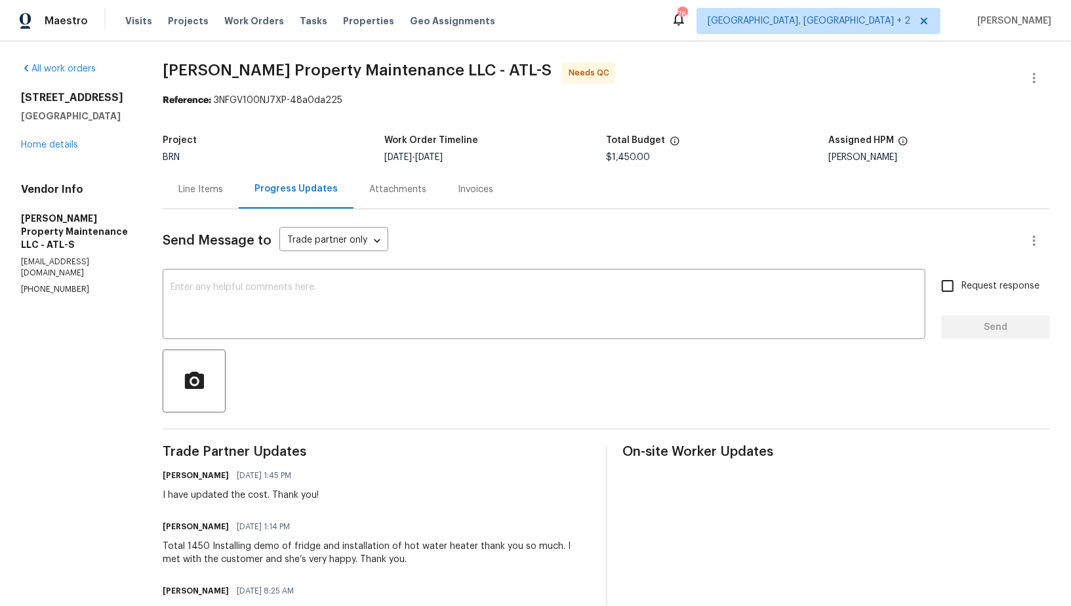
click at [547, 194] on div "Line Items Progress Updates Attachments Invoices" at bounding box center [606, 189] width 887 height 39
click at [460, 192] on div "Invoices" at bounding box center [475, 189] width 35 height 13
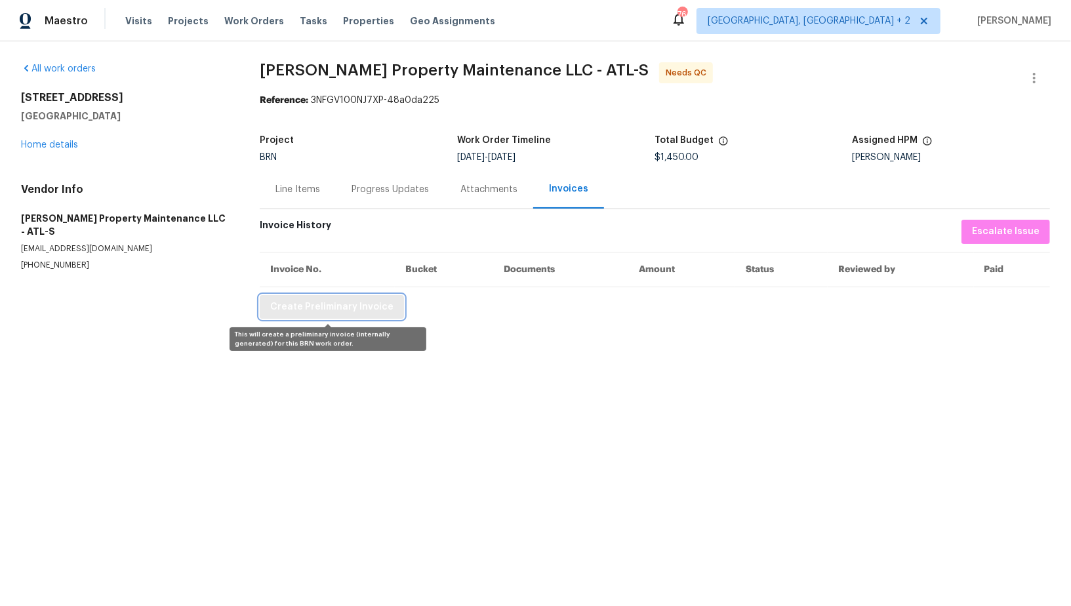
click at [336, 300] on span "Create Preliminary Invoice" at bounding box center [331, 307] width 123 height 16
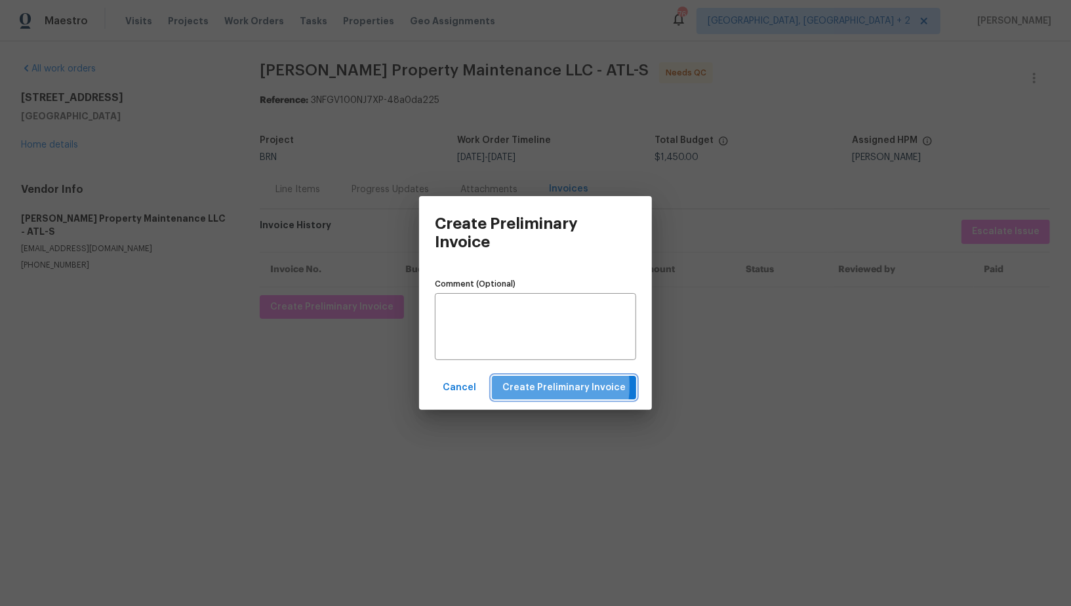
click at [525, 386] on span "Create Preliminary Invoice" at bounding box center [563, 388] width 123 height 16
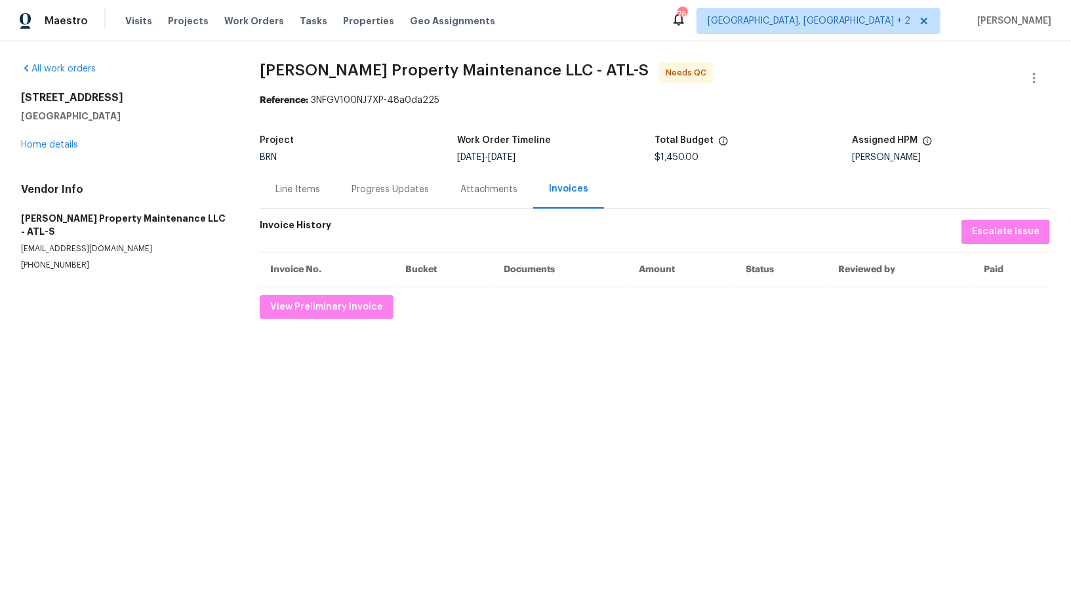
click at [371, 187] on div "Progress Updates" at bounding box center [389, 189] width 77 height 13
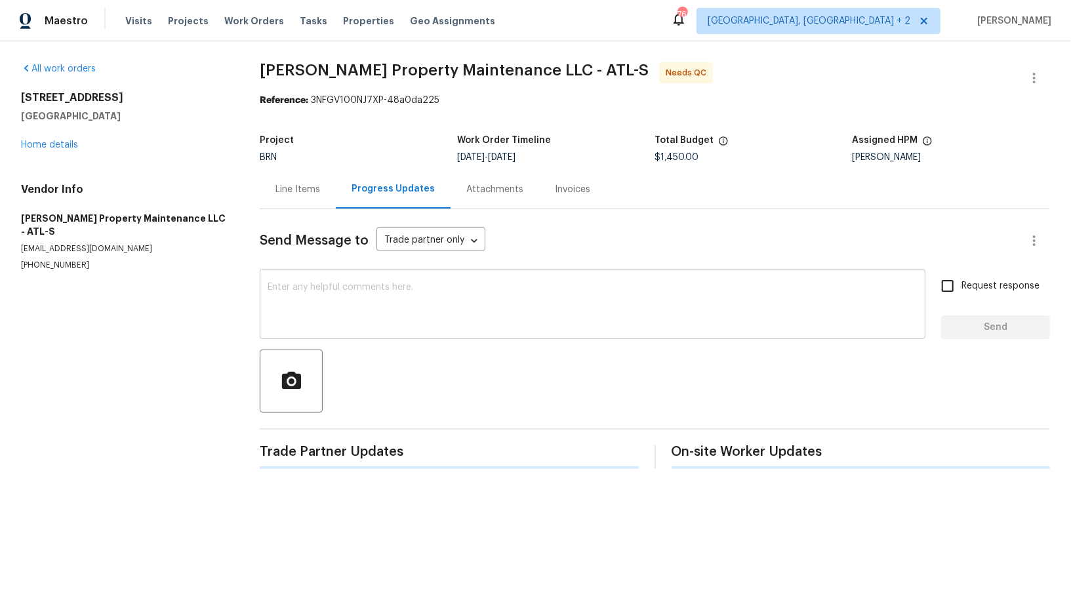
click at [425, 319] on textarea at bounding box center [592, 306] width 650 height 46
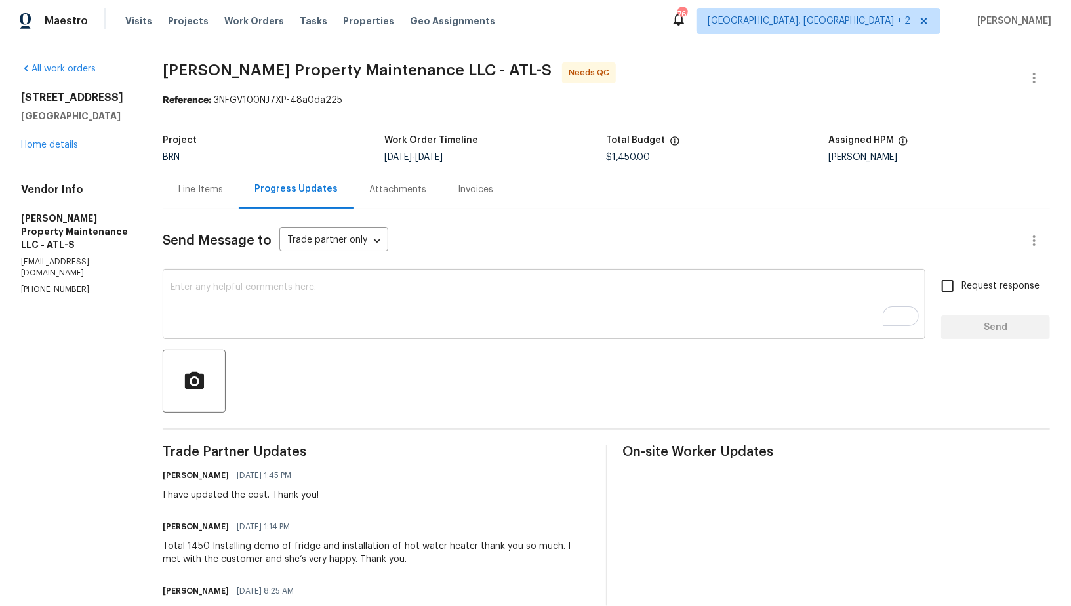
click at [391, 305] on textarea "To enrich screen reader interactions, please activate Accessibility in Grammarl…" at bounding box center [543, 306] width 747 height 46
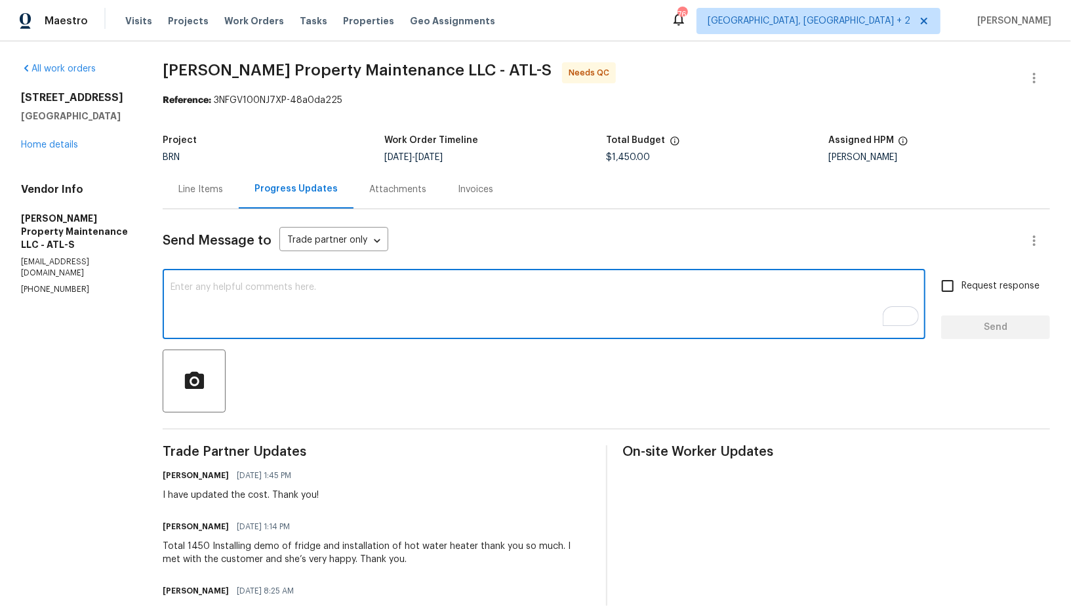
paste textarea "WO is approved, Please upload the invoice under invoice section. Thanks!"
type textarea "WO is approved, Please upload the invoice under invoice section. Thanks!"
click at [945, 304] on div "Request response Send" at bounding box center [995, 305] width 109 height 67
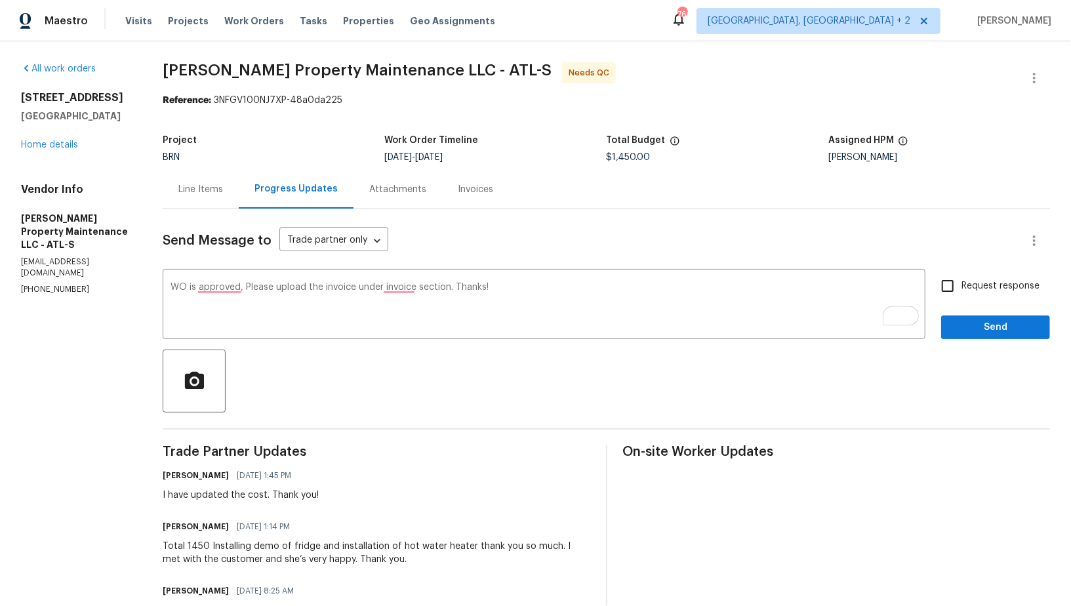
click at [944, 282] on input "Request response" at bounding box center [947, 286] width 28 height 28
checkbox input "true"
click at [973, 330] on span "Send" at bounding box center [995, 327] width 88 height 16
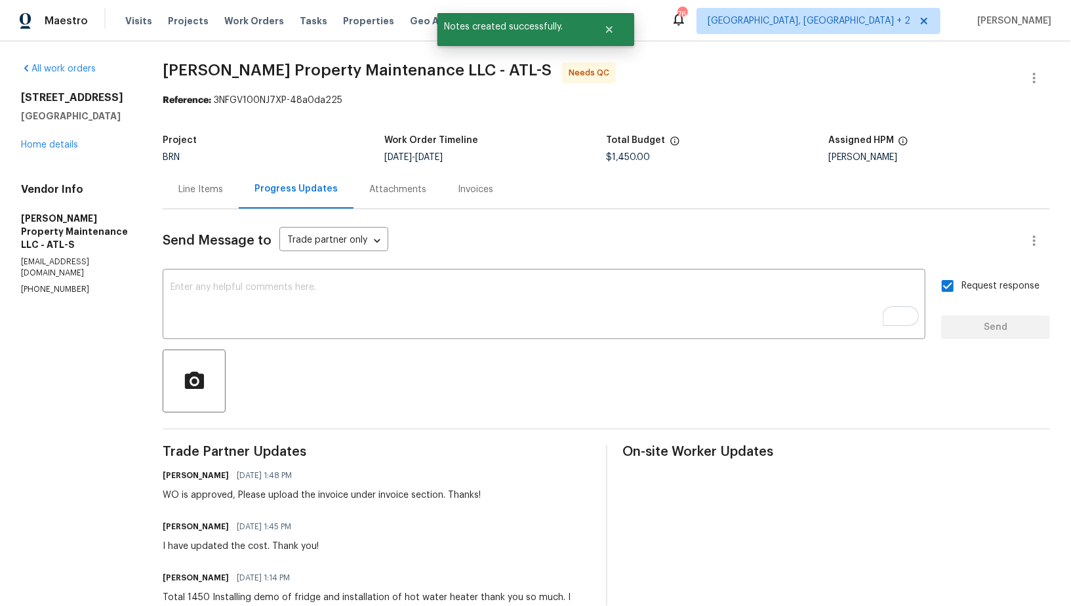
click at [212, 188] on div "Line Items" at bounding box center [200, 189] width 45 height 13
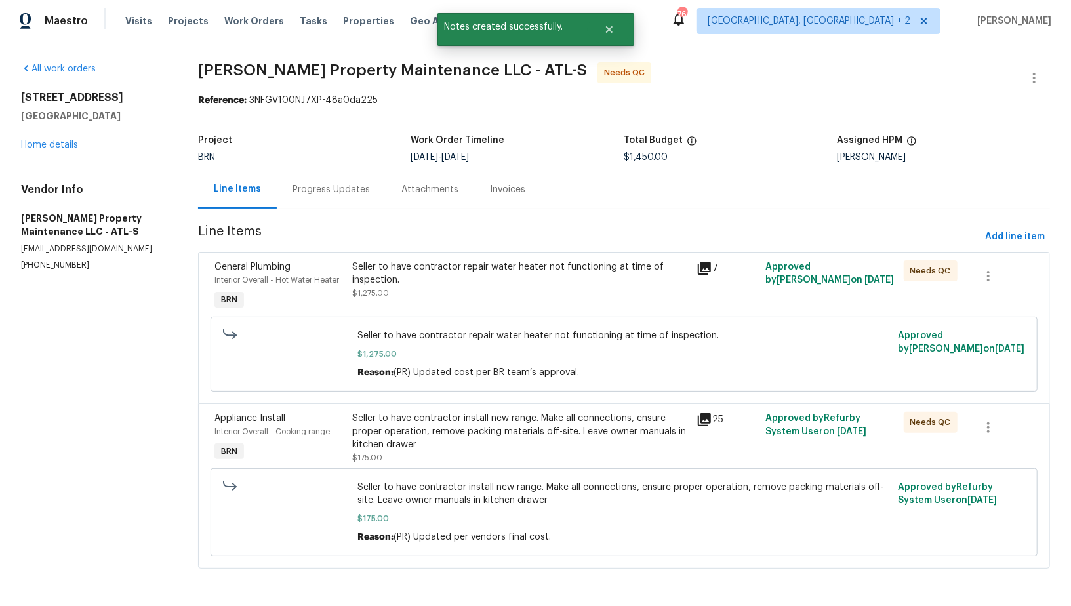
click at [448, 291] on div "Seller to have contractor repair water heater not functioning at time of inspec…" at bounding box center [520, 279] width 337 height 39
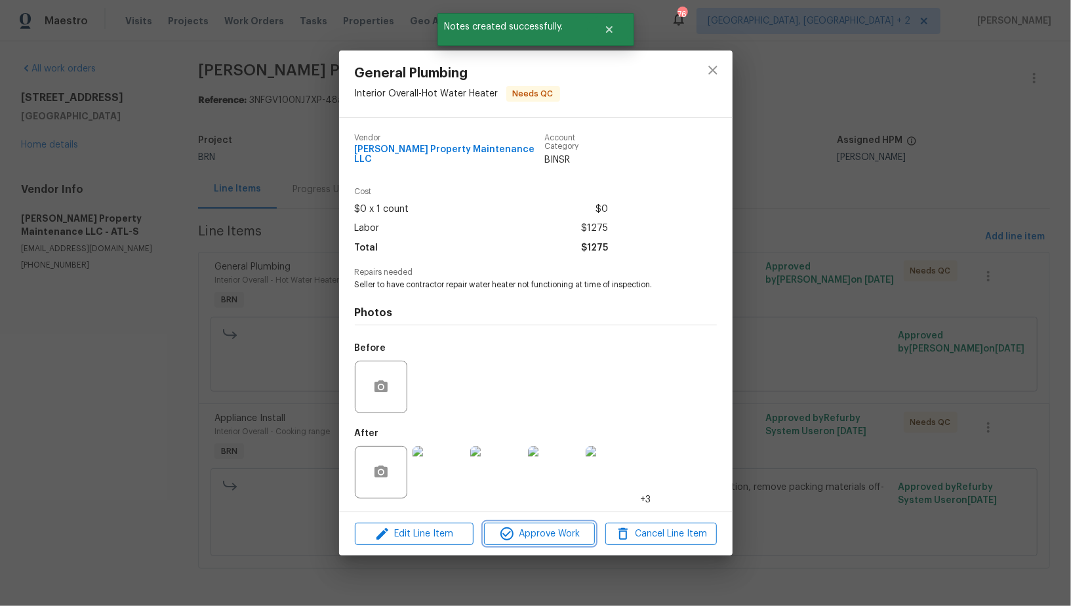
click at [530, 526] on span "Approve Work" at bounding box center [539, 534] width 103 height 16
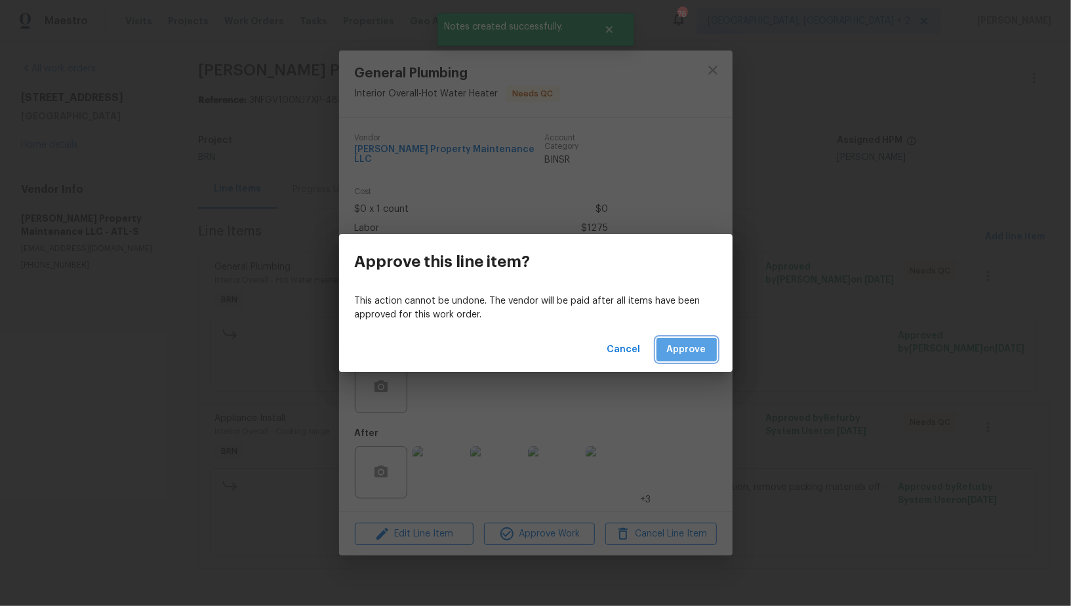
click at [677, 355] on span "Approve" at bounding box center [686, 350] width 39 height 16
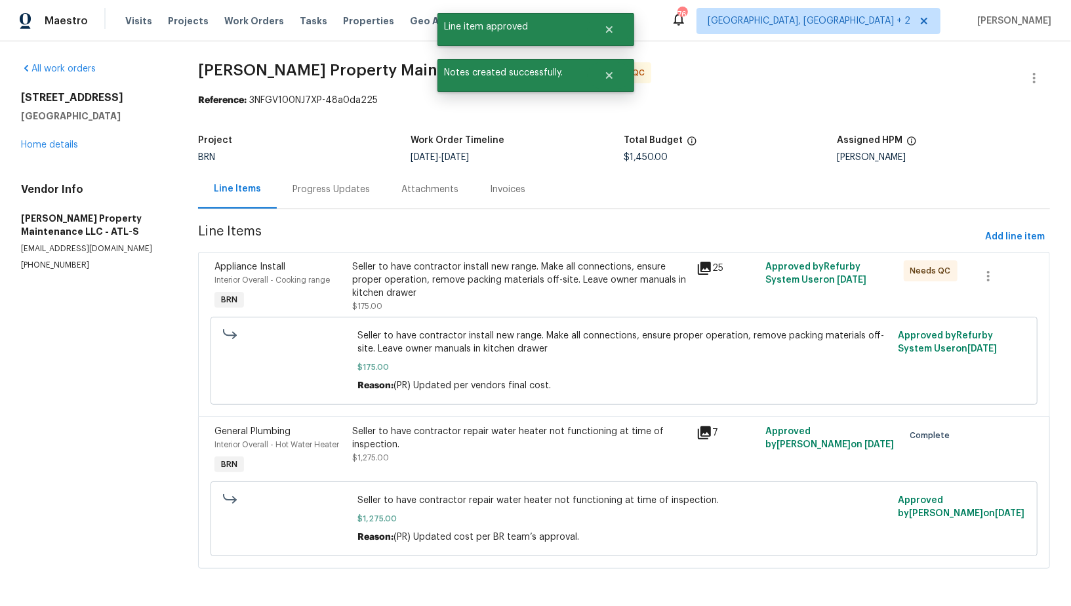
click at [471, 305] on div "Seller to have contractor install new range. Make all connections, ensure prope…" at bounding box center [520, 286] width 337 height 52
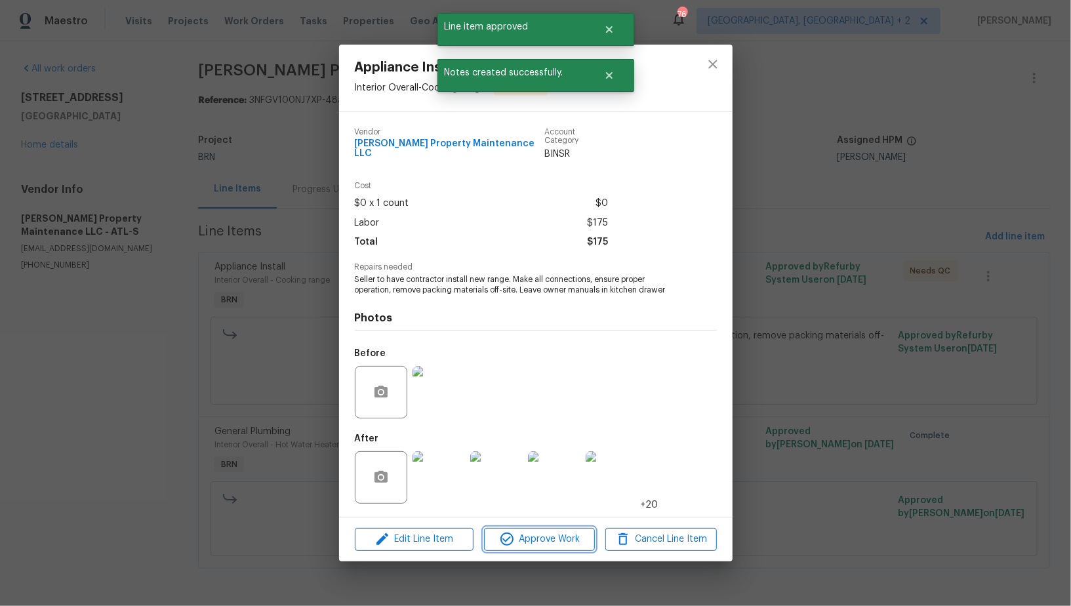
click at [549, 539] on span "Approve Work" at bounding box center [539, 539] width 103 height 16
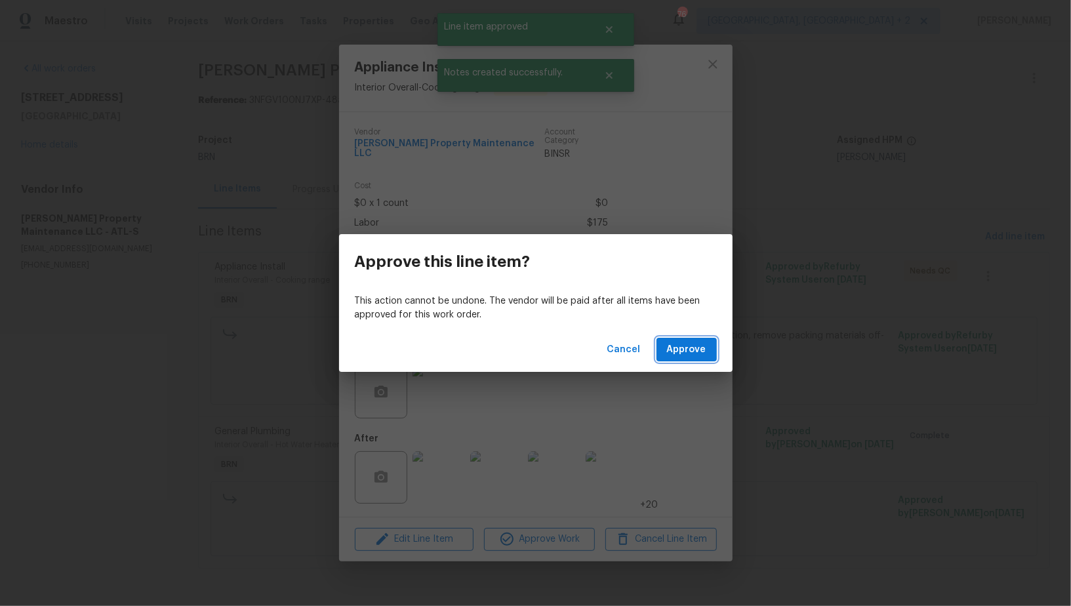
click at [688, 348] on span "Approve" at bounding box center [686, 350] width 39 height 16
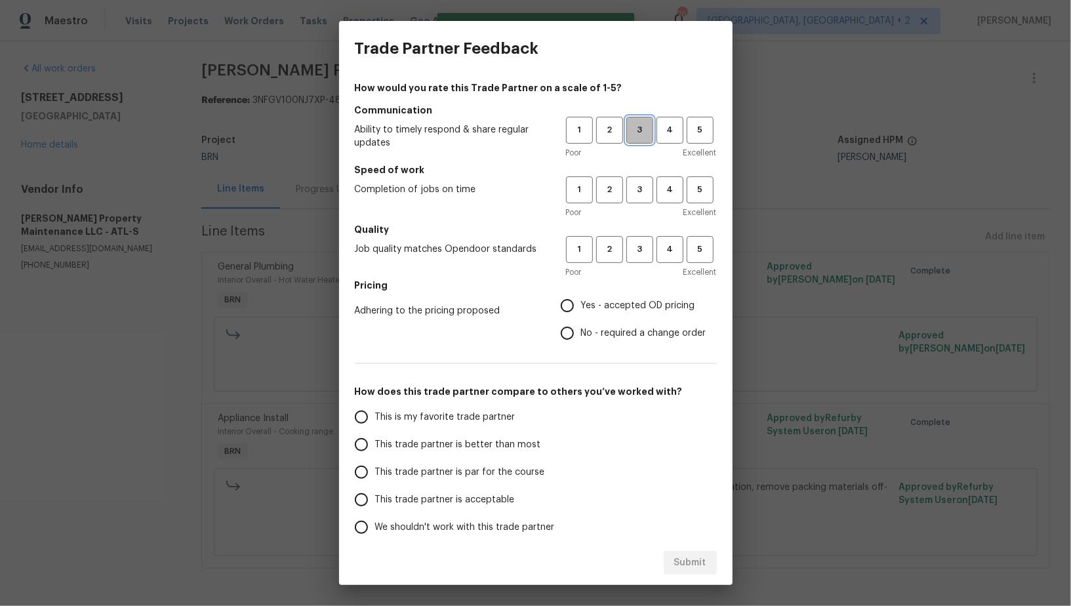
click at [638, 132] on span "3" at bounding box center [639, 130] width 24 height 15
click at [642, 191] on span "3" at bounding box center [639, 189] width 24 height 15
click at [642, 252] on span "3" at bounding box center [639, 249] width 24 height 15
click at [571, 331] on input "No - required a change order" at bounding box center [567, 333] width 28 height 28
radio input "true"
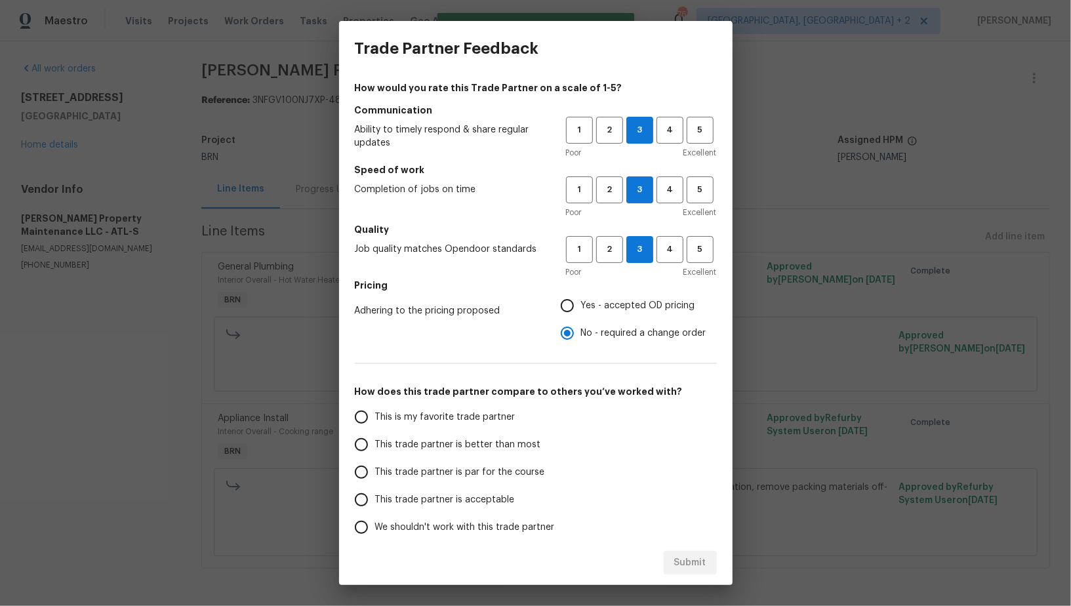
scroll to position [60, 0]
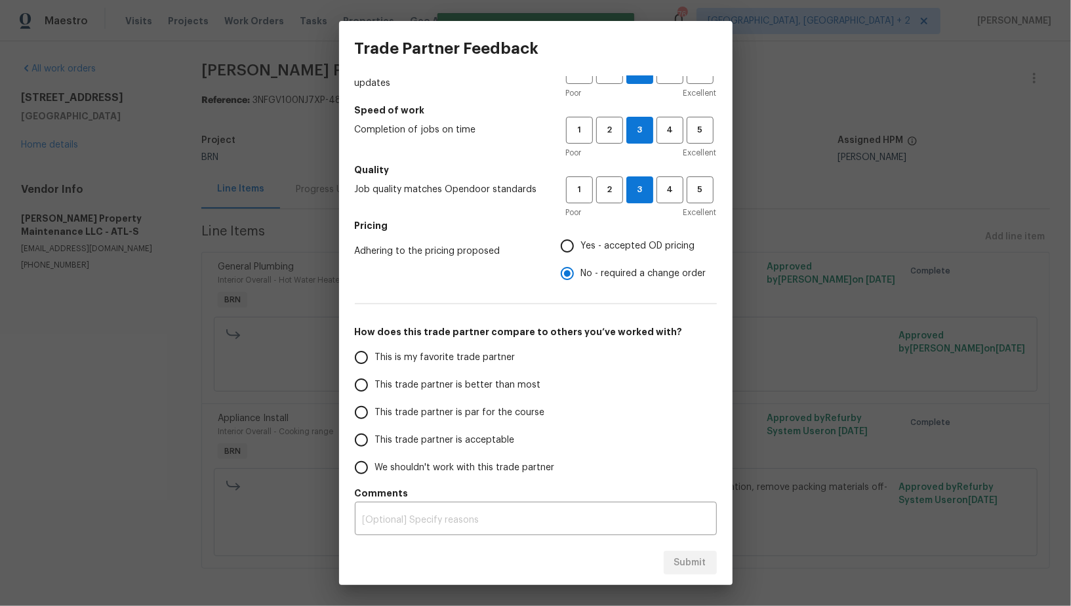
click at [366, 386] on input "This trade partner is better than most" at bounding box center [361, 385] width 28 height 28
click at [684, 555] on span "Submit" at bounding box center [690, 563] width 32 height 16
radio input "true"
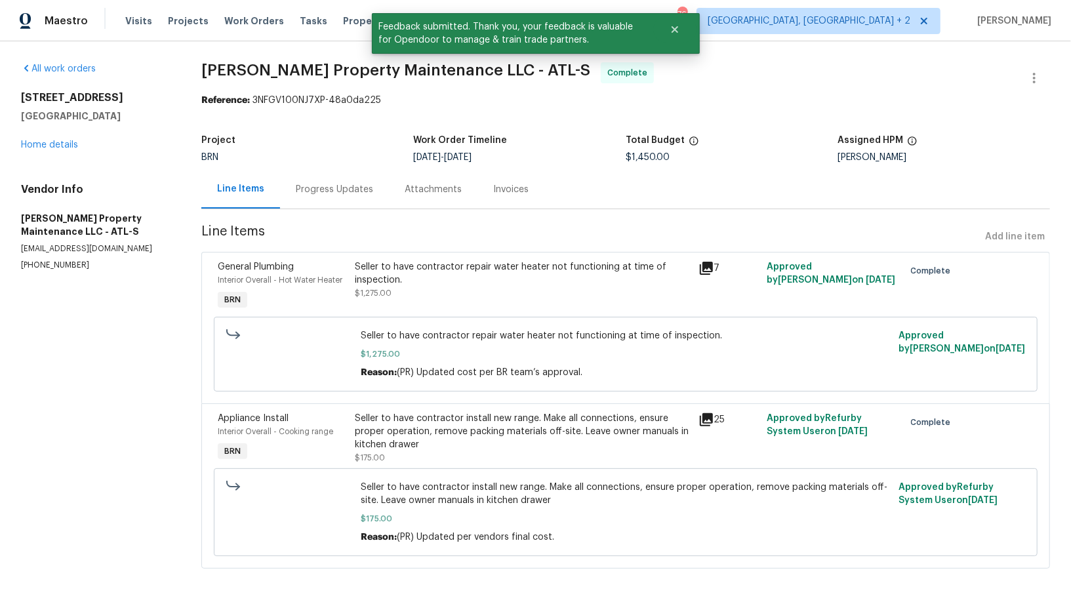
click at [363, 188] on div "Progress Updates" at bounding box center [334, 189] width 77 height 13
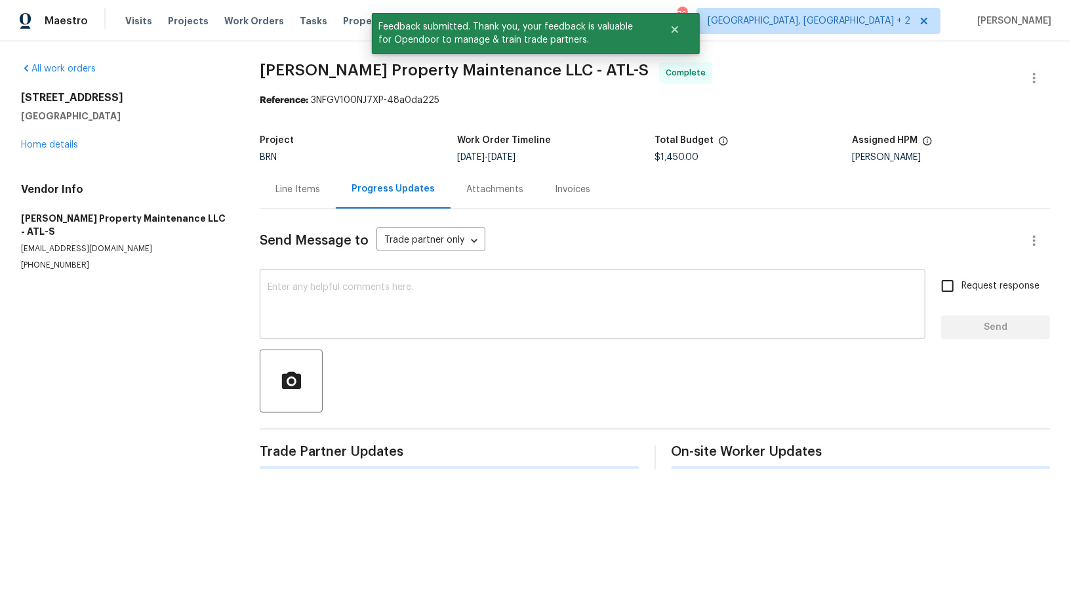
click at [422, 296] on textarea at bounding box center [592, 306] width 650 height 46
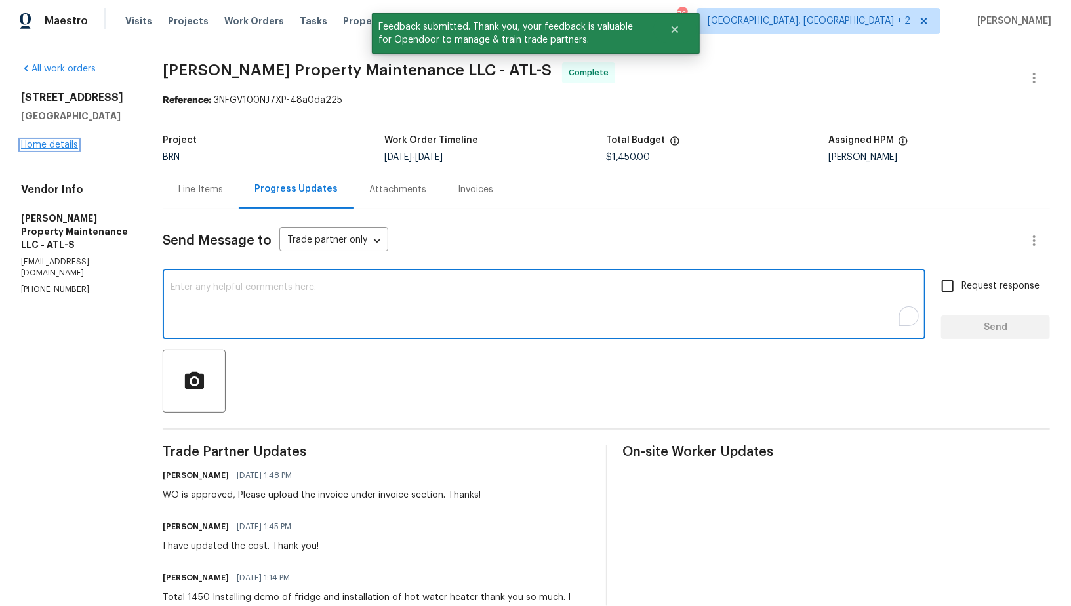
click at [57, 147] on link "Home details" at bounding box center [49, 144] width 57 height 9
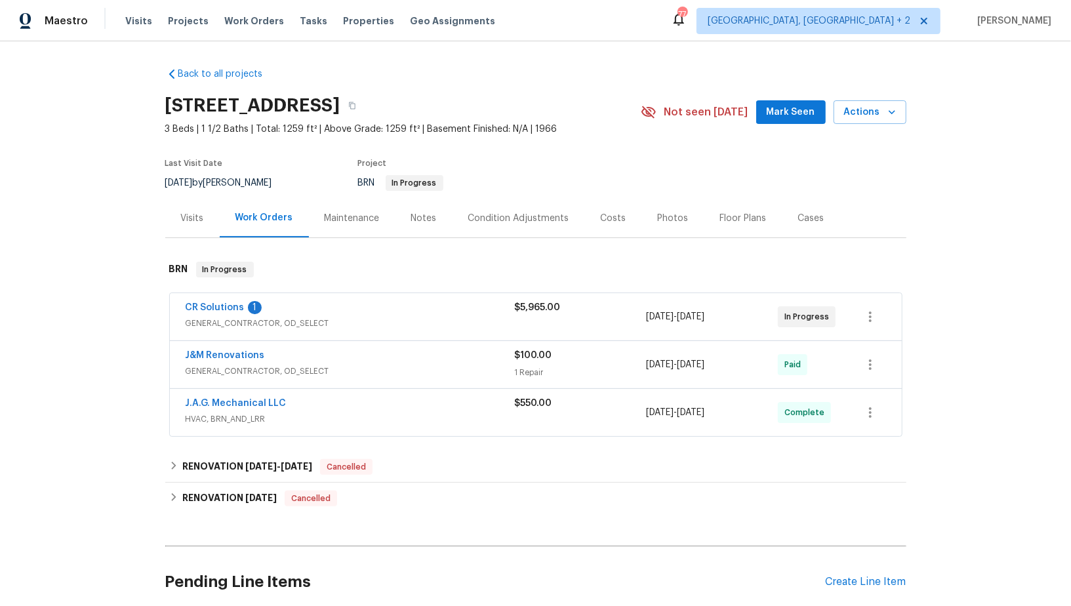
click at [208, 311] on span "CR Solutions" at bounding box center [215, 307] width 59 height 13
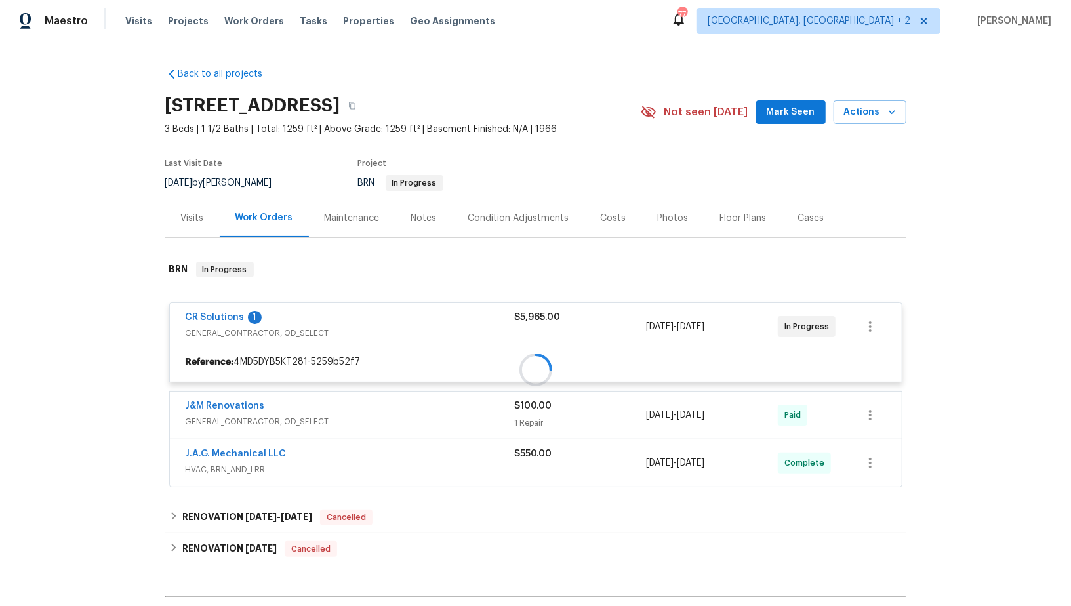
click at [214, 315] on div at bounding box center [535, 369] width 741 height 243
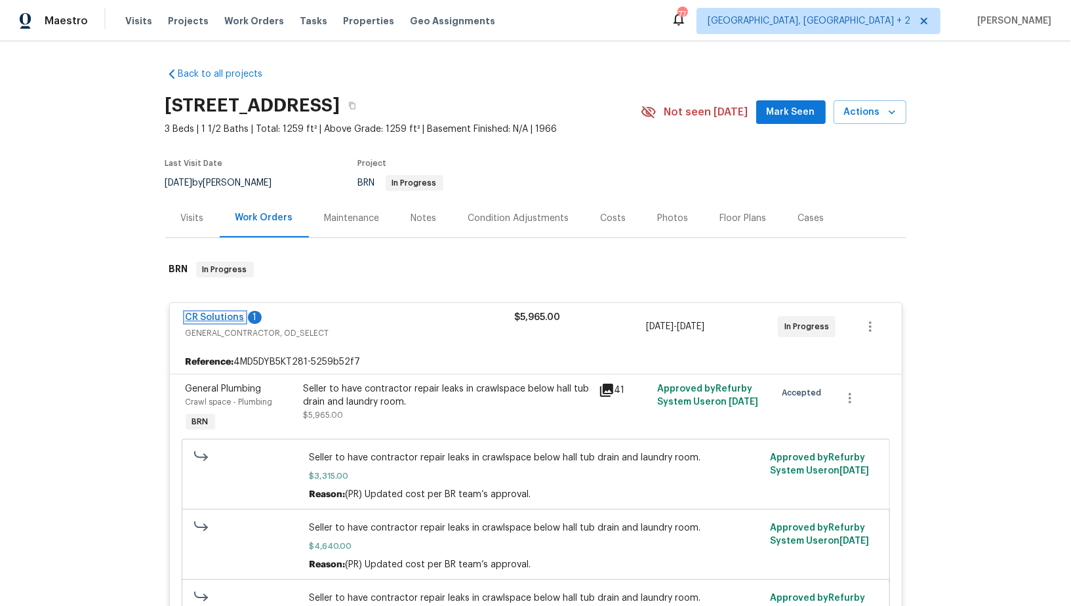
click at [214, 315] on link "CR Solutions" at bounding box center [215, 317] width 59 height 9
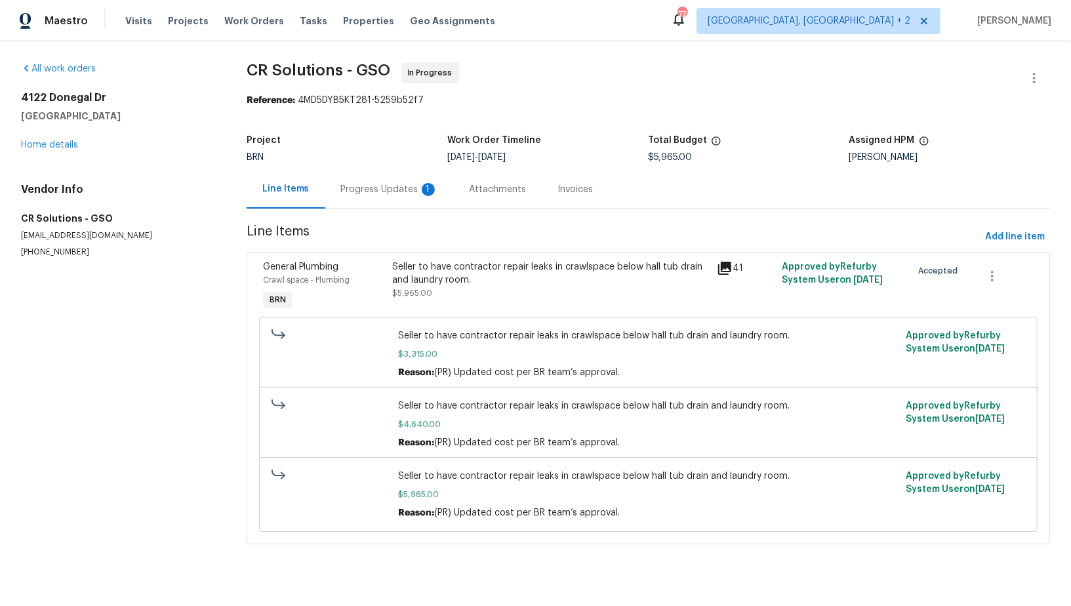
click at [345, 192] on div "Progress Updates 1" at bounding box center [389, 189] width 97 height 13
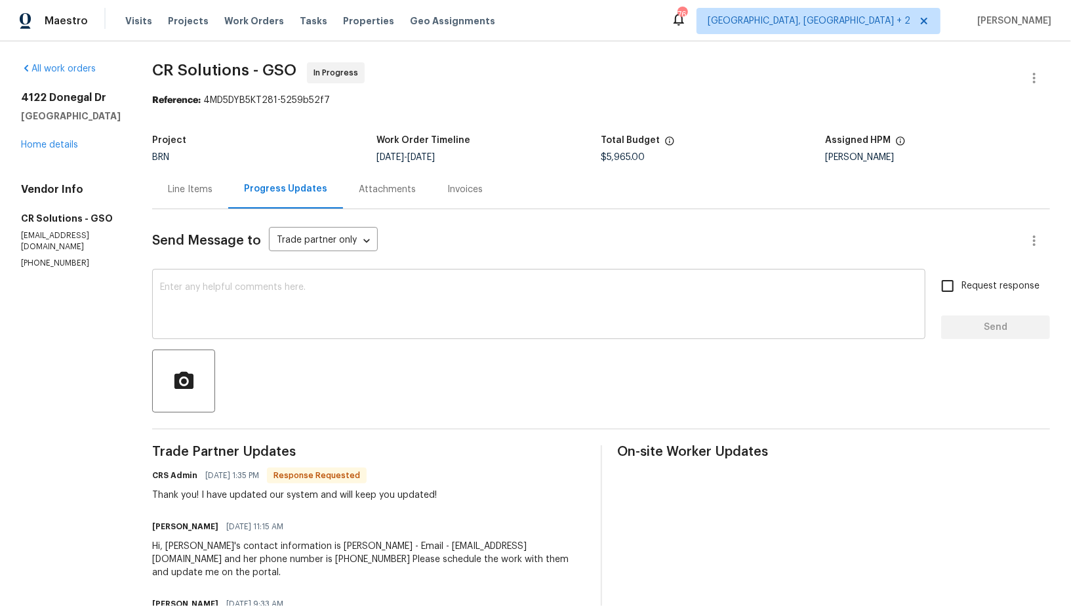
scroll to position [18, 0]
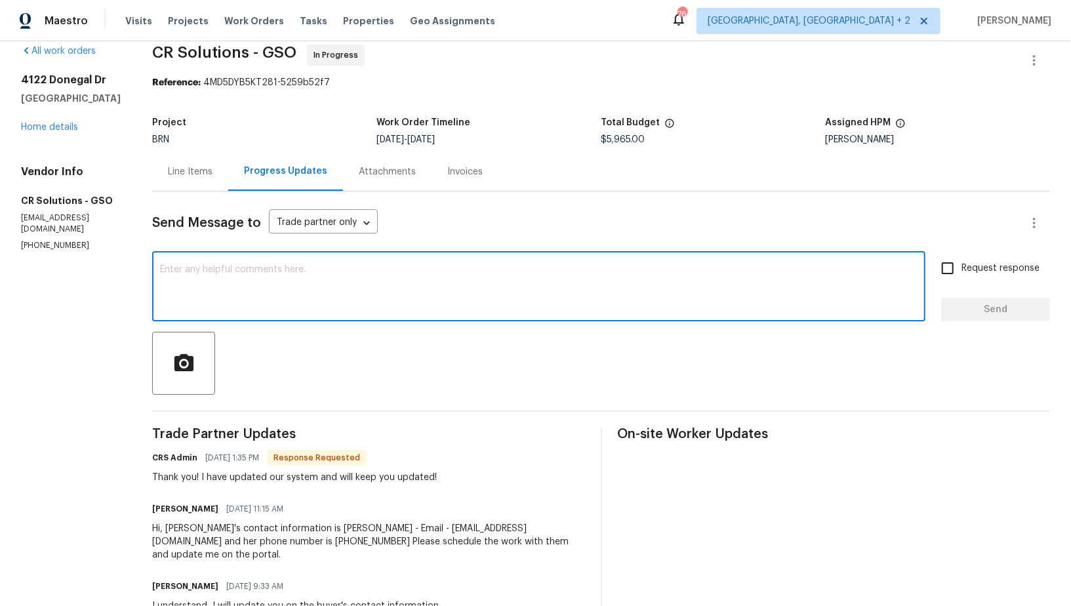
click at [336, 286] on textarea at bounding box center [538, 288] width 757 height 46
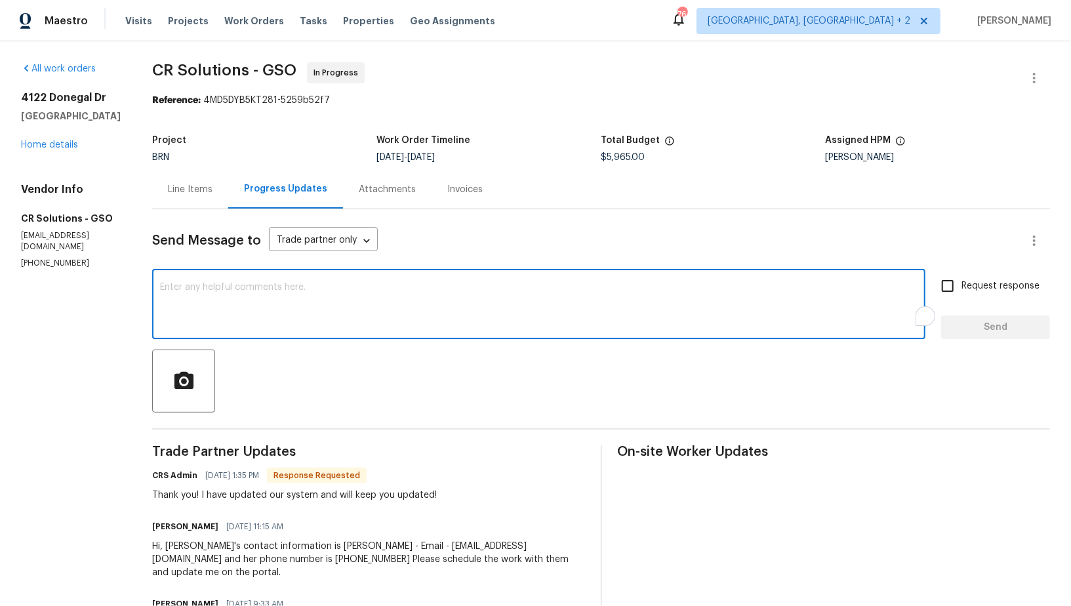
click at [325, 311] on textarea "To enrich screen reader interactions, please activate Accessibility in Grammarl…" at bounding box center [538, 306] width 757 height 46
type textarea "Got it, Please update me on the schedule as soon as possible."
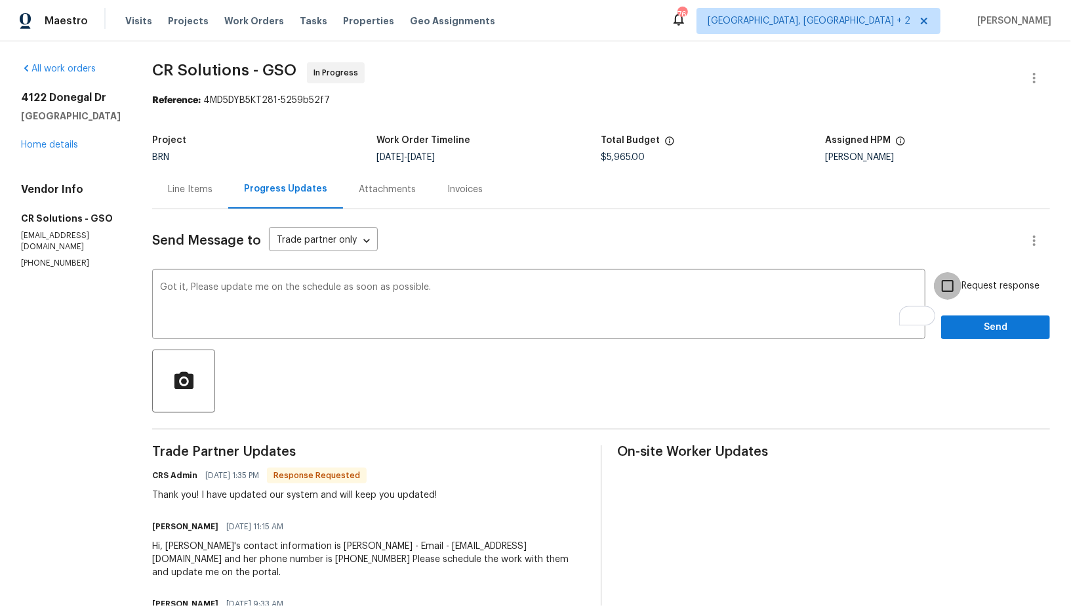
click at [950, 281] on input "Request response" at bounding box center [947, 286] width 28 height 28
checkbox input "true"
click at [973, 330] on span "Send" at bounding box center [995, 327] width 88 height 16
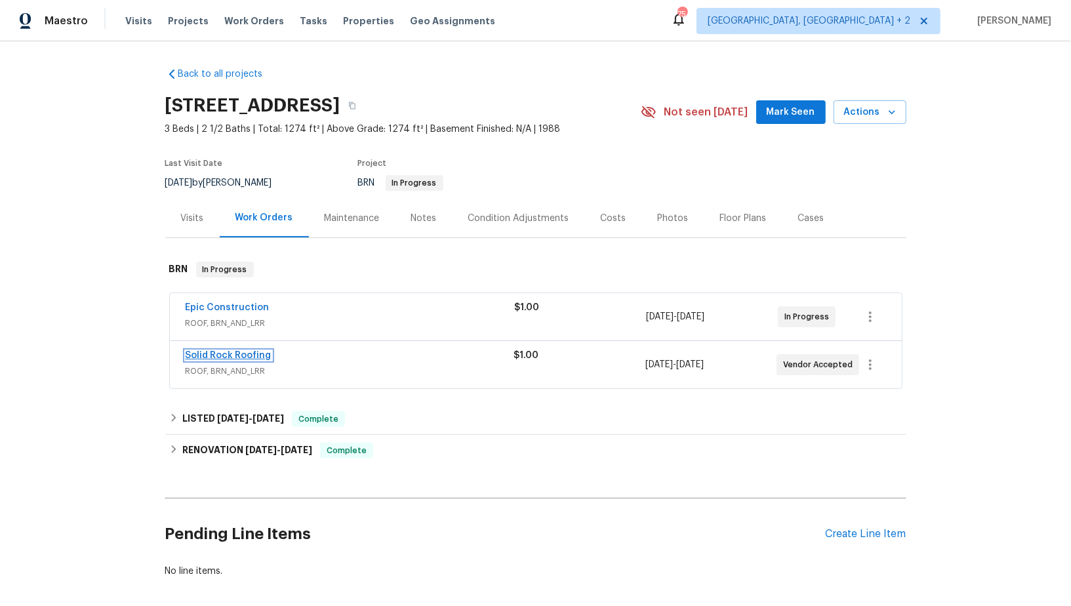
click at [235, 357] on link "Solid Rock Roofing" at bounding box center [229, 355] width 86 height 9
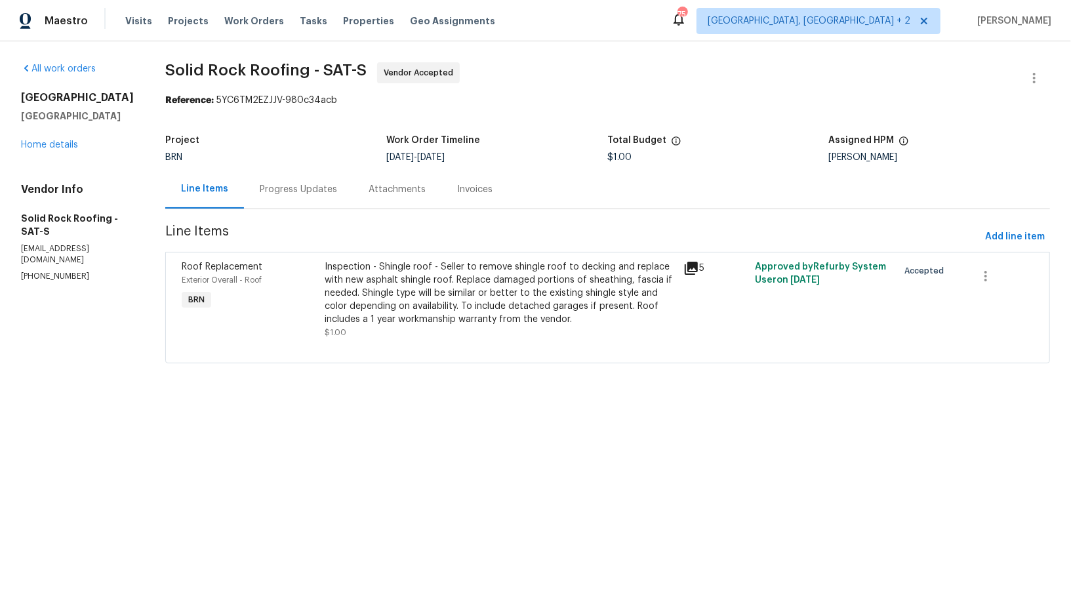
click at [319, 193] on div "Progress Updates" at bounding box center [298, 189] width 77 height 13
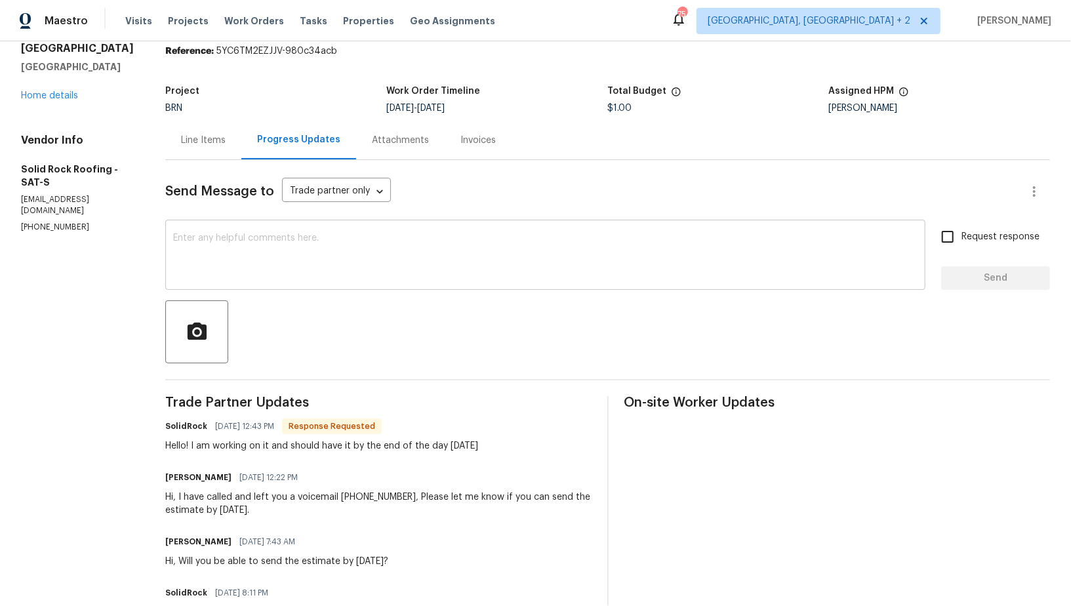
scroll to position [50, 0]
click at [387, 270] on textarea at bounding box center [545, 255] width 744 height 46
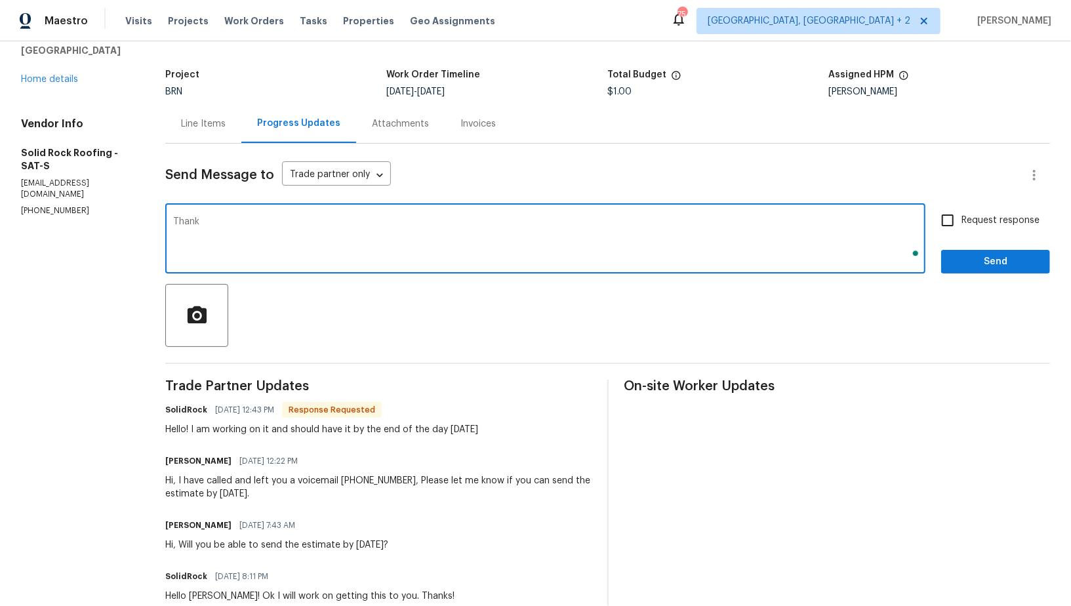
scroll to position [66, 0]
type textarea "Thanks!"
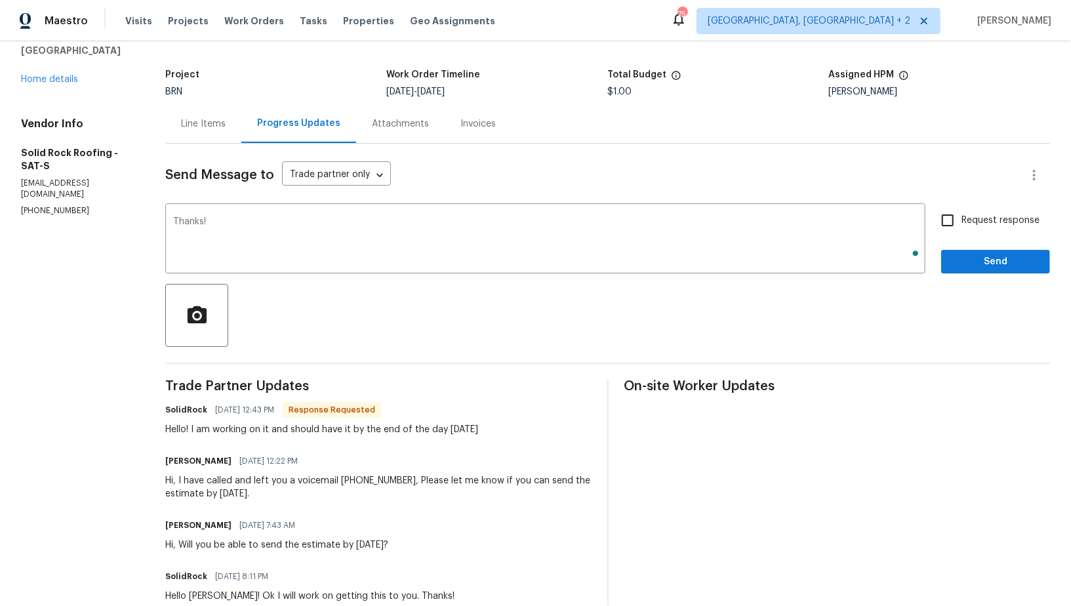
click at [954, 235] on div "Request response Send" at bounding box center [995, 239] width 109 height 67
click at [955, 262] on span "Send" at bounding box center [995, 262] width 88 height 16
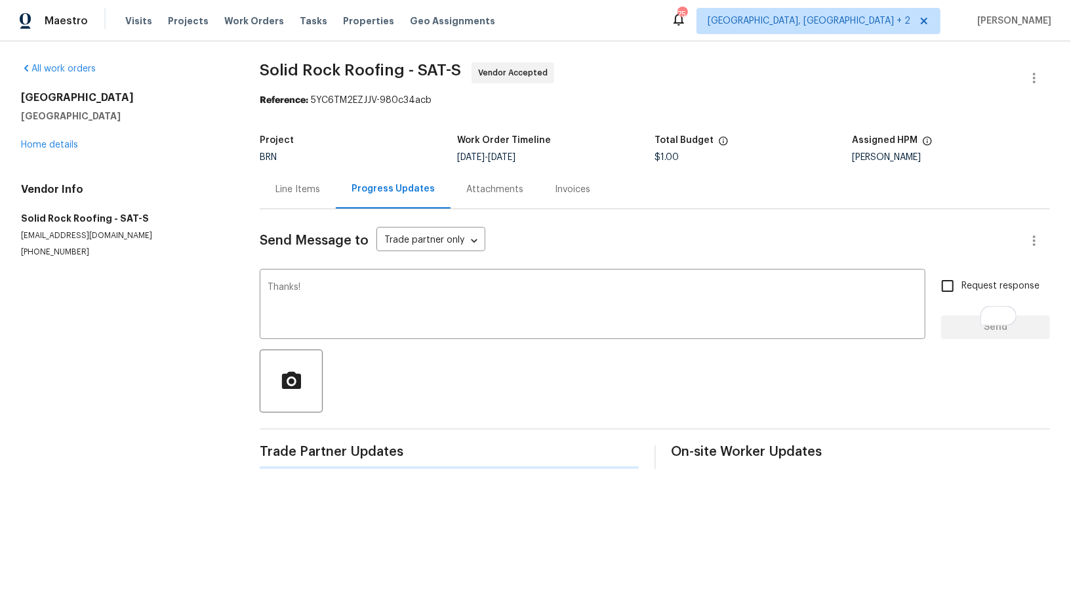
scroll to position [0, 0]
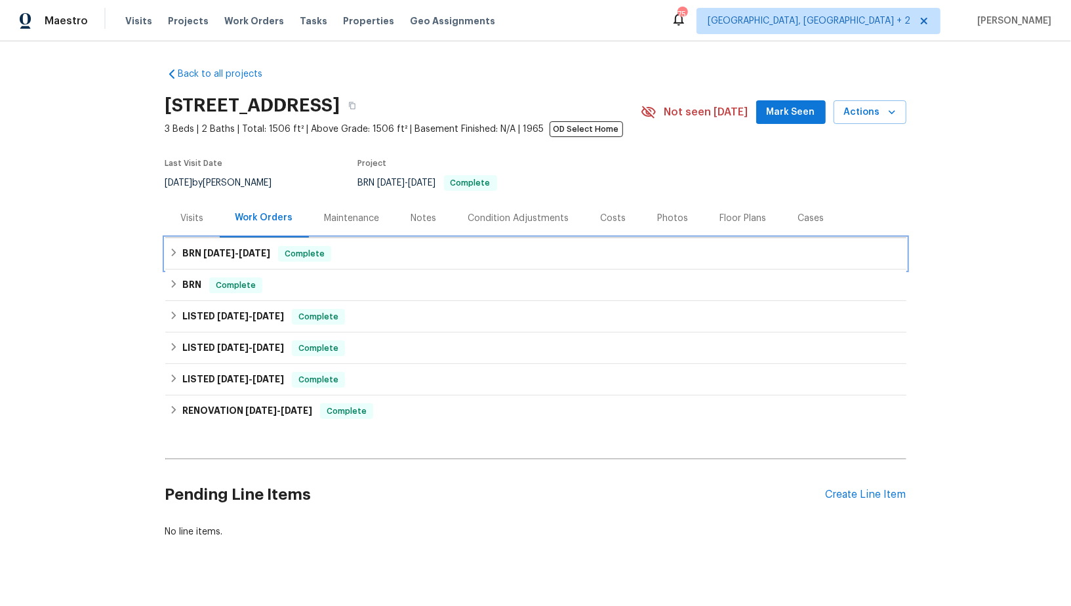
click at [182, 248] on h6 "BRN [DATE] - [DATE]" at bounding box center [226, 254] width 88 height 16
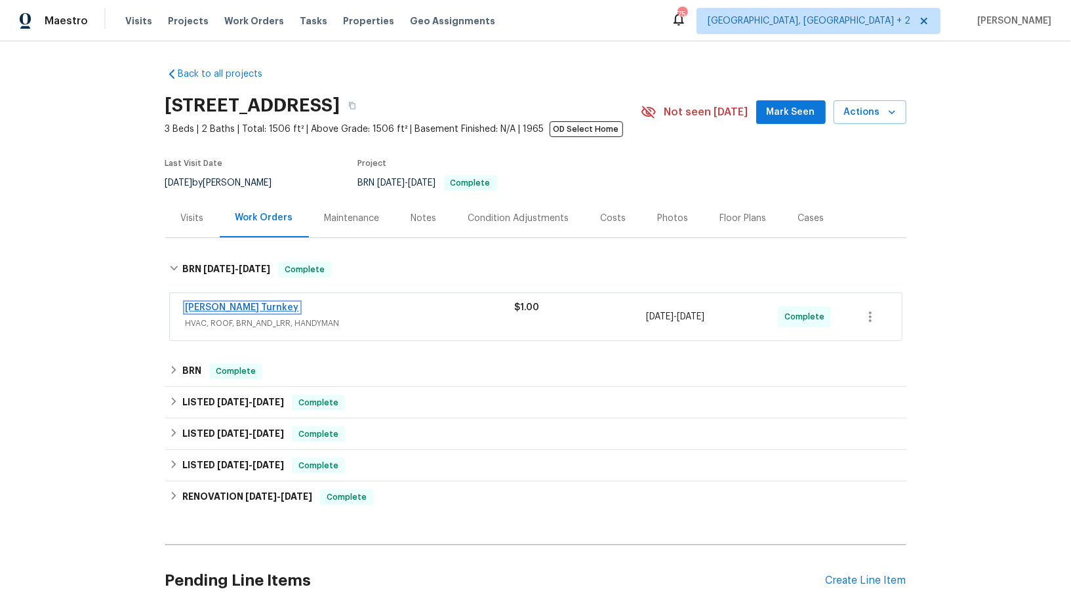
click at [227, 307] on link "[PERSON_NAME] Turnkey" at bounding box center [242, 307] width 113 height 9
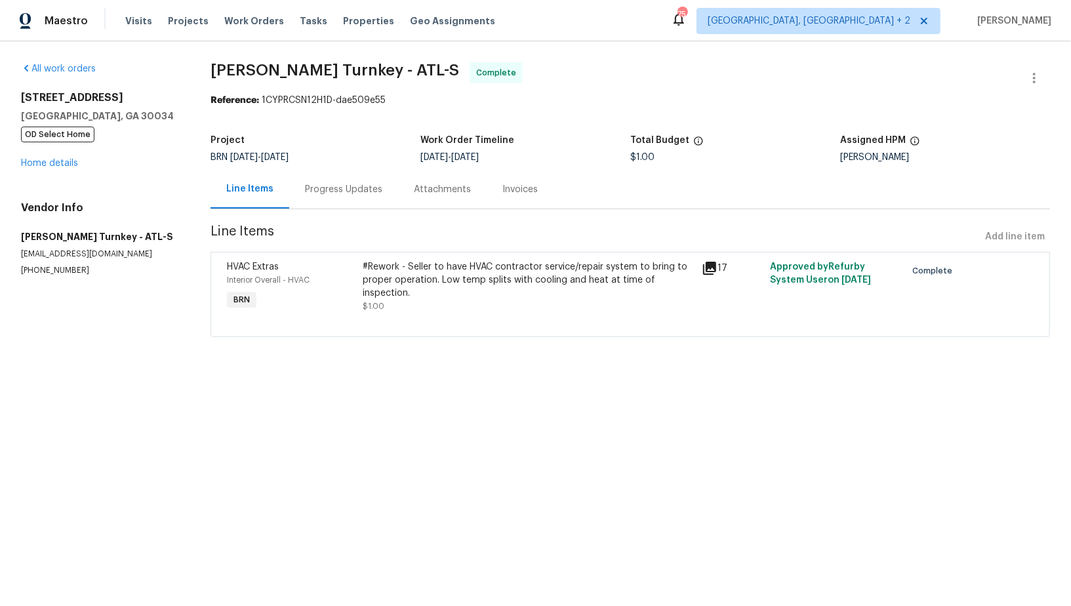
click at [321, 185] on div "Progress Updates" at bounding box center [343, 189] width 77 height 13
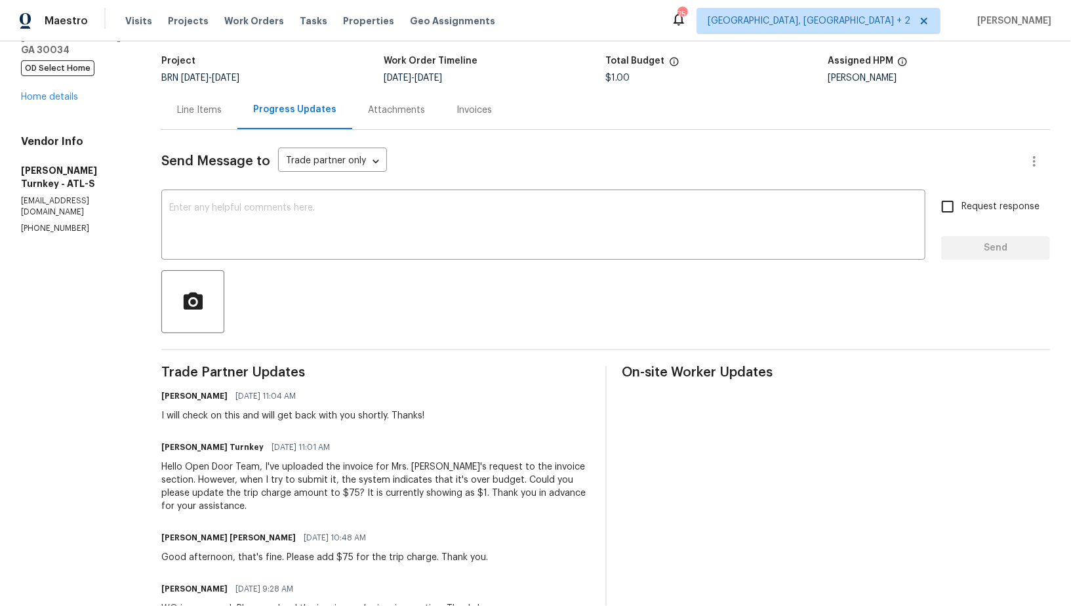
scroll to position [43, 0]
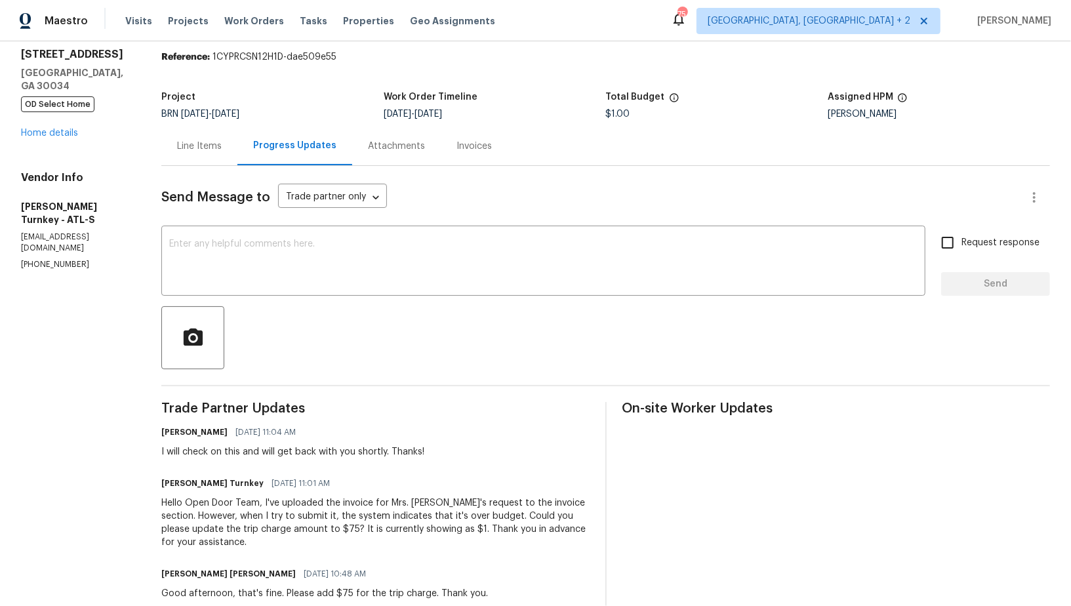
click at [216, 149] on div "Line Items" at bounding box center [199, 146] width 45 height 13
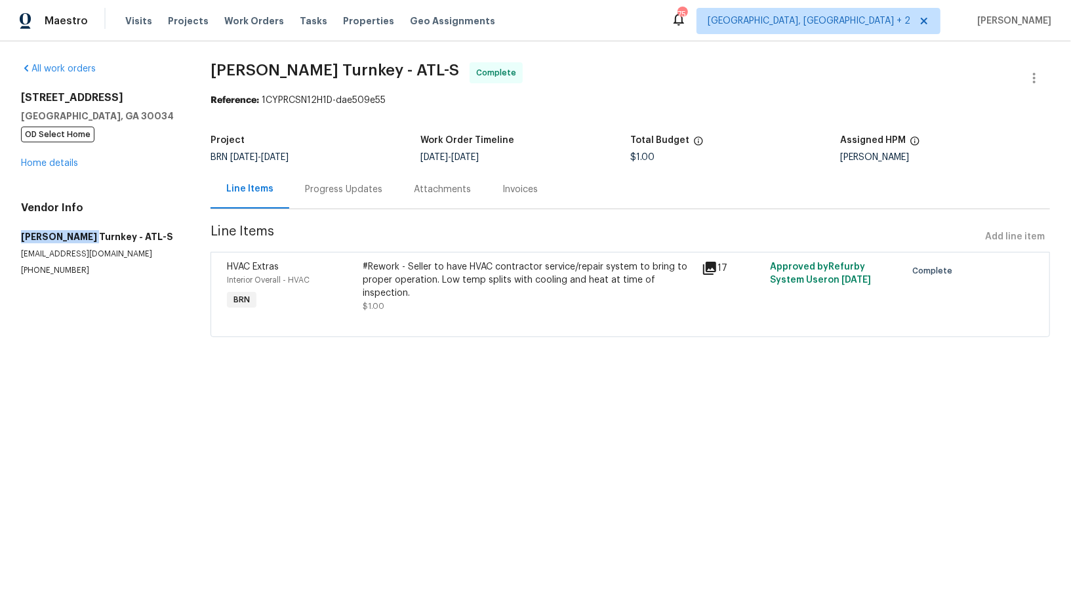
drag, startPoint x: 9, startPoint y: 237, endPoint x: 81, endPoint y: 235, distance: 72.8
click at [82, 235] on div "All work orders [STREET_ADDRESS] OD Select Home Home details Vendor Info [PERSO…" at bounding box center [535, 207] width 1071 height 332
copy h5 "[PERSON_NAME] Turnkey"
click at [386, 277] on div "#Rework - Seller to have HVAC contractor service/repair system to bring to prop…" at bounding box center [529, 279] width 332 height 39
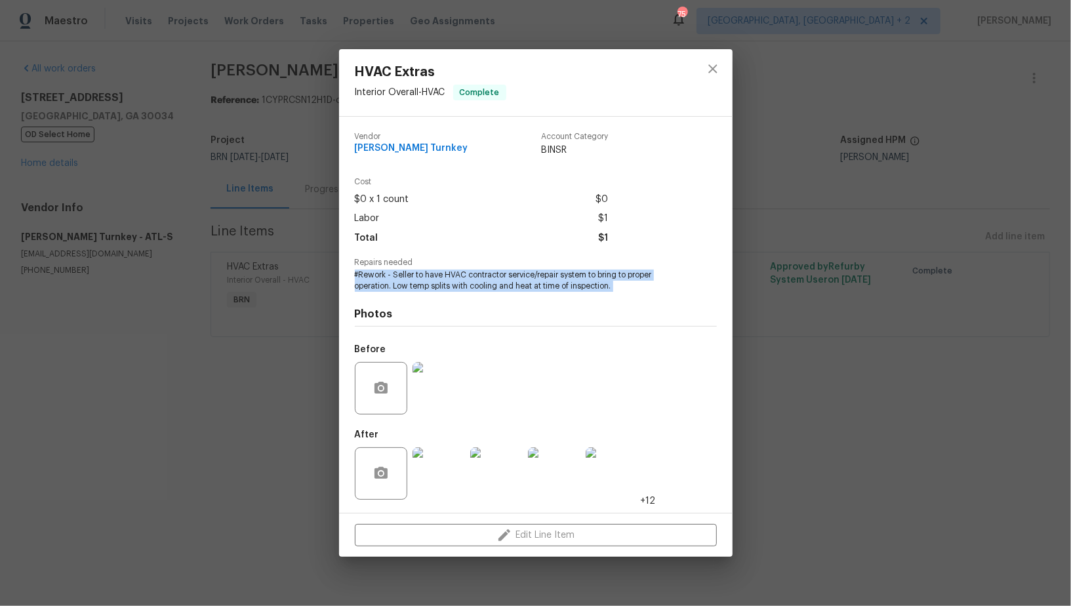
drag, startPoint x: 347, startPoint y: 276, endPoint x: 635, endPoint y: 295, distance: 289.1
click at [635, 295] on div "[PERSON_NAME] Turnkey Account Category BINSR Cost $0 x 1 count $0 Labor $1 Tota…" at bounding box center [535, 315] width 393 height 396
copy span "#Rework - Seller to have HVAC contractor service/repair system to bring to prop…"
click at [277, 239] on div "HVAC Extras Interior Overall - HVAC Complete Vendor [PERSON_NAME] Turnkey Accou…" at bounding box center [535, 303] width 1071 height 606
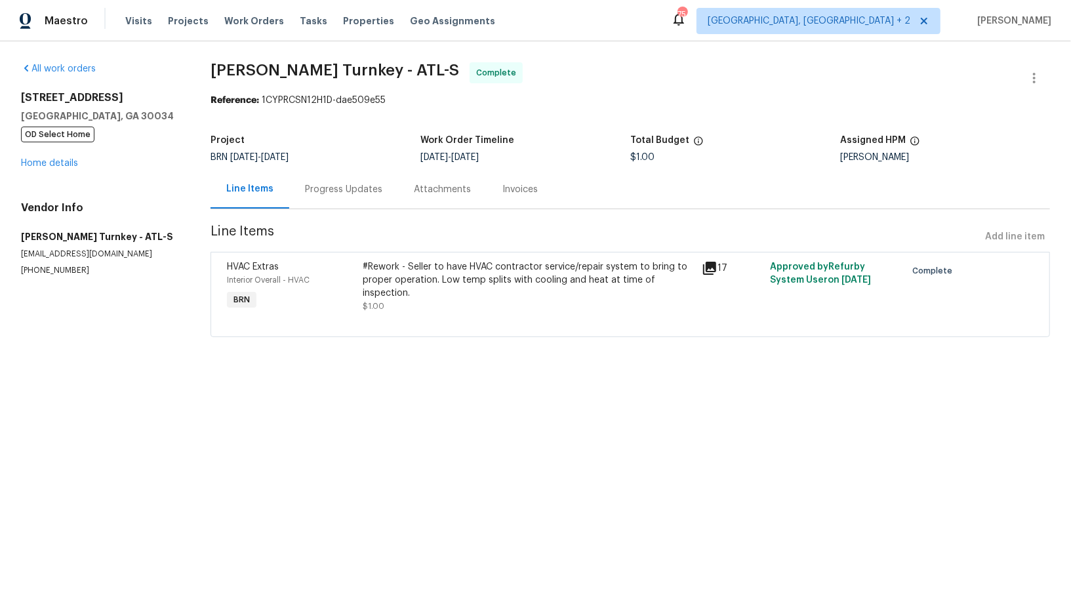
click at [339, 214] on section "[PERSON_NAME] Turnkey - ATL-S Complete Reference: 1CYPRCSN12H1D-dae509e55 Proje…" at bounding box center [629, 207] width 839 height 290
click at [341, 192] on div "Progress Updates" at bounding box center [343, 189] width 77 height 13
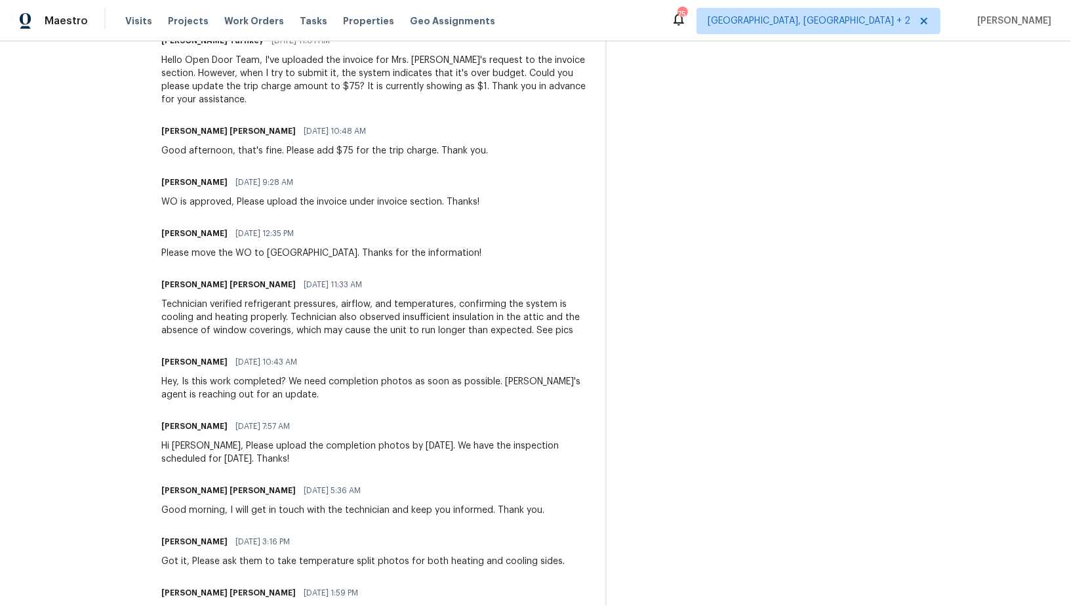
scroll to position [500, 0]
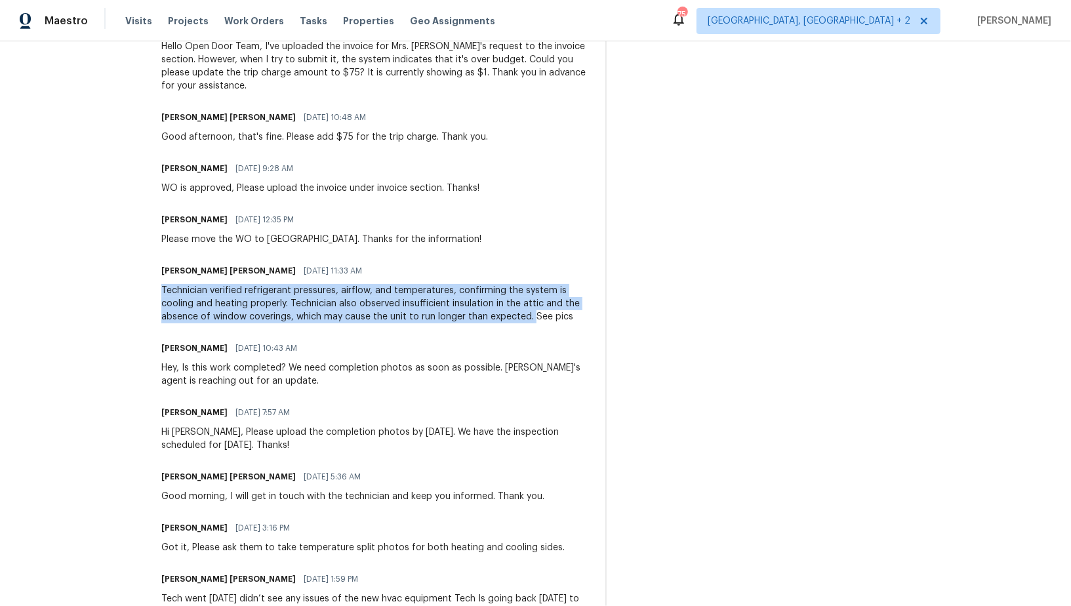
drag, startPoint x: 163, startPoint y: 288, endPoint x: 532, endPoint y: 319, distance: 370.4
click at [532, 319] on div "Technician verified refrigerant pressures, airflow, and temperatures, confirmin…" at bounding box center [374, 303] width 427 height 39
copy div "Technician verified refrigerant pressures, airflow, and temperatures, confirmin…"
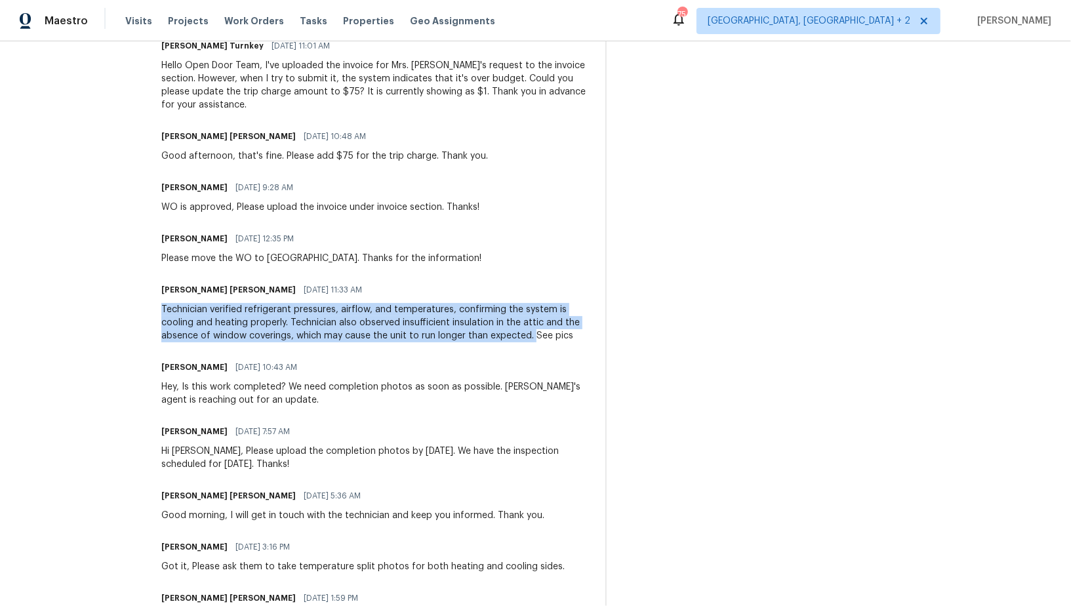
scroll to position [457, 0]
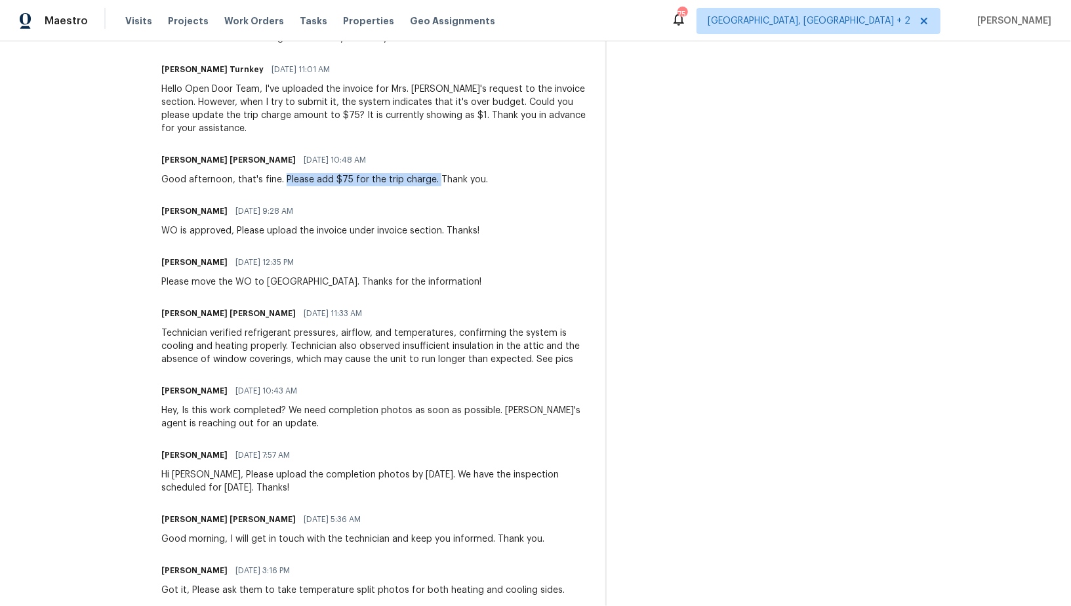
drag, startPoint x: 283, startPoint y: 178, endPoint x: 433, endPoint y: 181, distance: 150.2
click at [433, 181] on div "Good afternoon, that's fine. Please add $75 for the trip charge. Thank you." at bounding box center [324, 179] width 326 height 13
copy div "Please add $75 for the trip charge."
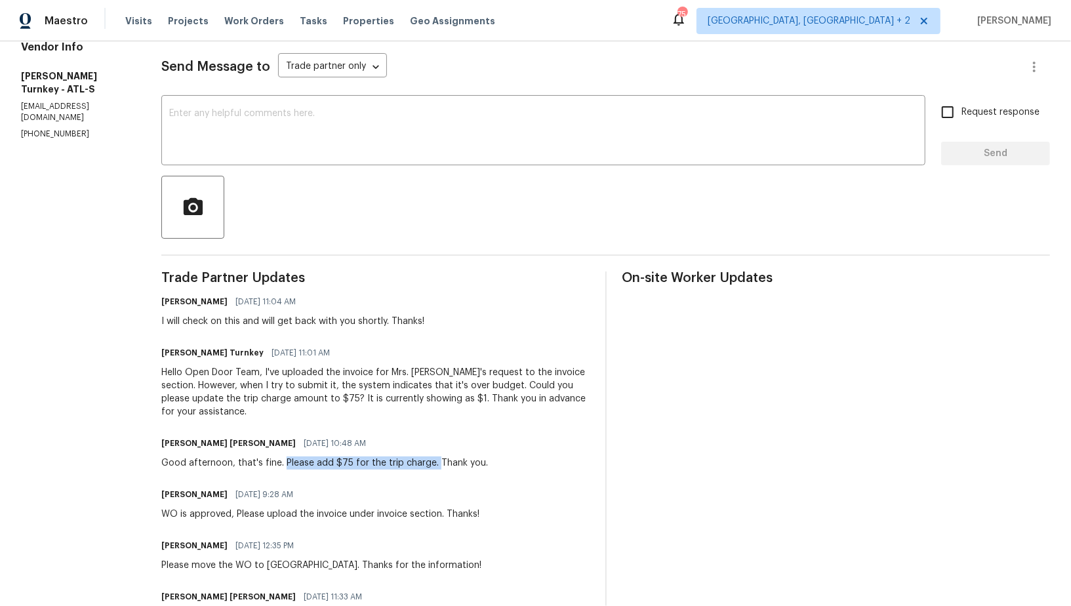
scroll to position [0, 0]
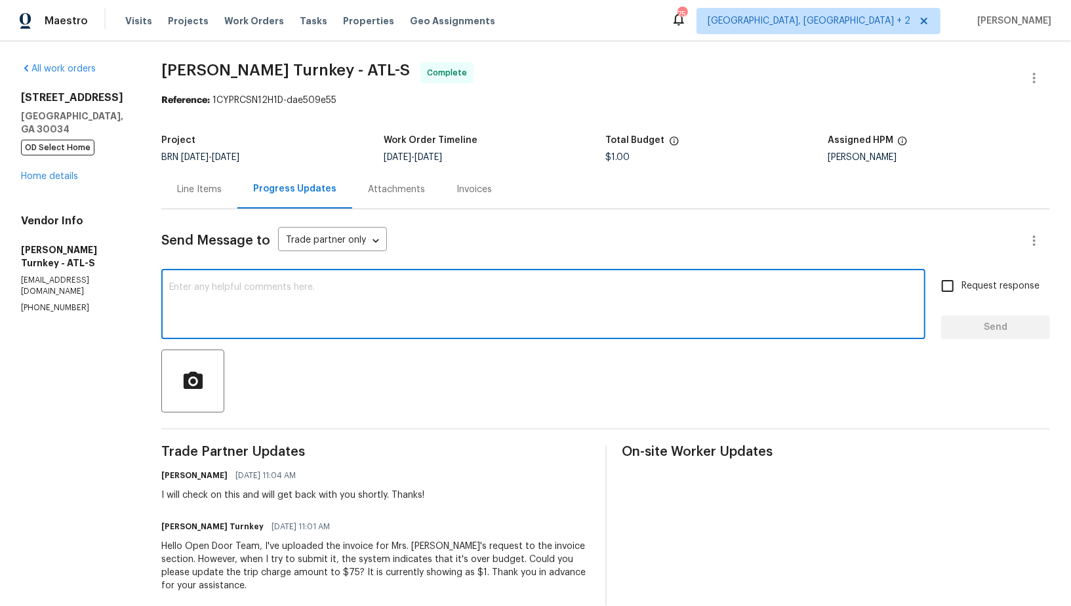
click at [243, 294] on textarea at bounding box center [543, 306] width 748 height 46
type textarea "h"
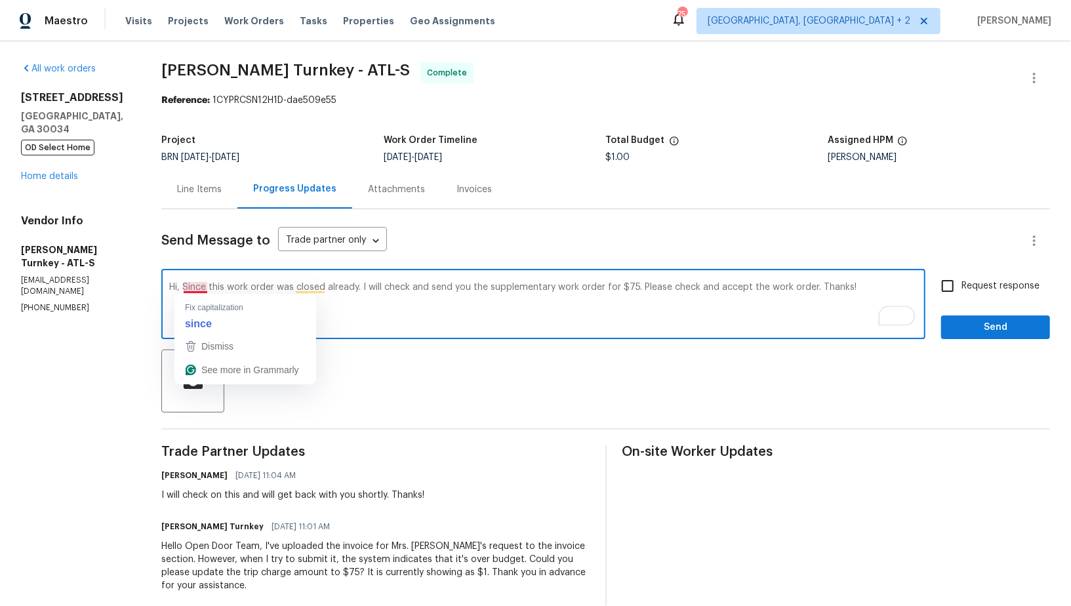
click at [197, 288] on textarea "Hi, Since this work order was closed already. I will check and send you the sup…" at bounding box center [543, 306] width 748 height 46
type textarea "Hi, since this work order was closed already. I will check and send you the sup…"
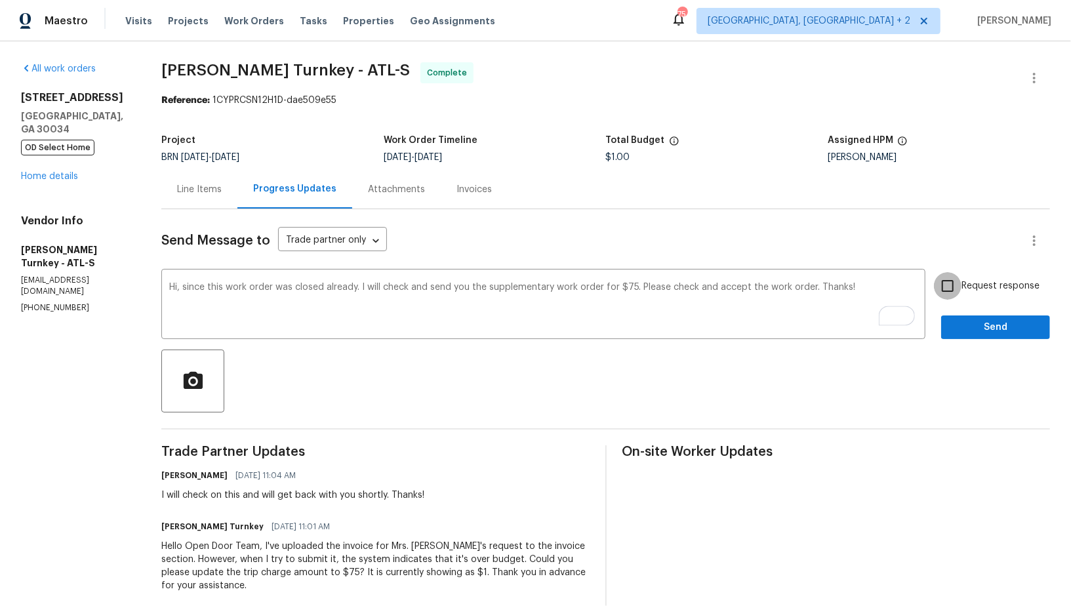
click at [954, 285] on input "Request response" at bounding box center [947, 286] width 28 height 28
checkbox input "true"
click at [970, 321] on span "Send" at bounding box center [995, 327] width 88 height 16
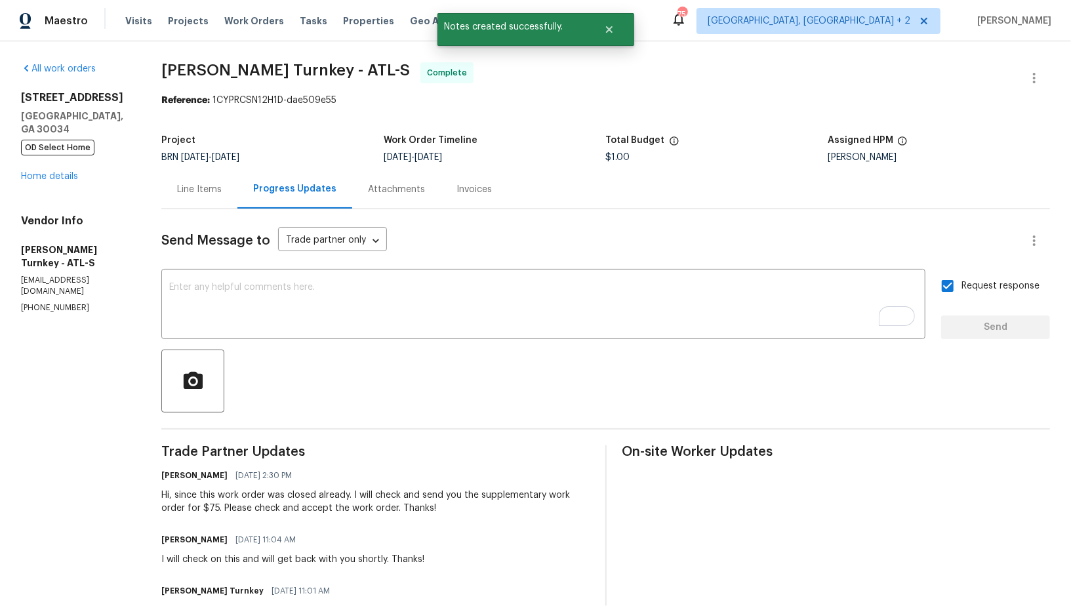
click at [208, 186] on div "Line Items" at bounding box center [199, 189] width 45 height 13
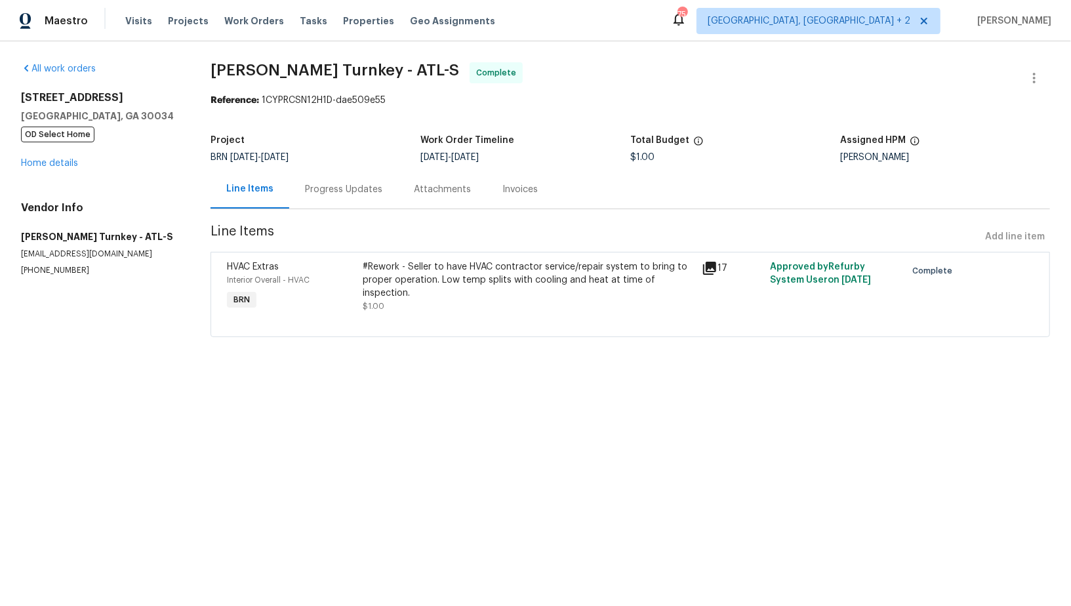
click at [349, 178] on div "Progress Updates" at bounding box center [343, 189] width 109 height 39
